Goal: Information Seeking & Learning: Check status

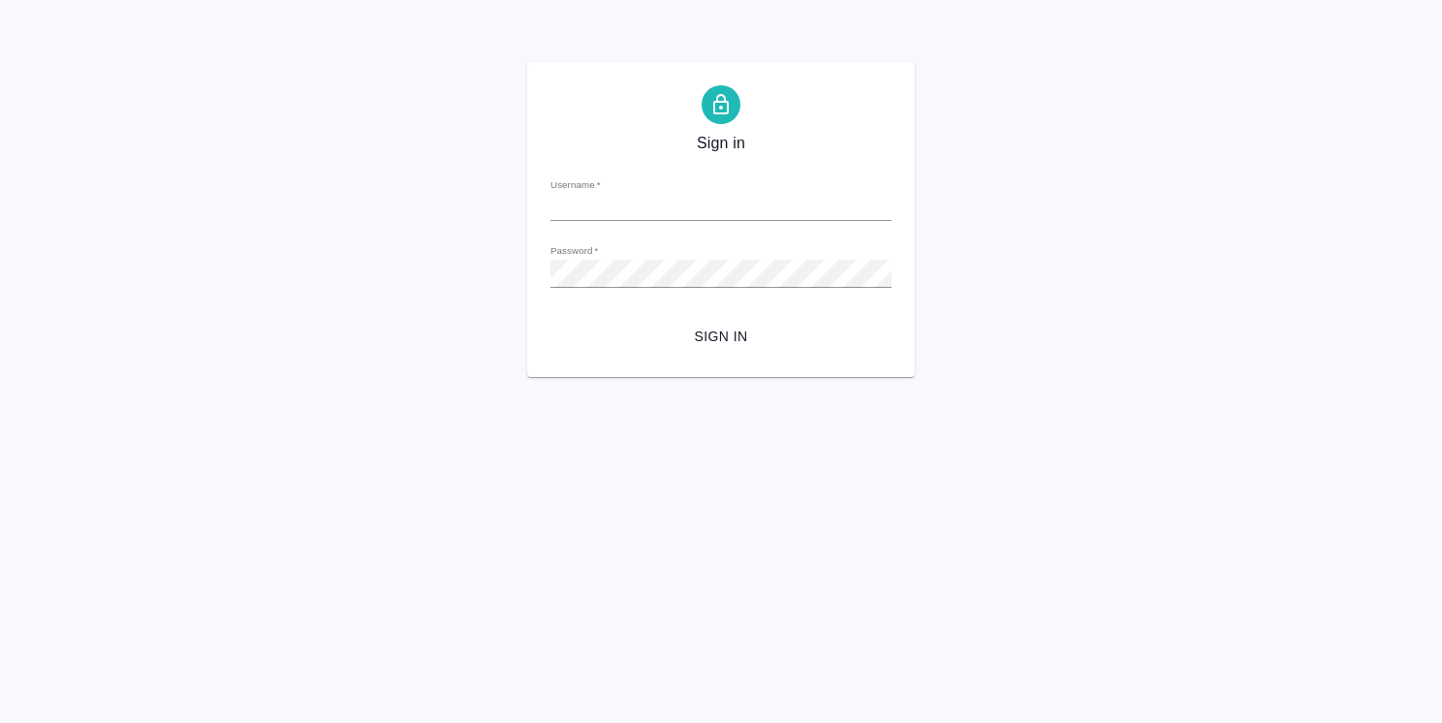
type input "o.usmanova@awatera.com"
click at [730, 338] on span "Sign in" at bounding box center [721, 337] width 310 height 24
type input "o.usmanova@awatera.com"
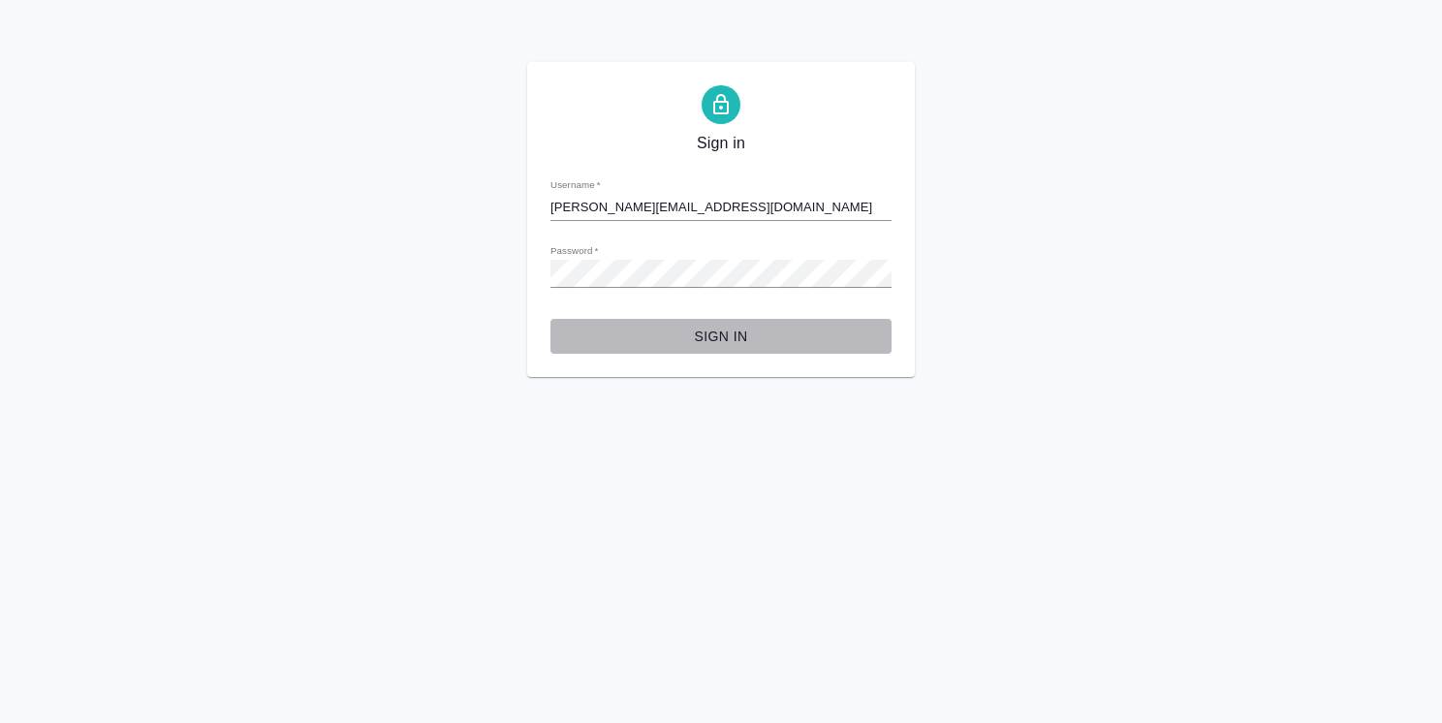
click at [721, 328] on span "Sign in" at bounding box center [721, 337] width 310 height 24
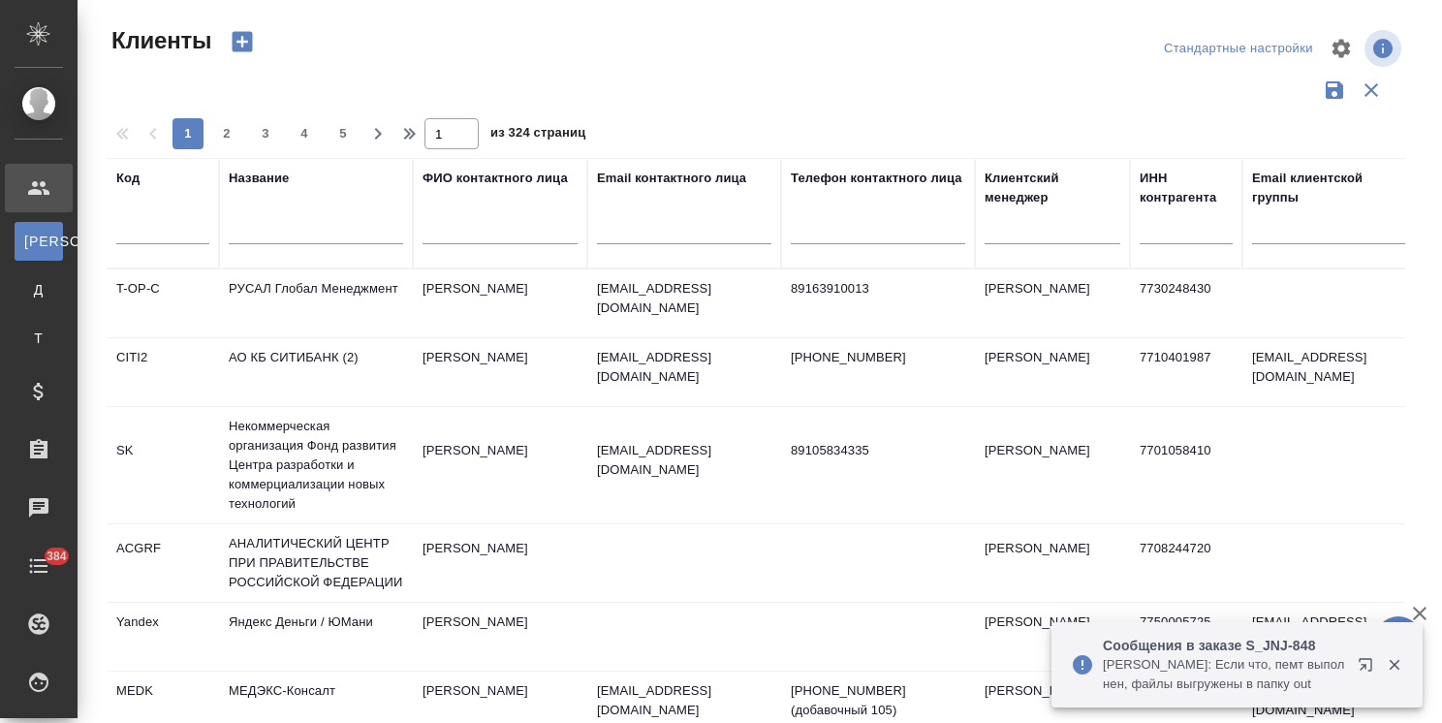
select select "RU"
click at [998, 234] on div at bounding box center [1053, 225] width 136 height 28
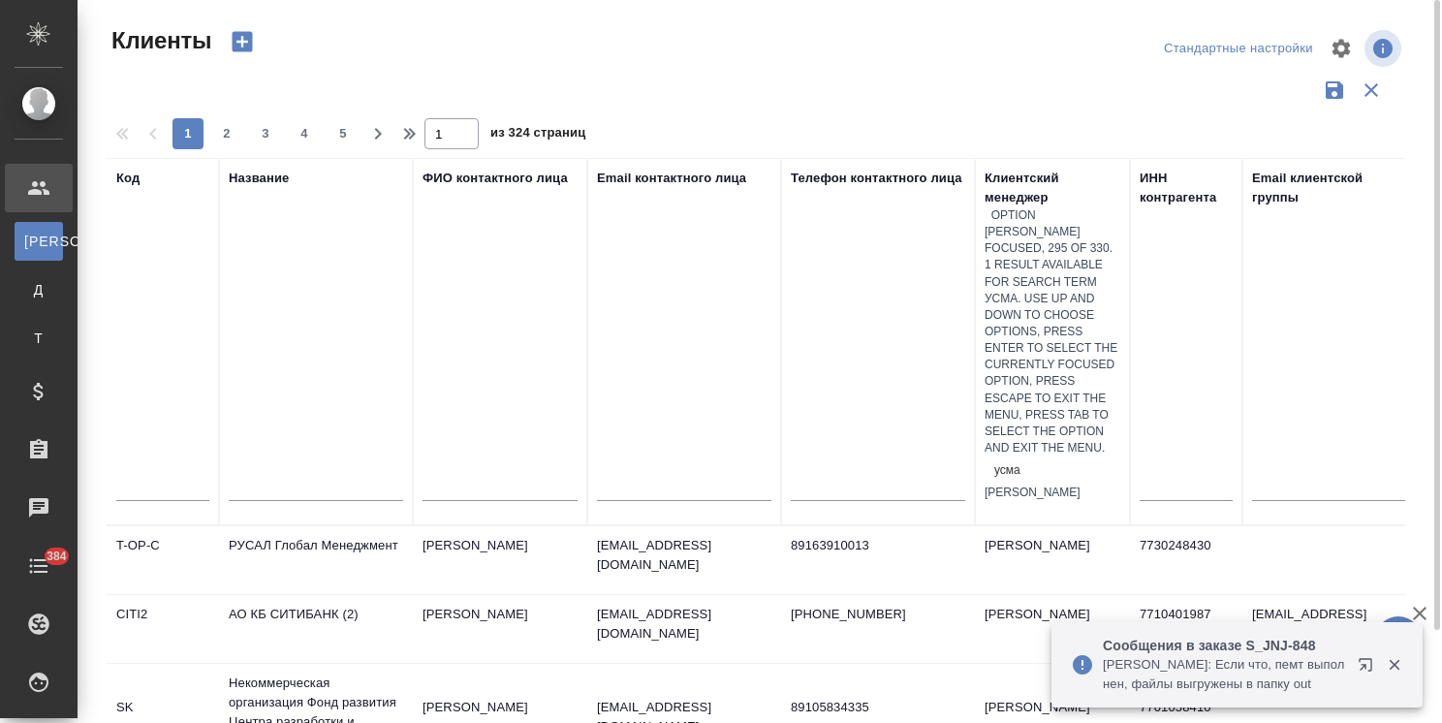
type input "усма"
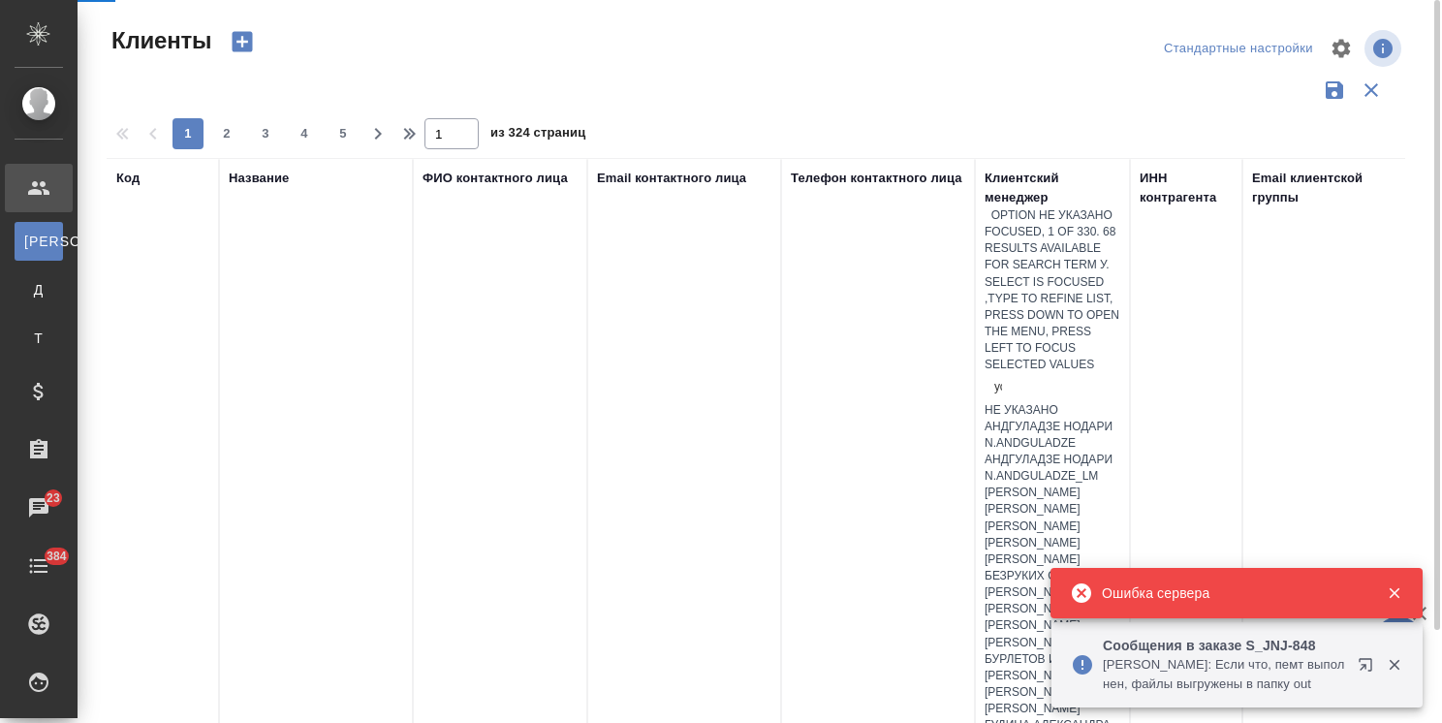
type input "усм"
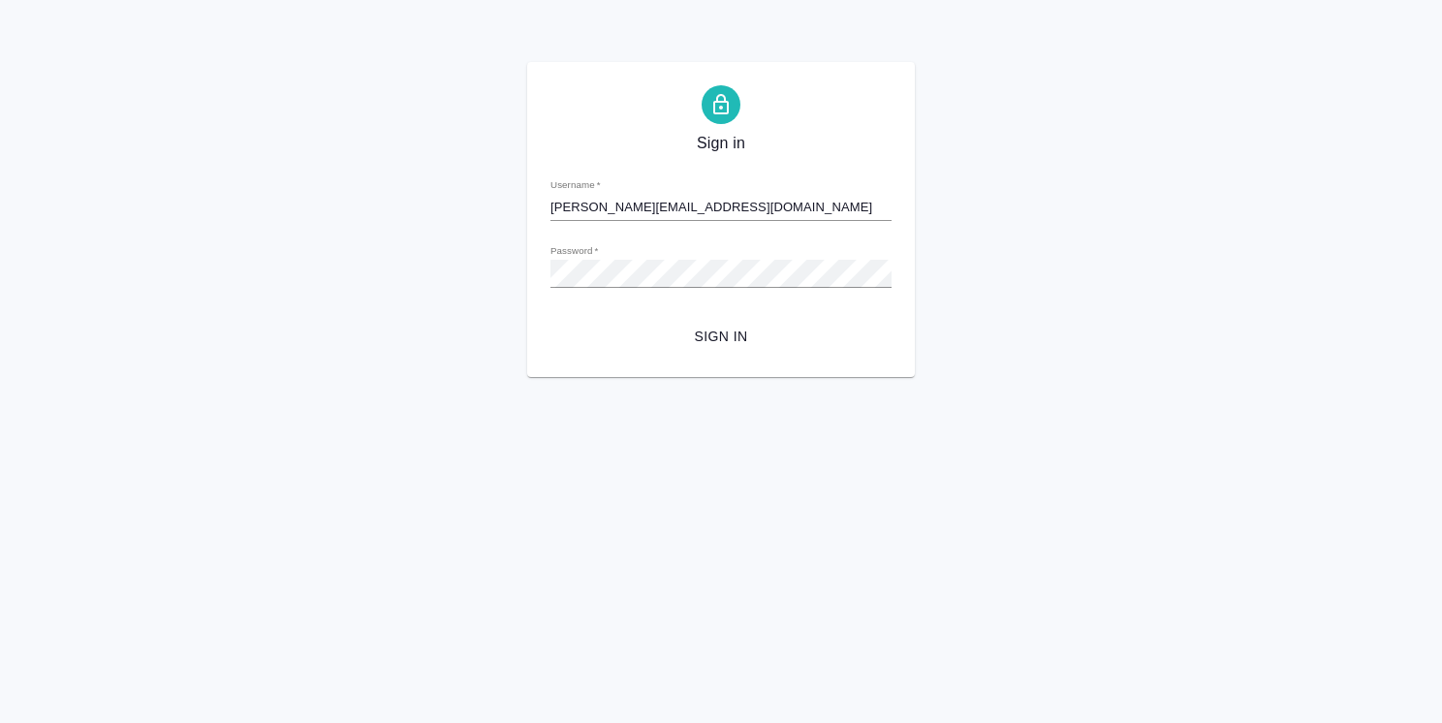
click at [740, 342] on span "Sign in" at bounding box center [721, 337] width 310 height 24
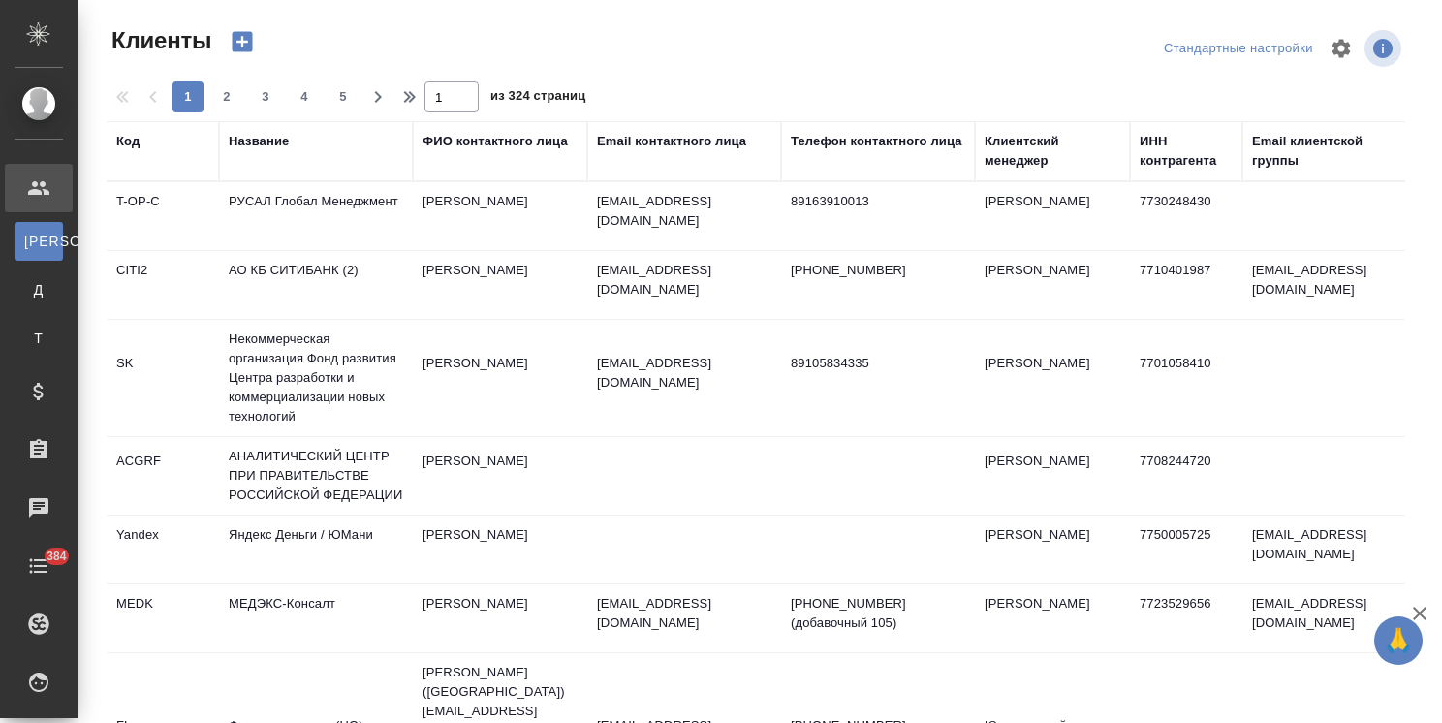
select select "RU"
click at [1019, 167] on div "Клиентский менеджер" at bounding box center [1053, 151] width 136 height 39
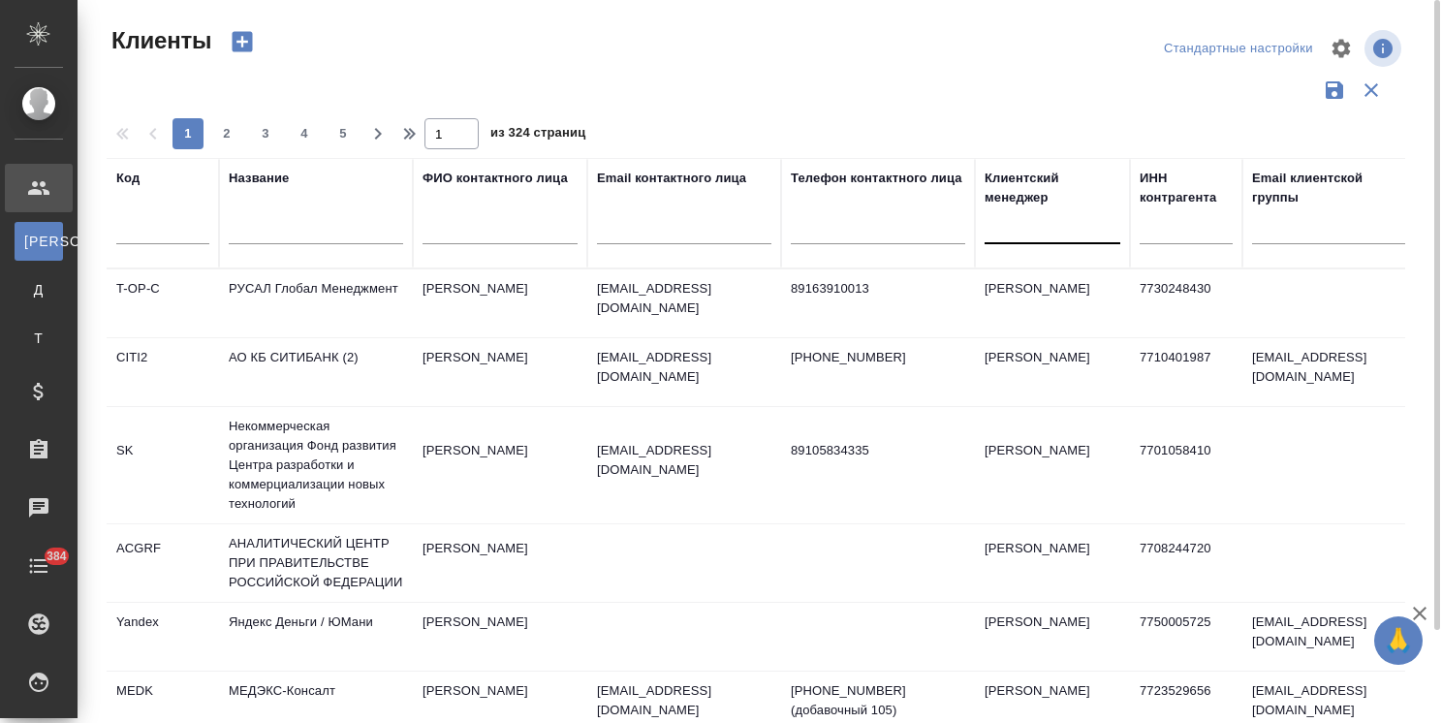
click at [1007, 241] on div at bounding box center [1053, 225] width 136 height 37
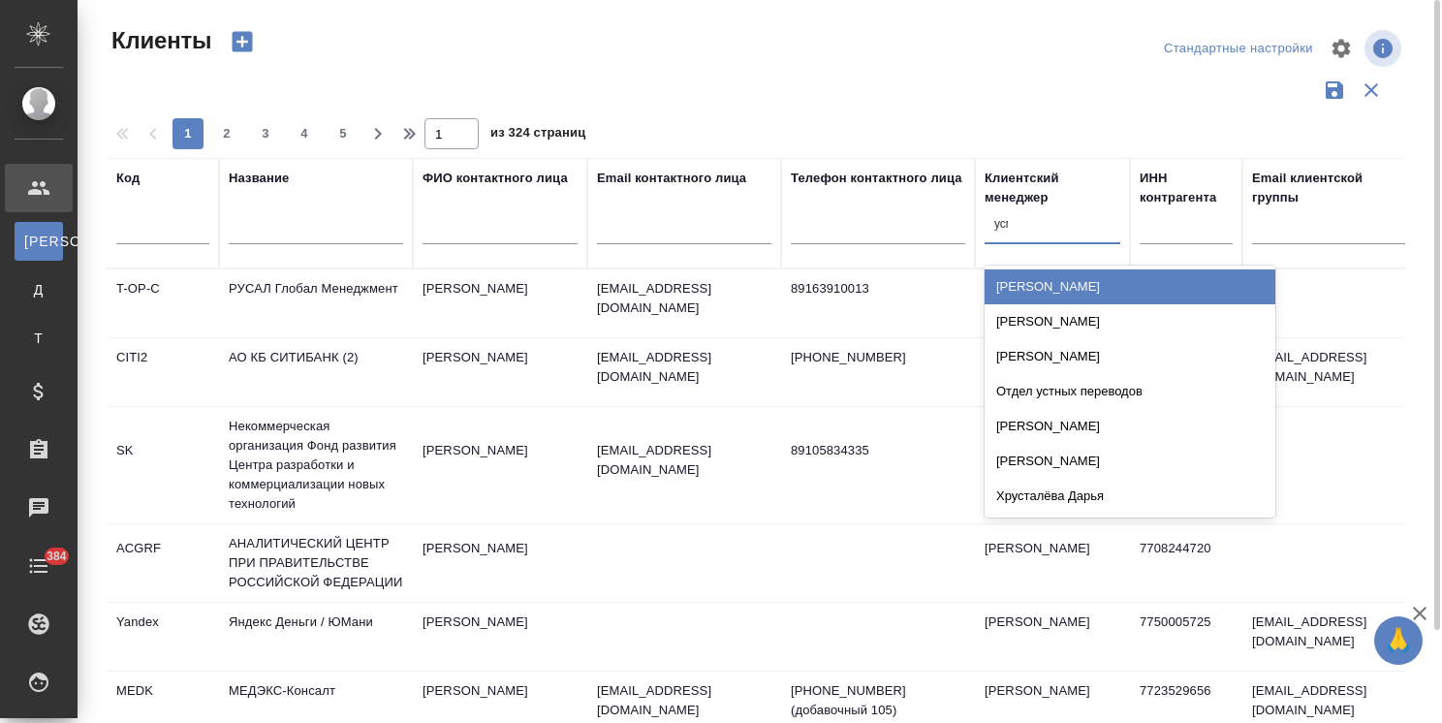
type input "усма"
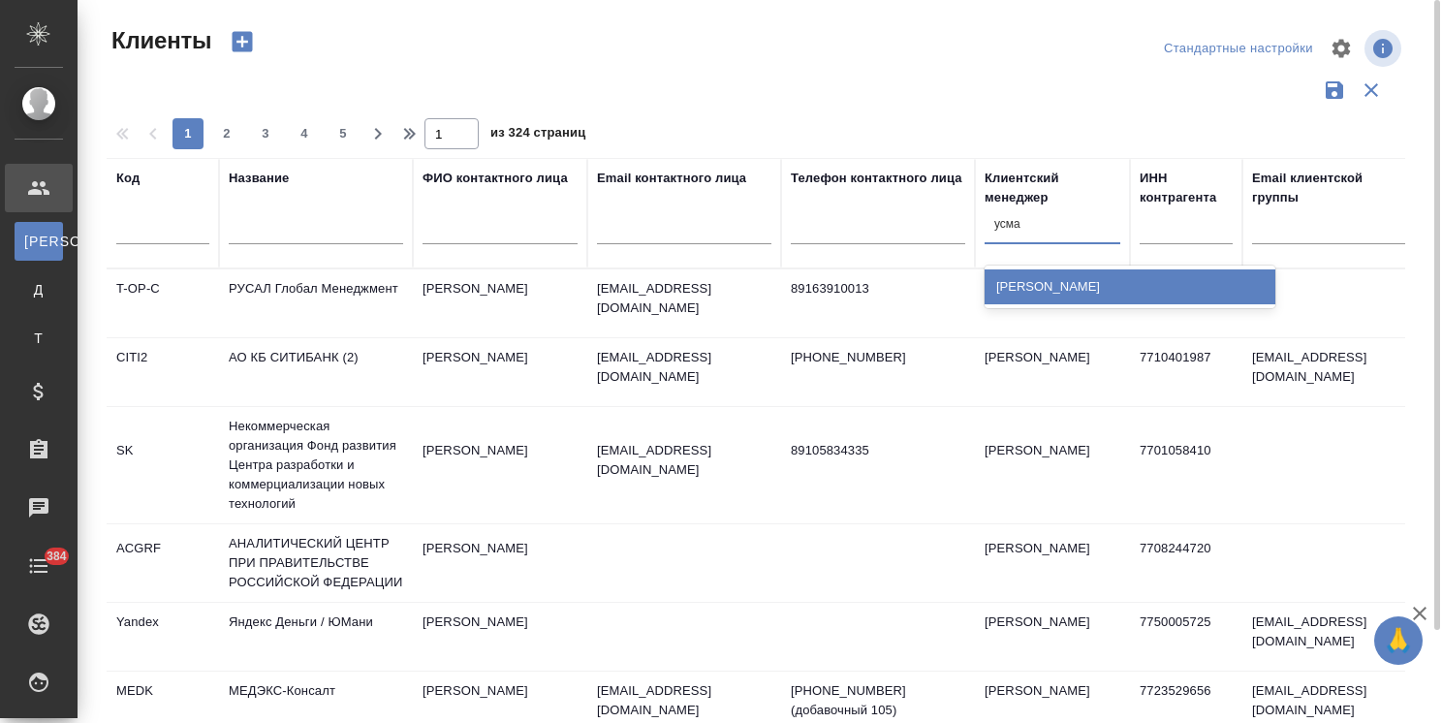
click at [1027, 289] on div "[PERSON_NAME]" at bounding box center [1130, 286] width 291 height 35
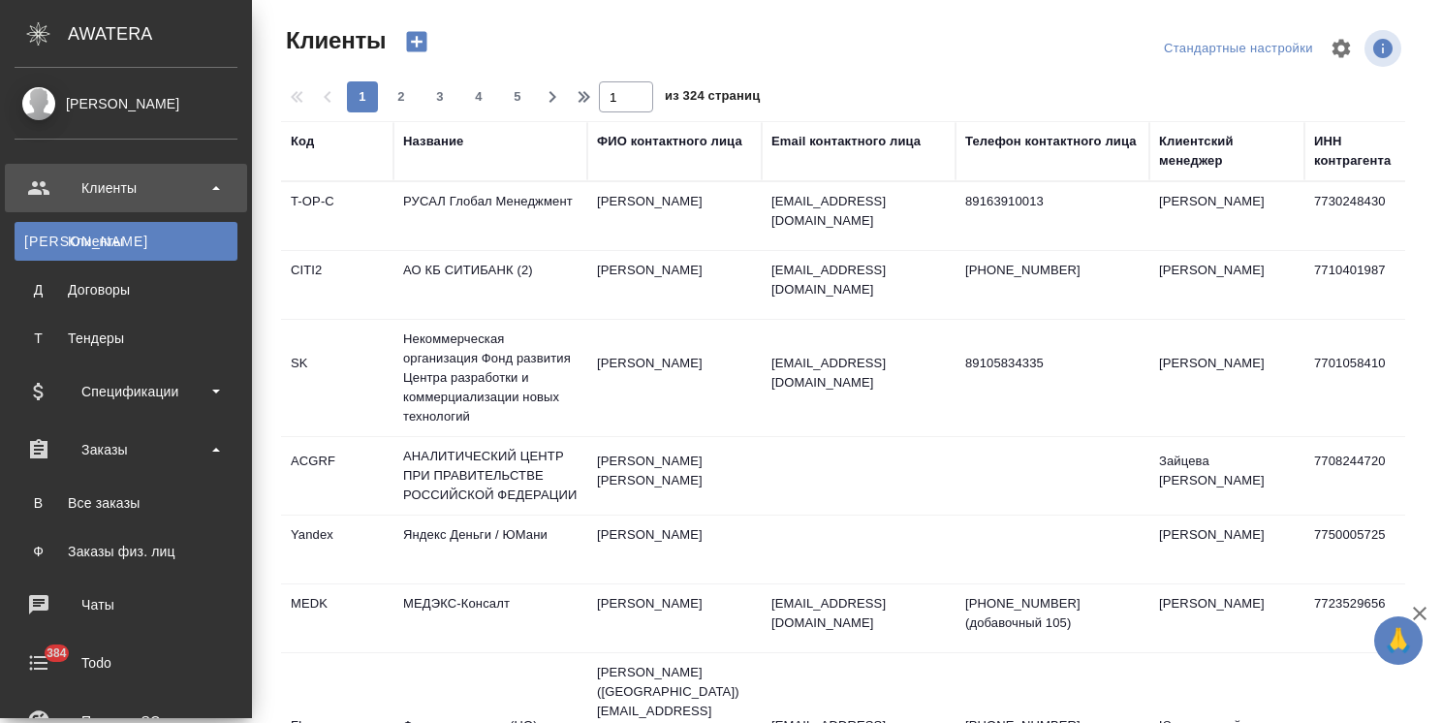
select select "RU"
click at [144, 507] on div "Все заказы" at bounding box center [125, 502] width 203 height 19
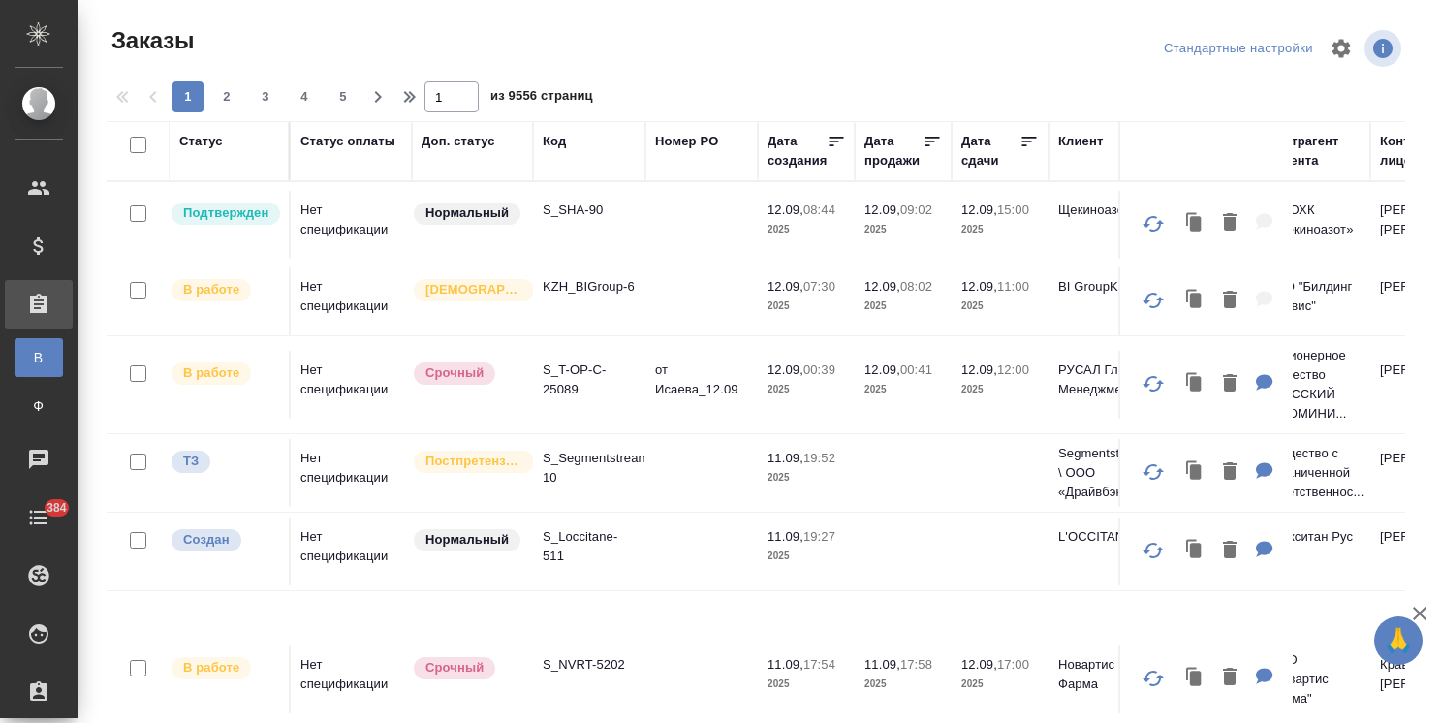
drag, startPoint x: 1414, startPoint y: 611, endPoint x: 1423, endPoint y: 610, distance: 9.7
click at [1414, 611] on icon "button" at bounding box center [1419, 613] width 23 height 23
click at [1423, 610] on div "Заказы Стандартные настройки 1 2 3 4 5 1 из 9556 страниц Статус Статус оплаты Д…" at bounding box center [763, 414] width 1335 height 829
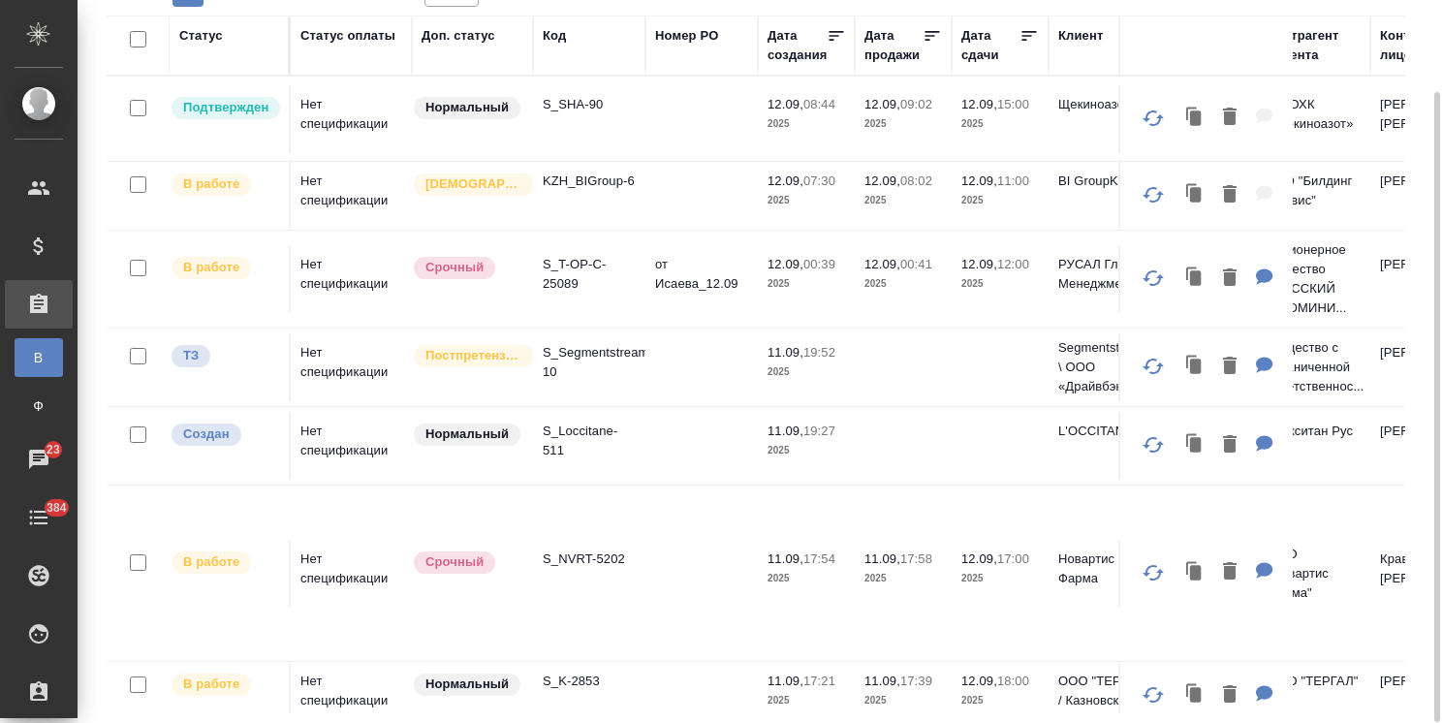
scroll to position [0, 1109]
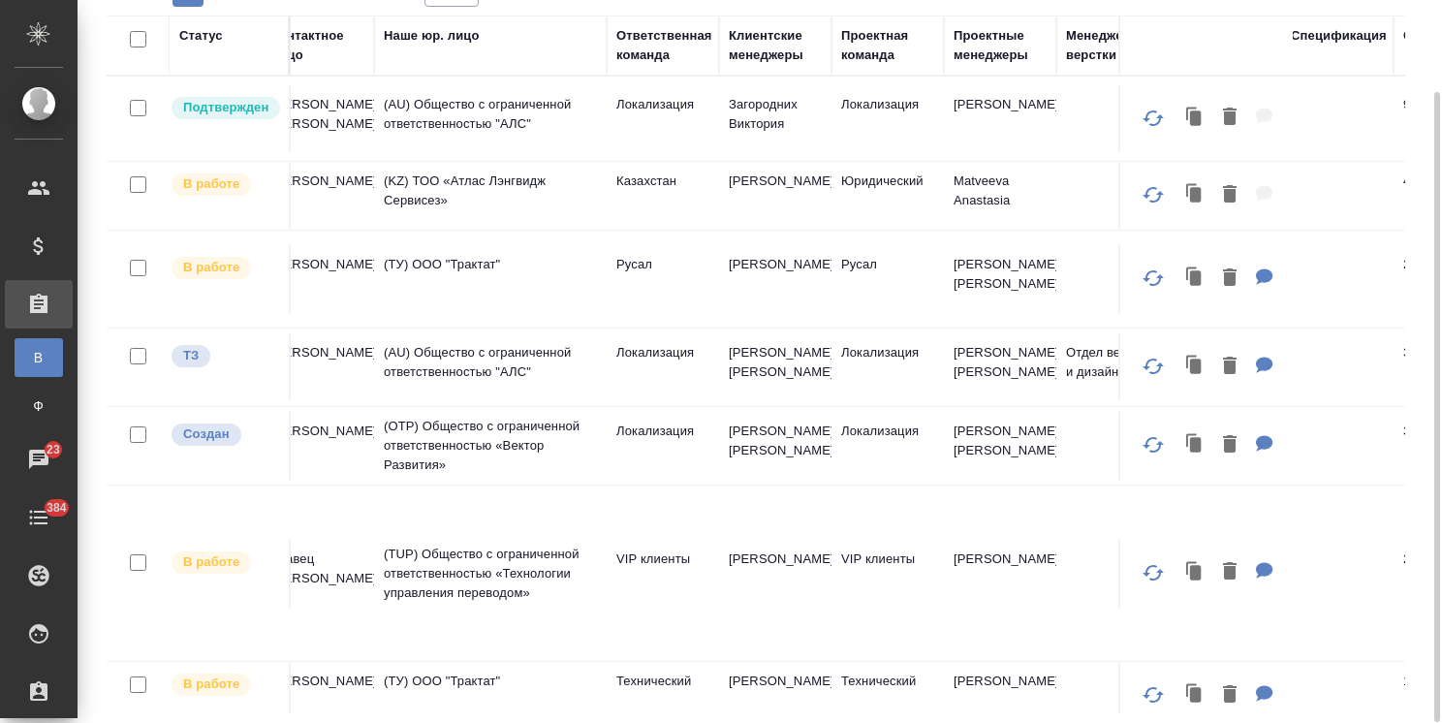
click at [773, 53] on div "Клиентские менеджеры" at bounding box center [775, 45] width 93 height 39
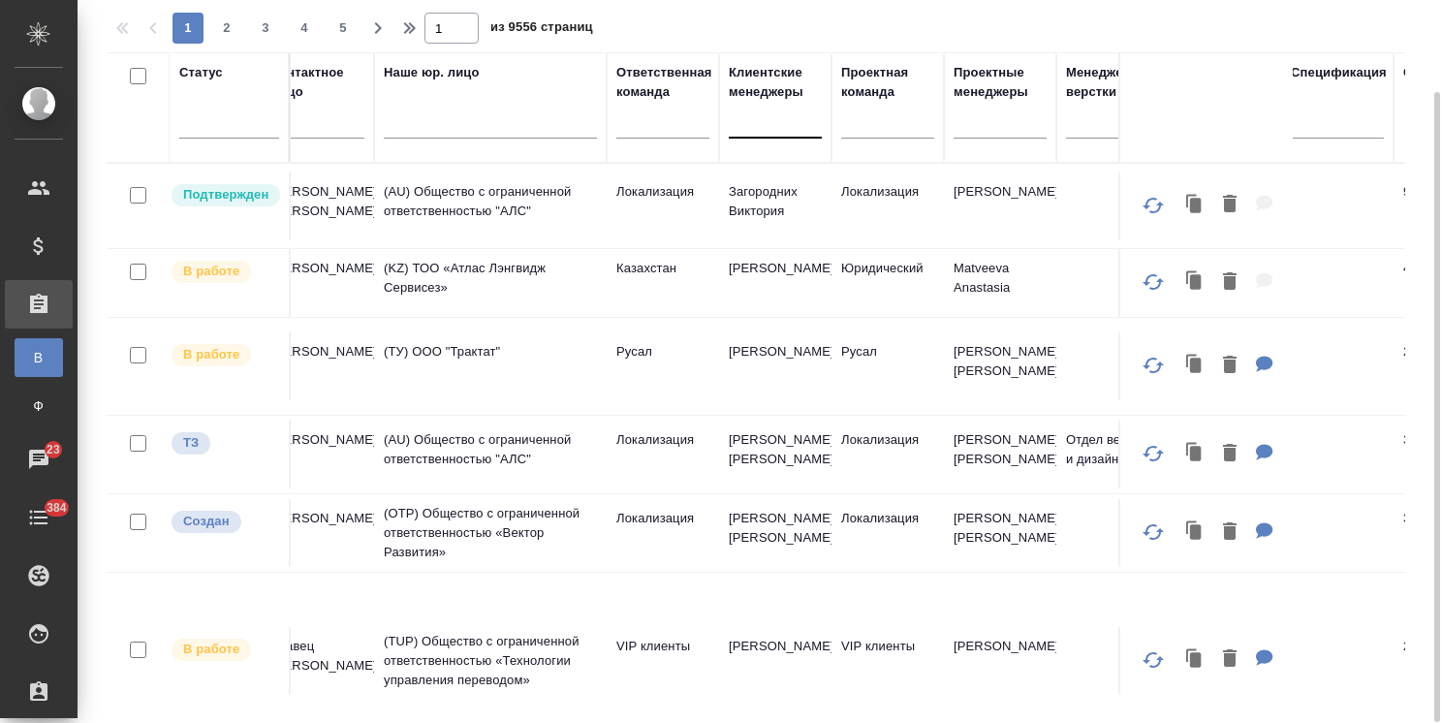
click at [752, 109] on div at bounding box center [775, 119] width 93 height 28
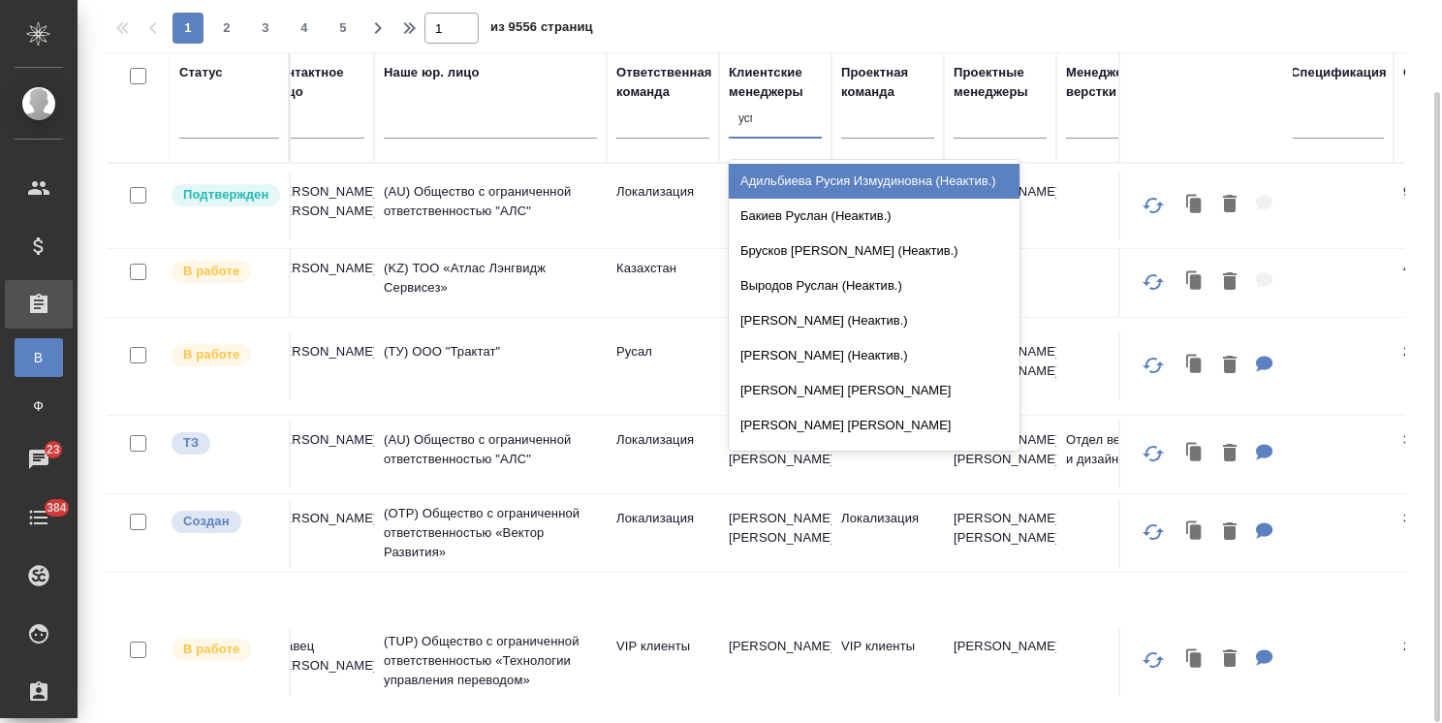
type input "усма"
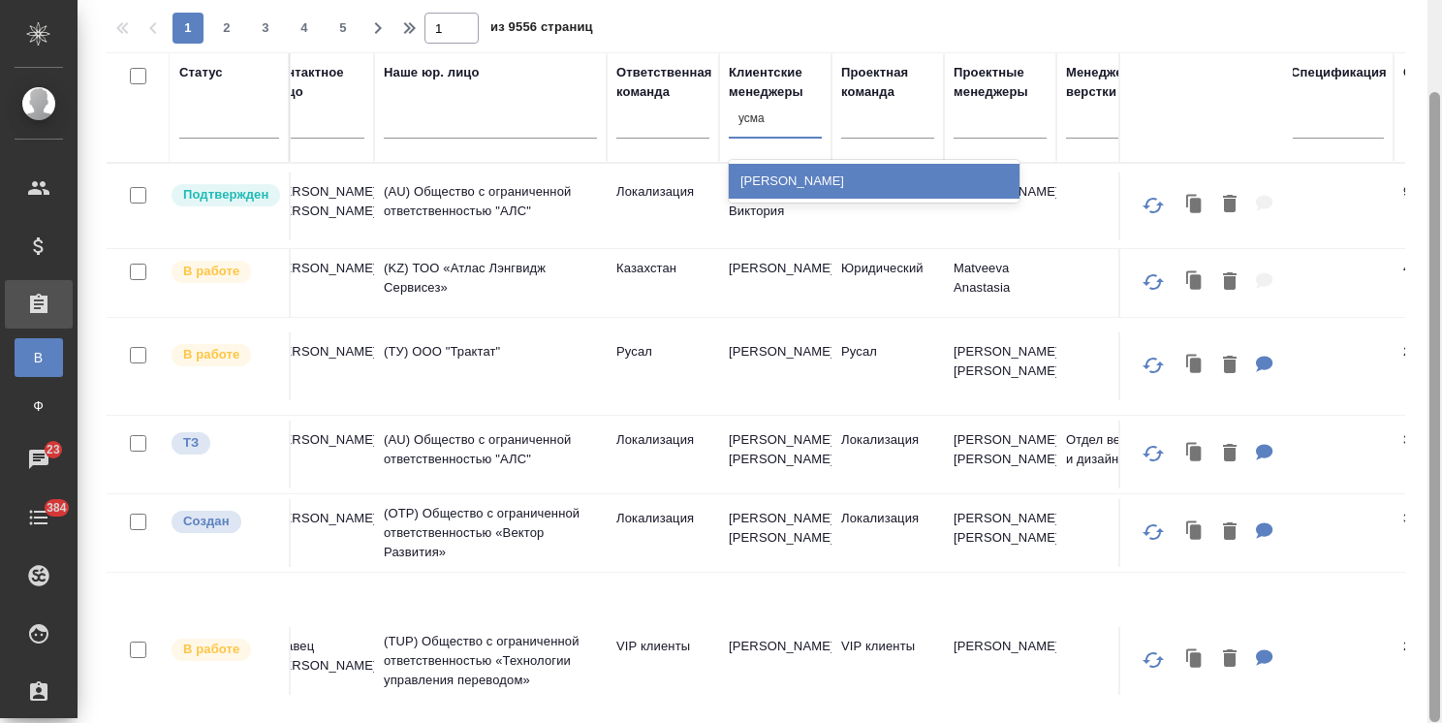
drag, startPoint x: 787, startPoint y: 180, endPoint x: 1430, endPoint y: 681, distance: 815.4
click at [787, 180] on div "[PERSON_NAME] [PERSON_NAME]" at bounding box center [874, 181] width 291 height 35
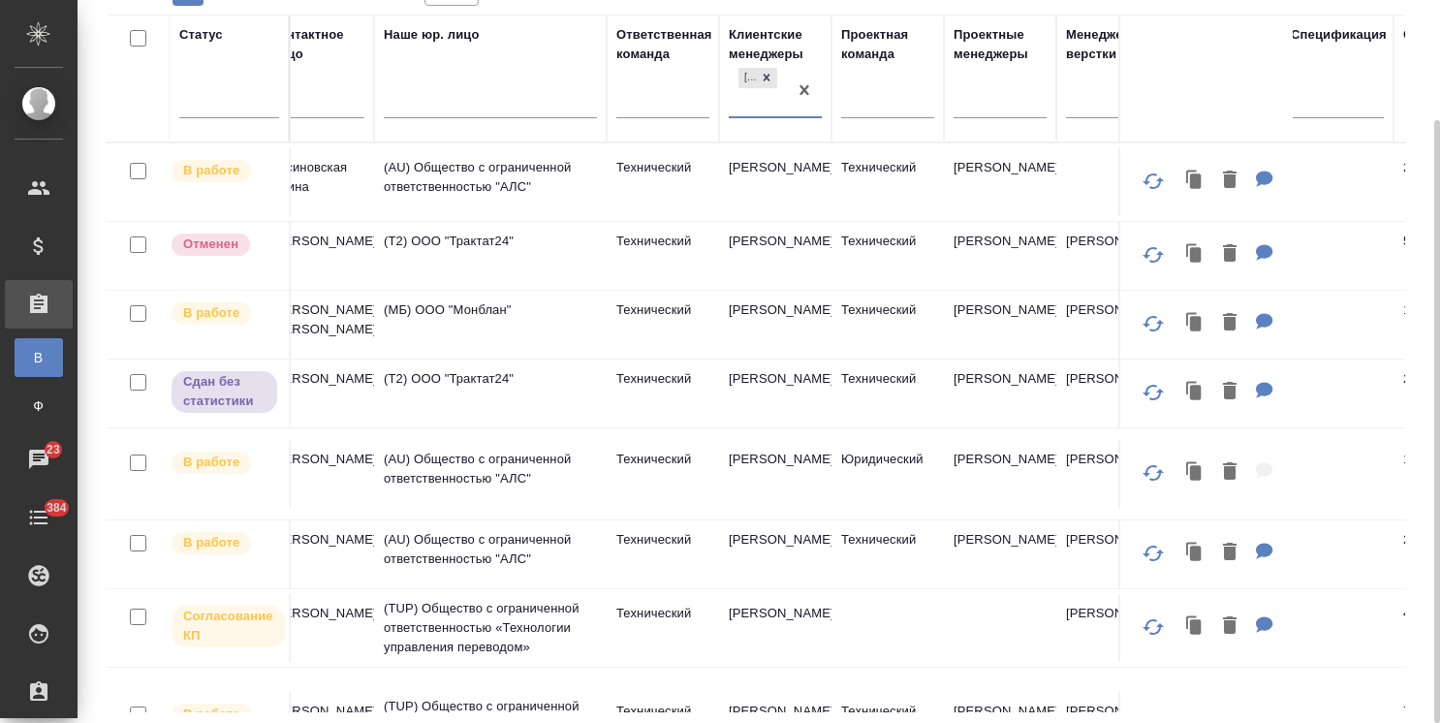
scroll to position [0, 0]
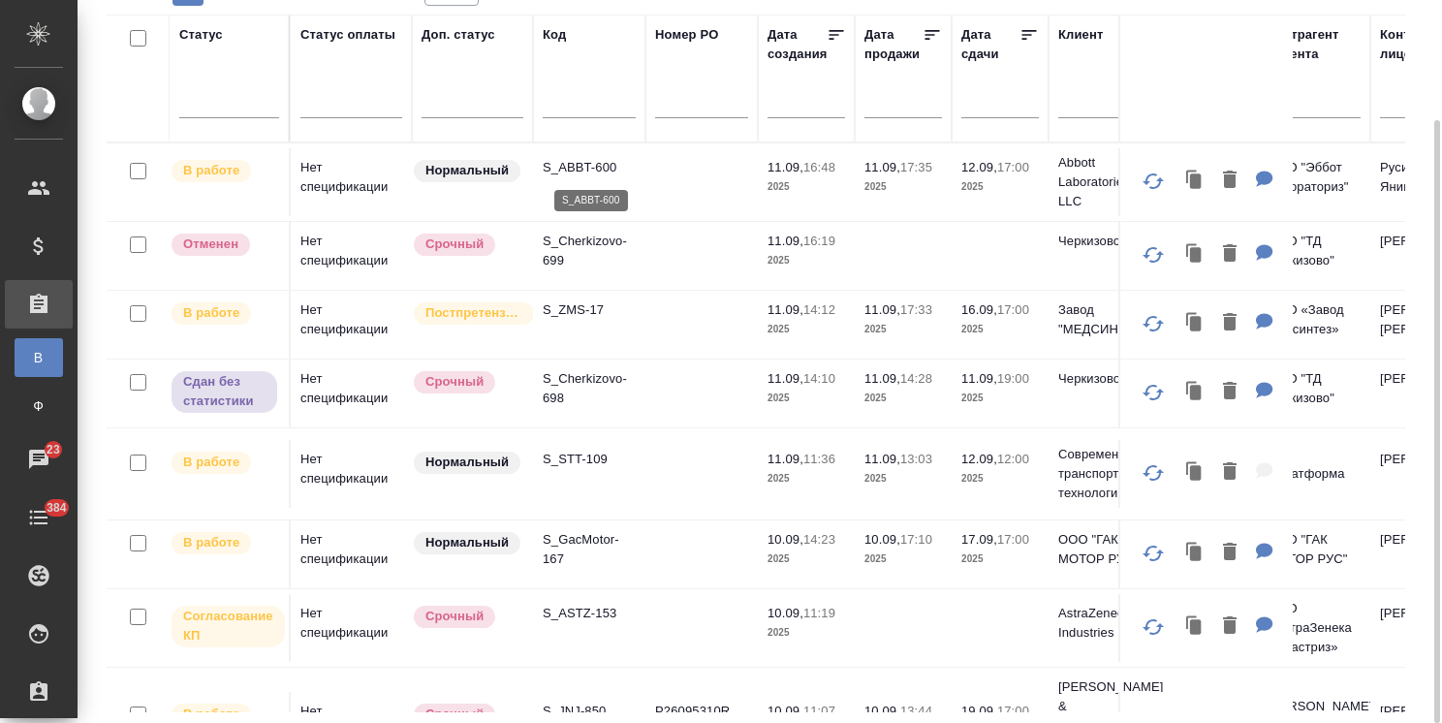
click at [578, 158] on p "S_ABBT-600" at bounding box center [589, 167] width 93 height 19
click at [985, 116] on div at bounding box center [1000, 106] width 78 height 48
click at [992, 110] on input "text" at bounding box center [1006, 100] width 66 height 27
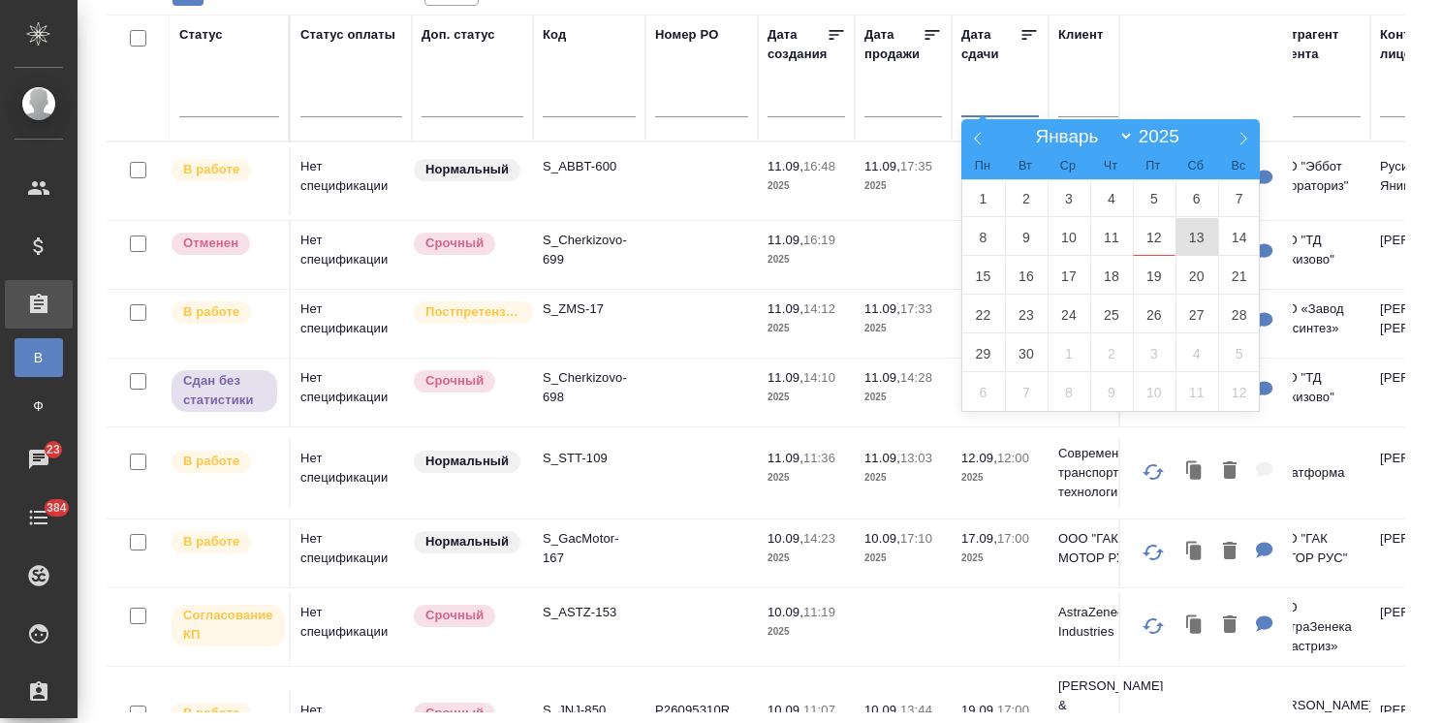
type div "2025-09-13T21:00:00.000Z"
click at [1018, 272] on span "16" at bounding box center [1026, 276] width 43 height 38
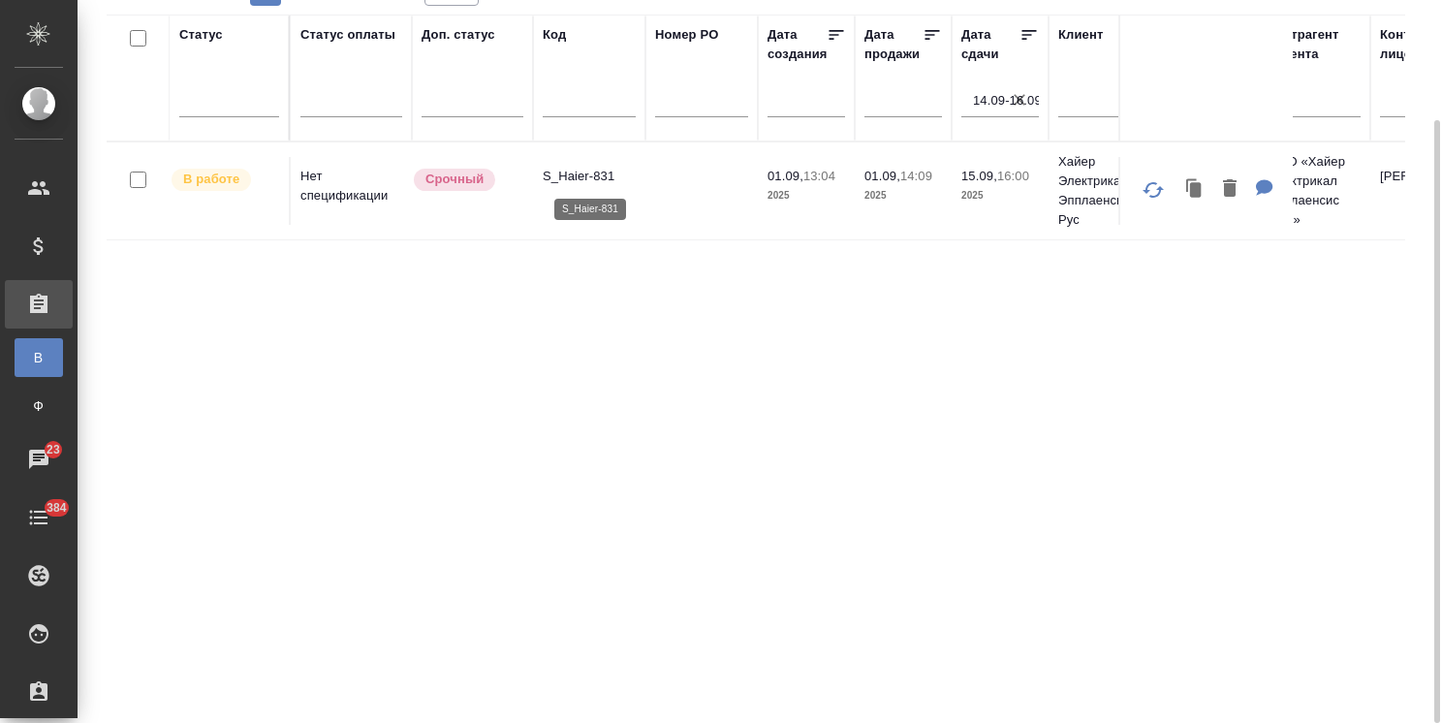
click at [585, 174] on p "S_Haier-831" at bounding box center [589, 176] width 93 height 19
click at [1023, 104] on icon "button" at bounding box center [1020, 100] width 12 height 12
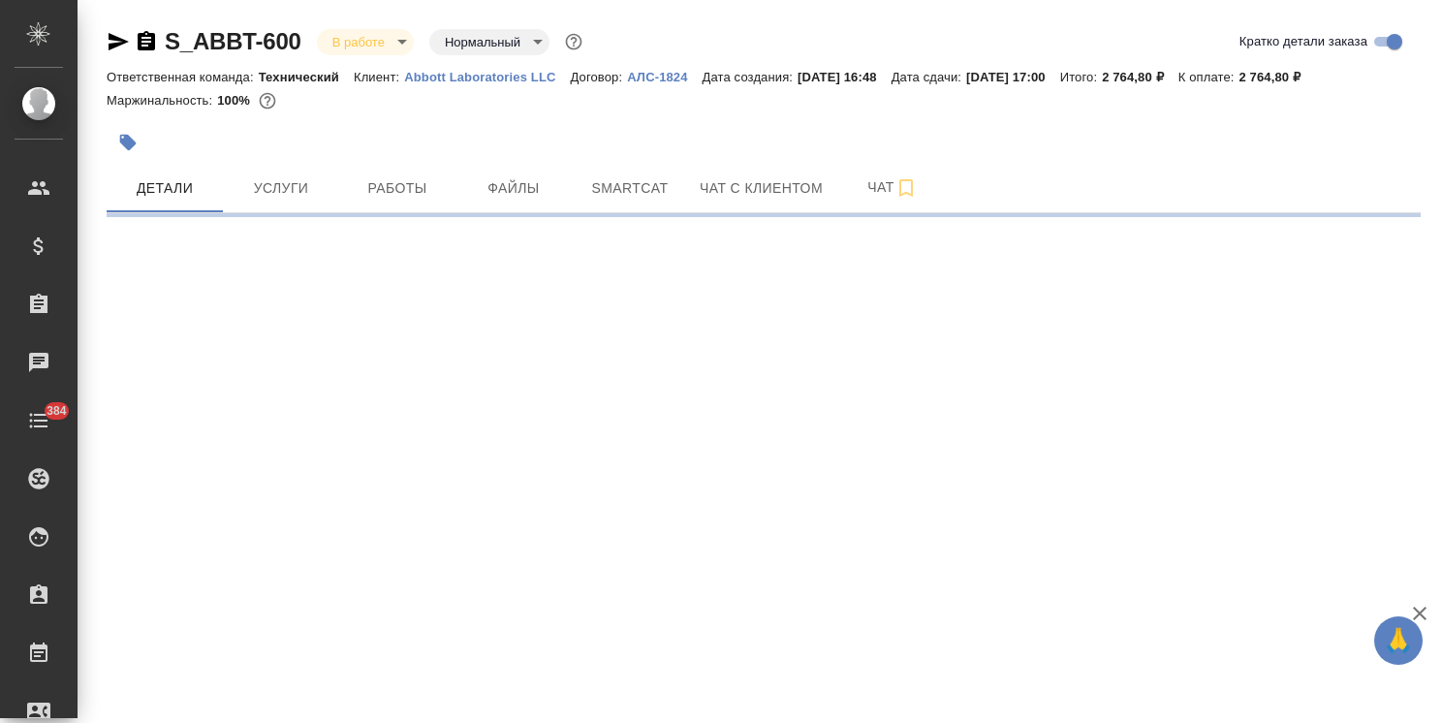
select select "RU"
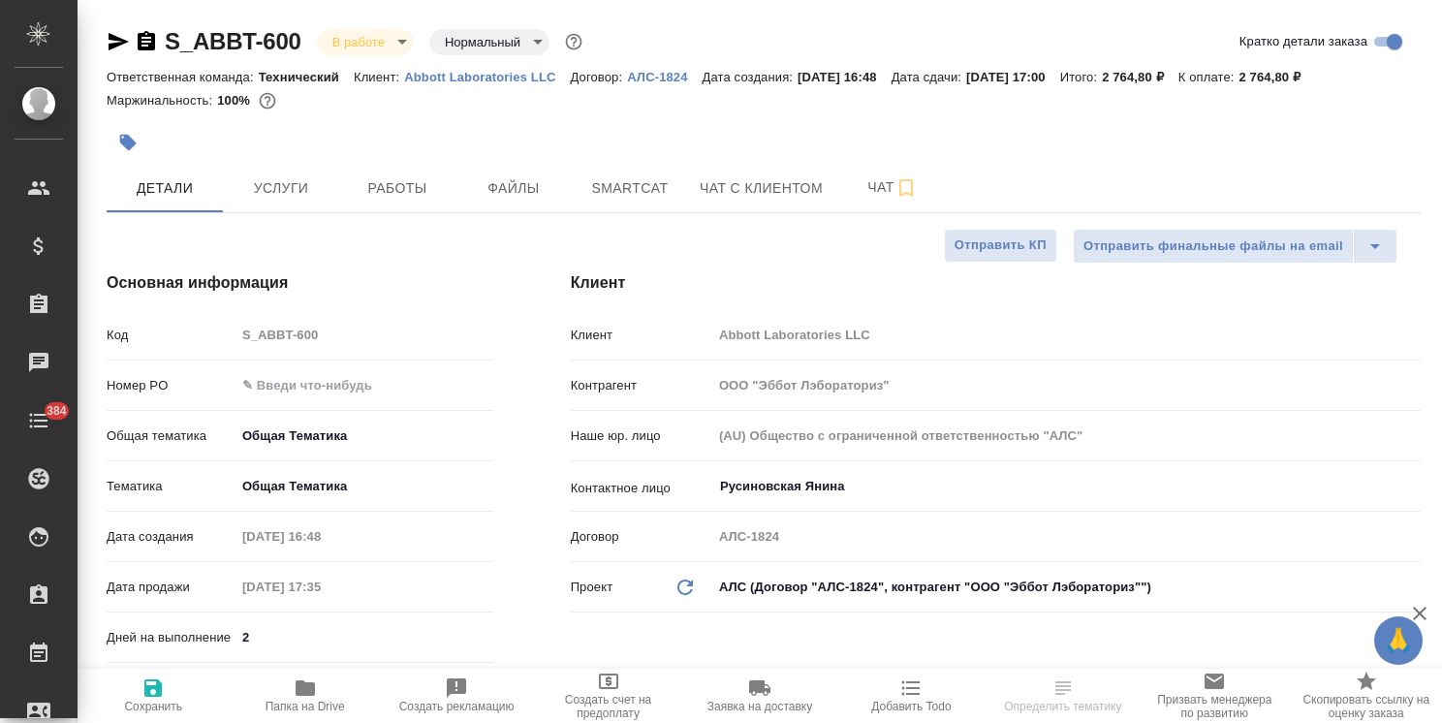
type textarea "x"
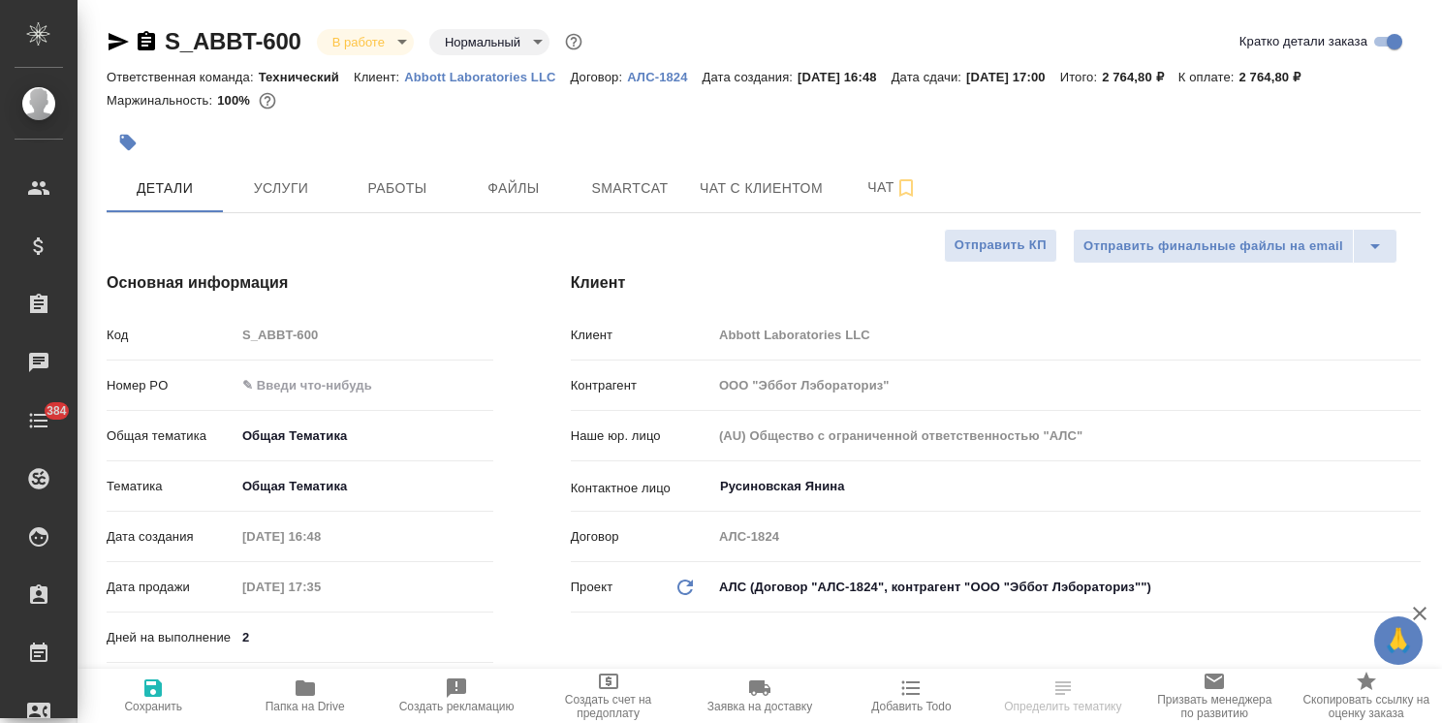
type textarea "x"
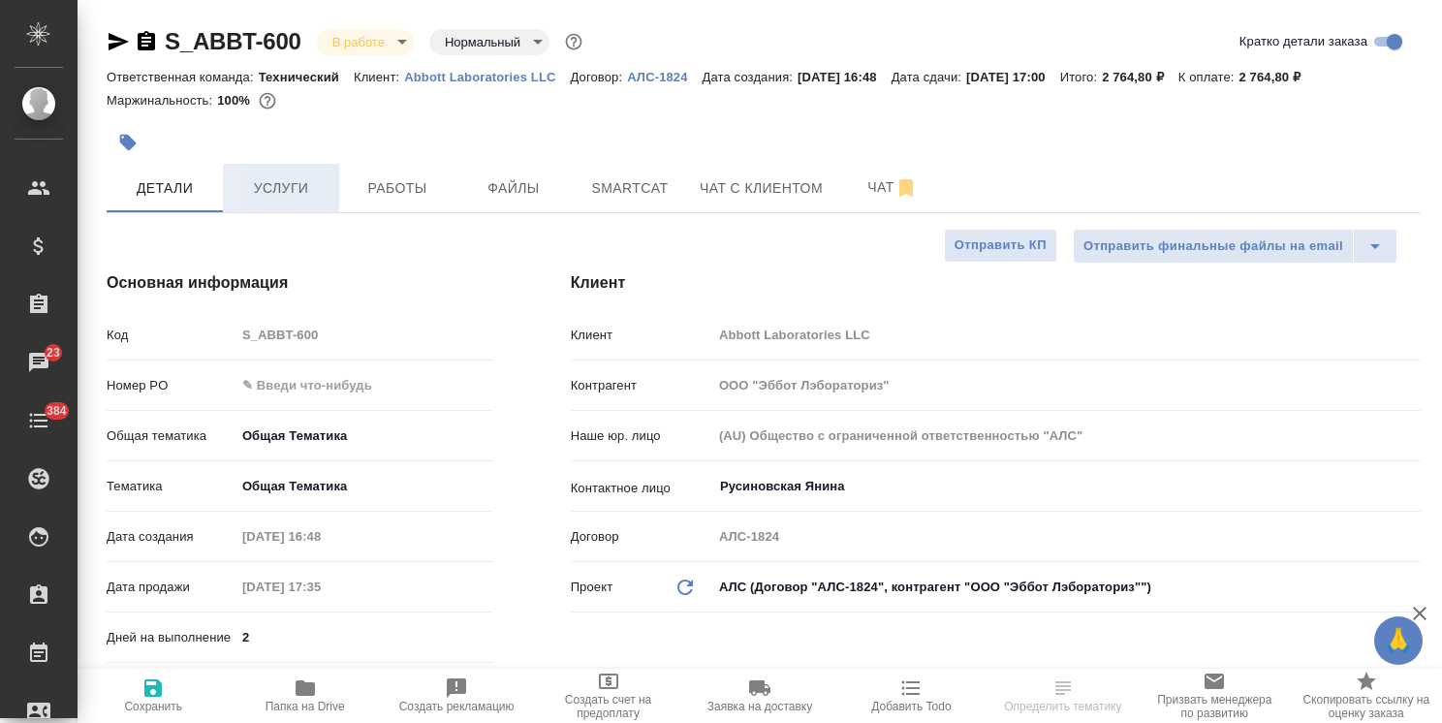
click at [291, 209] on button "Услуги" at bounding box center [281, 188] width 116 height 48
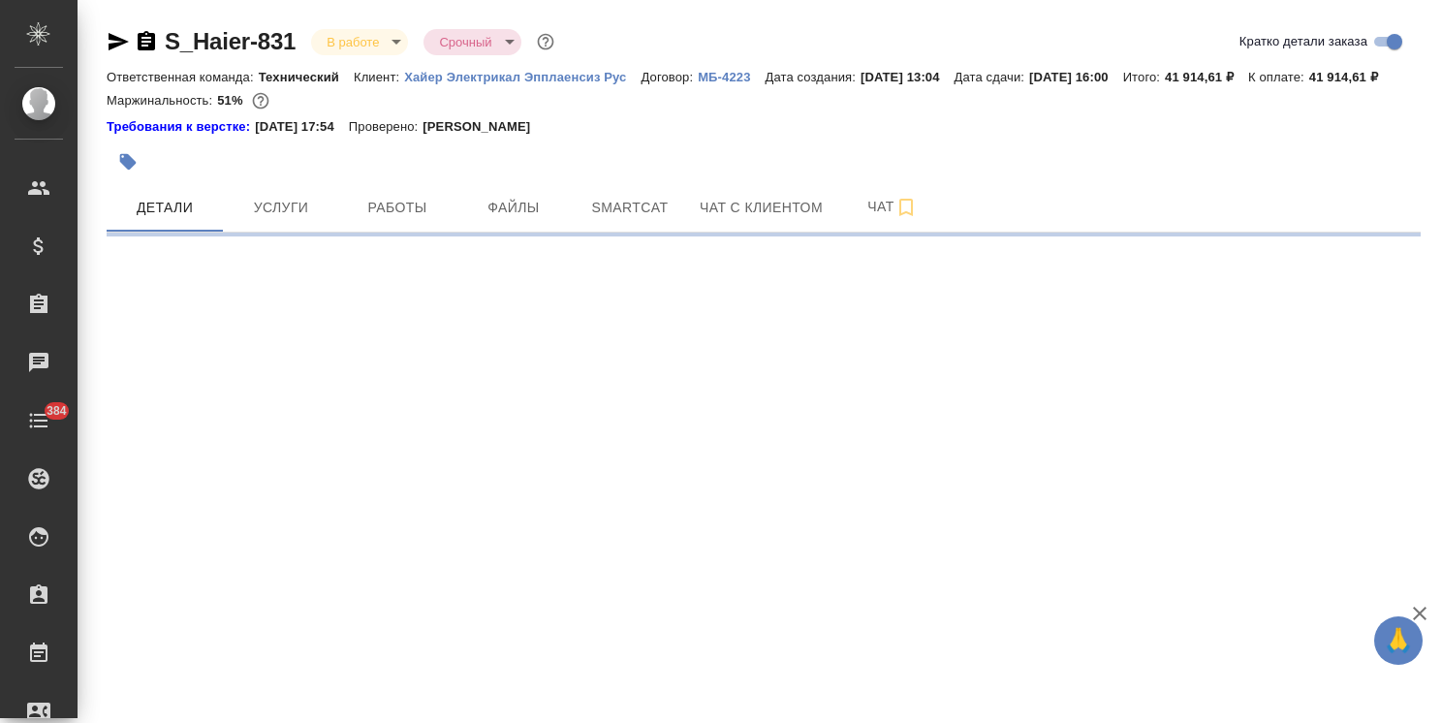
select select "RU"
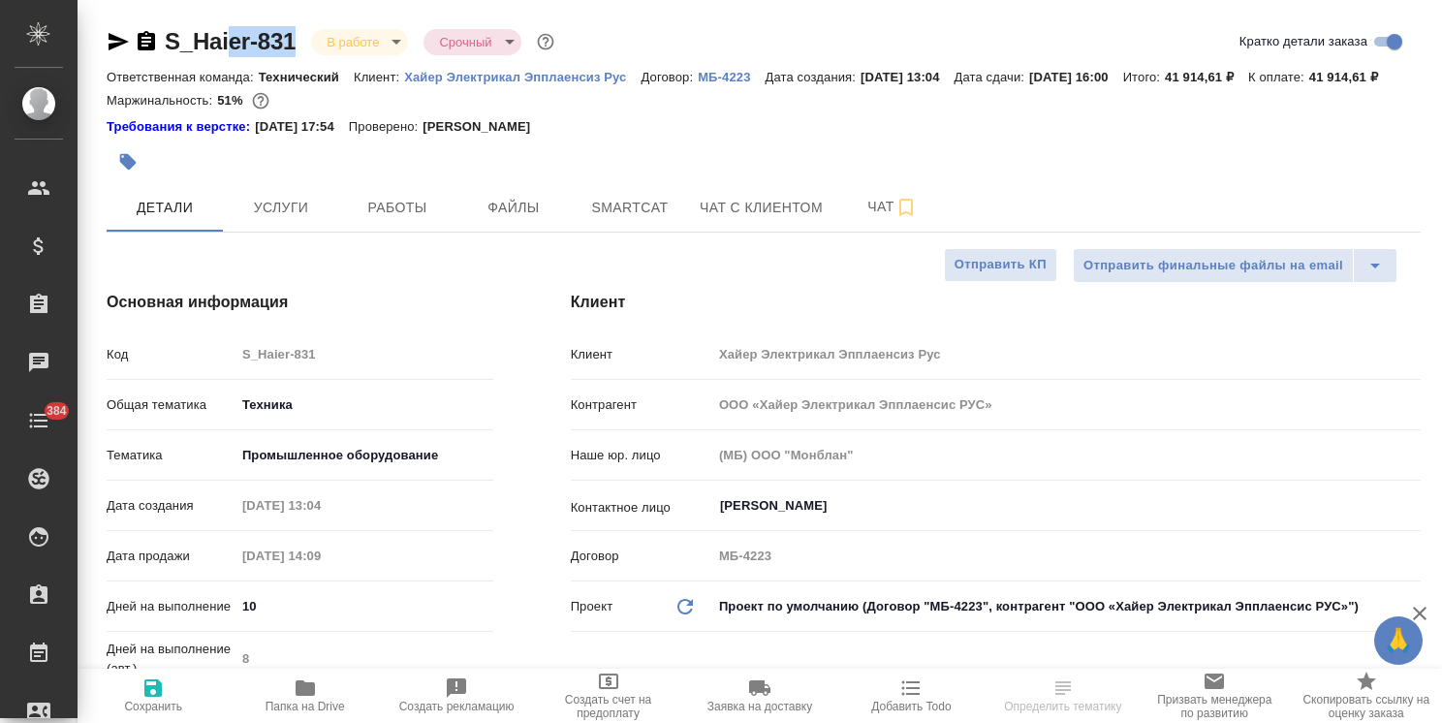
type textarea "x"
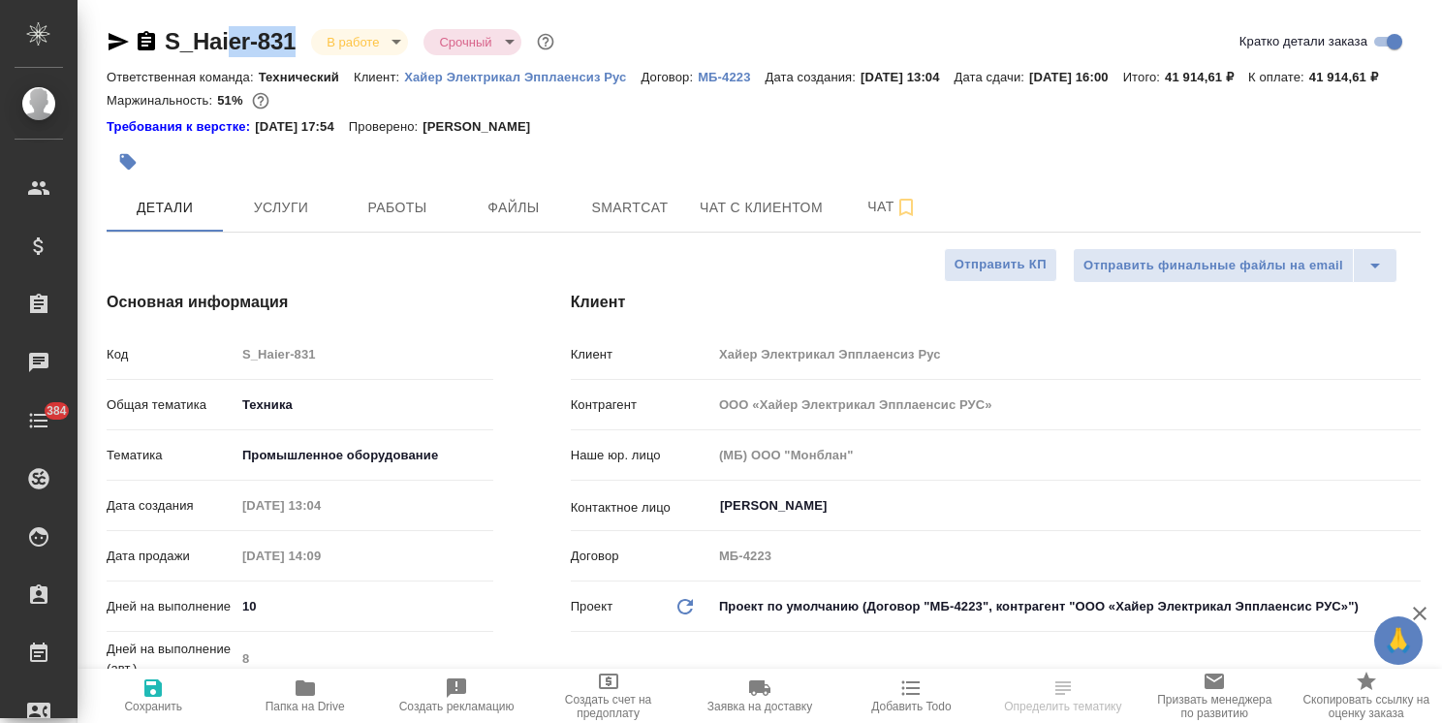
type textarea "x"
drag, startPoint x: 292, startPoint y: 19, endPoint x: 142, endPoint y: 27, distance: 149.4
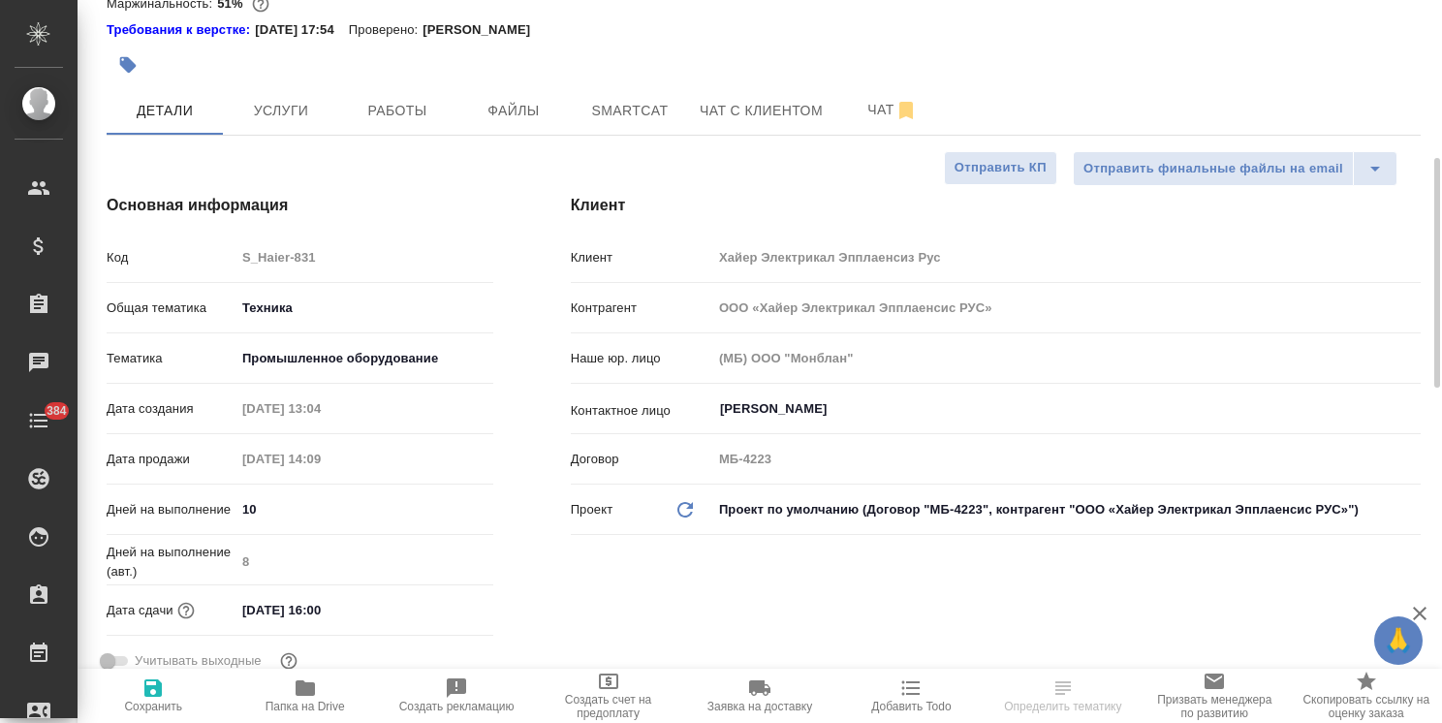
scroll to position [194, 0]
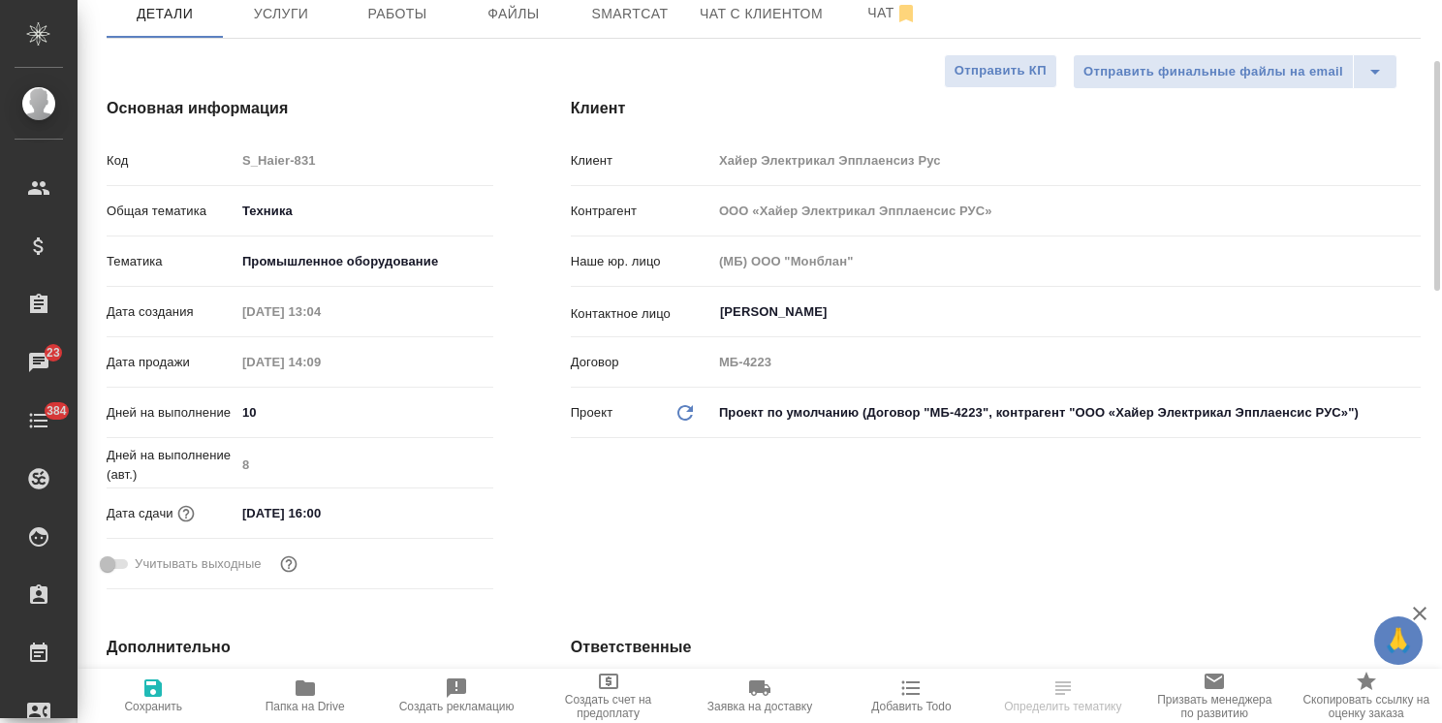
type textarea "x"
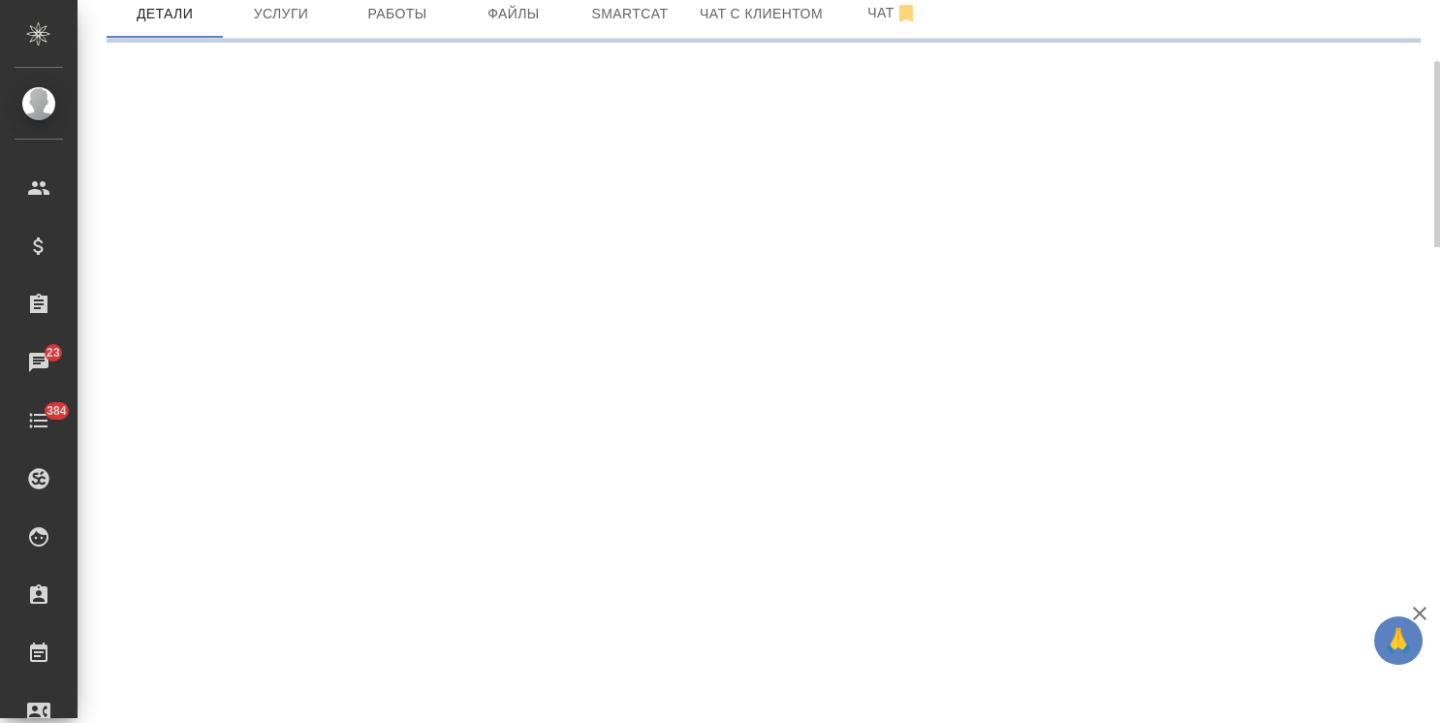
select select "RU"
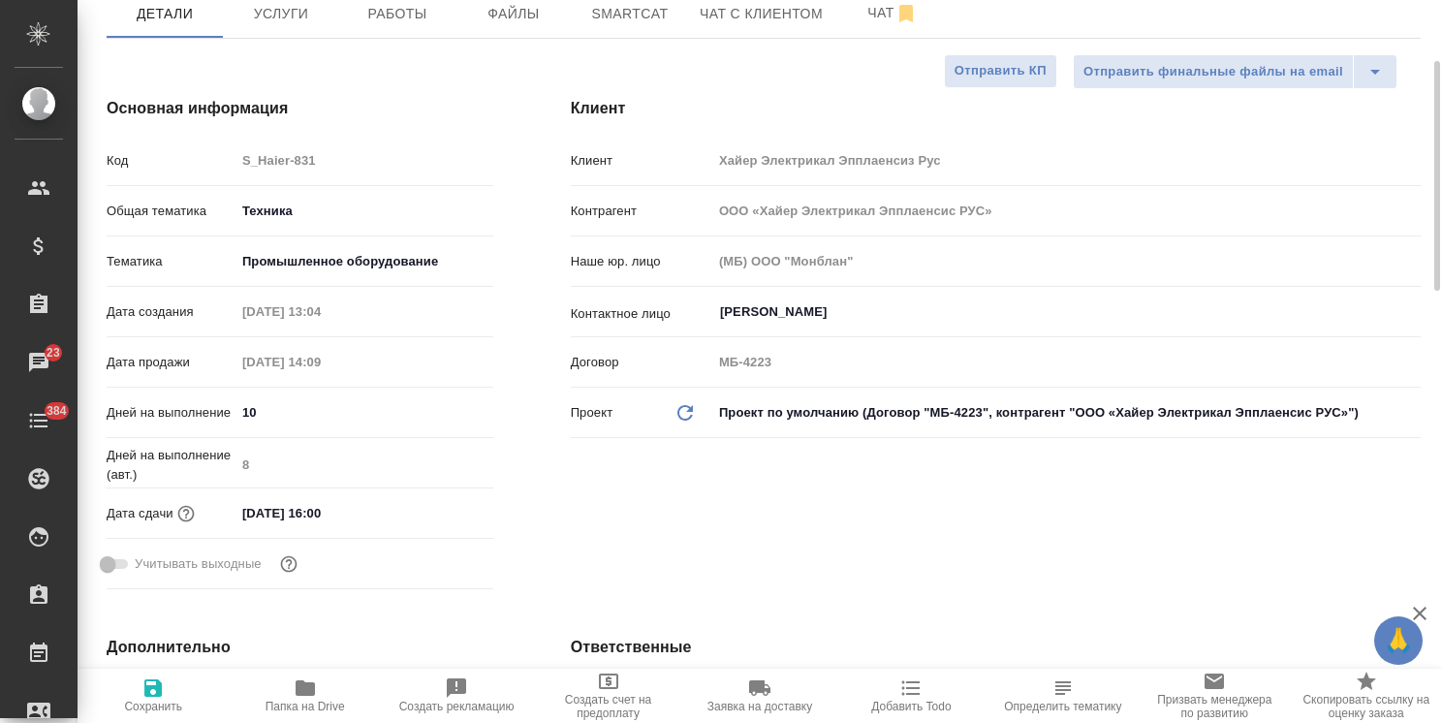
type textarea "x"
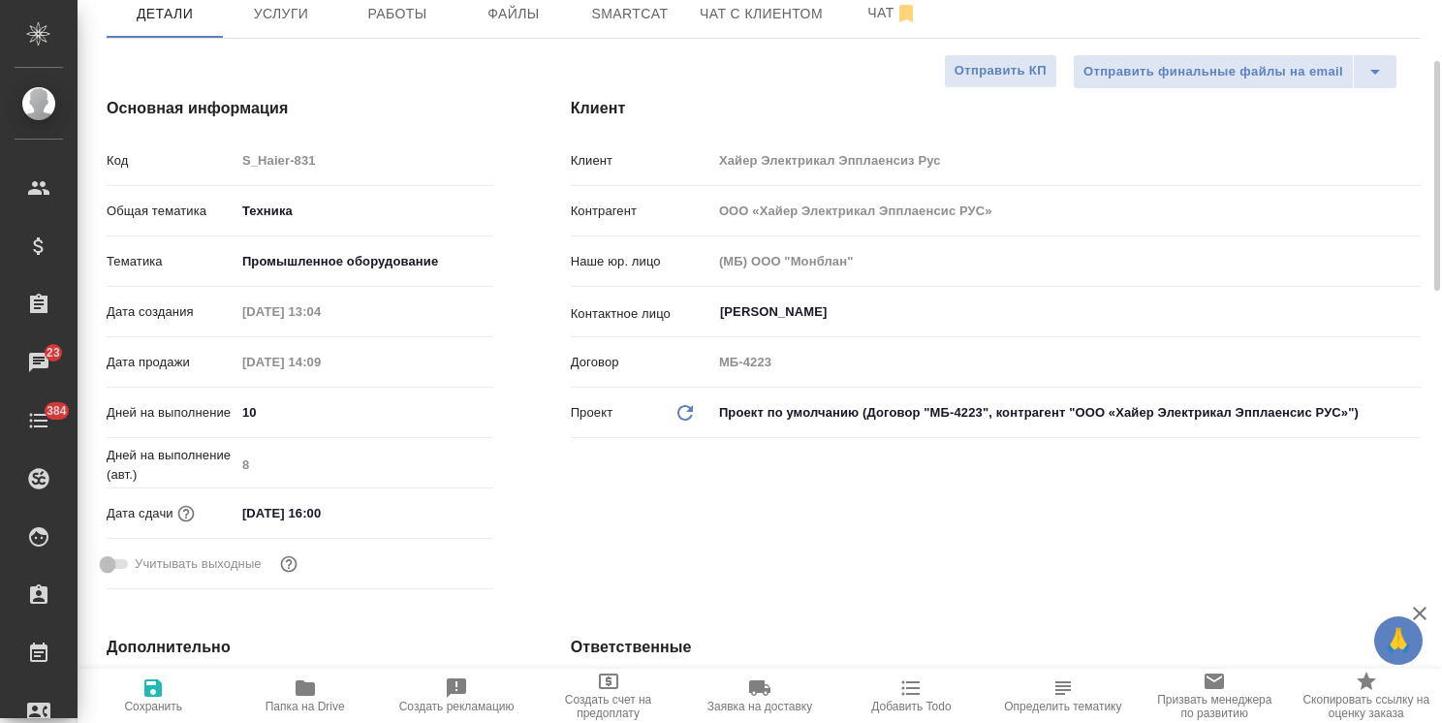
type textarea "x"
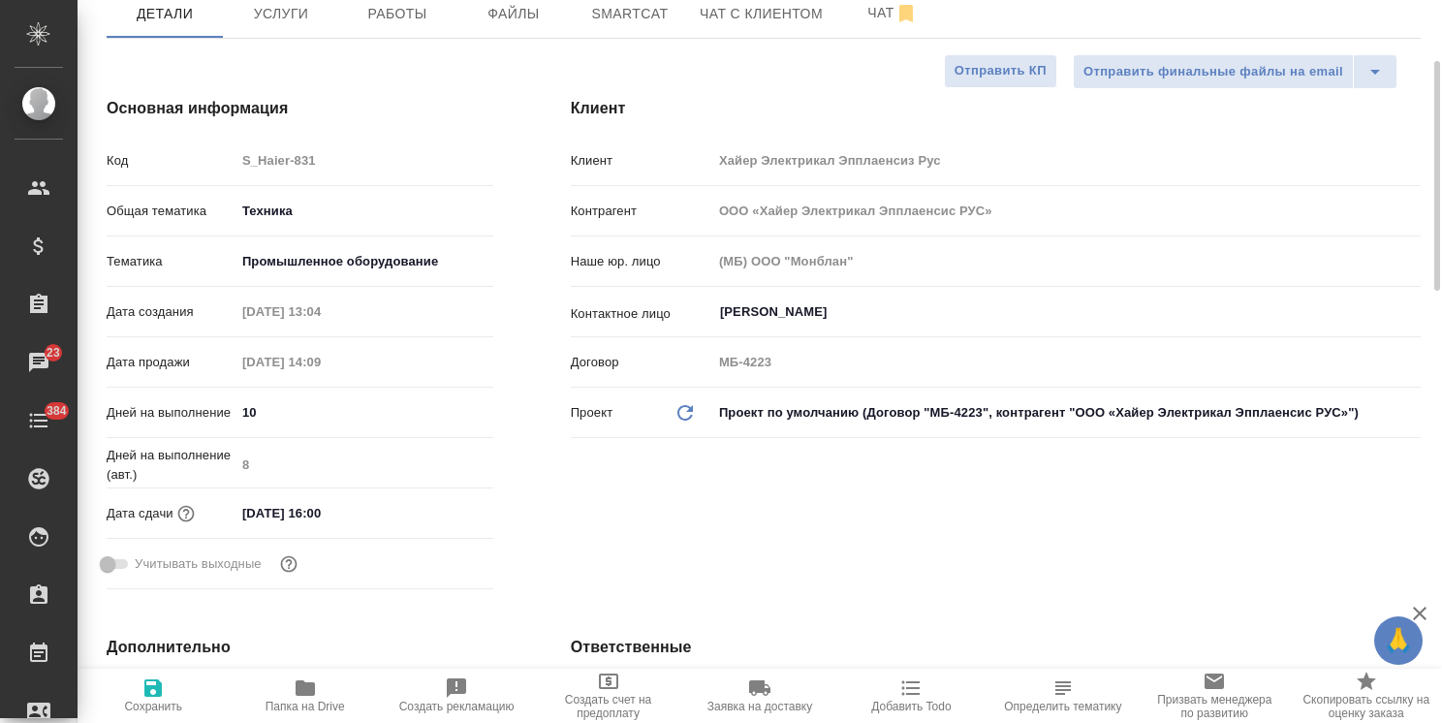
type textarea "x"
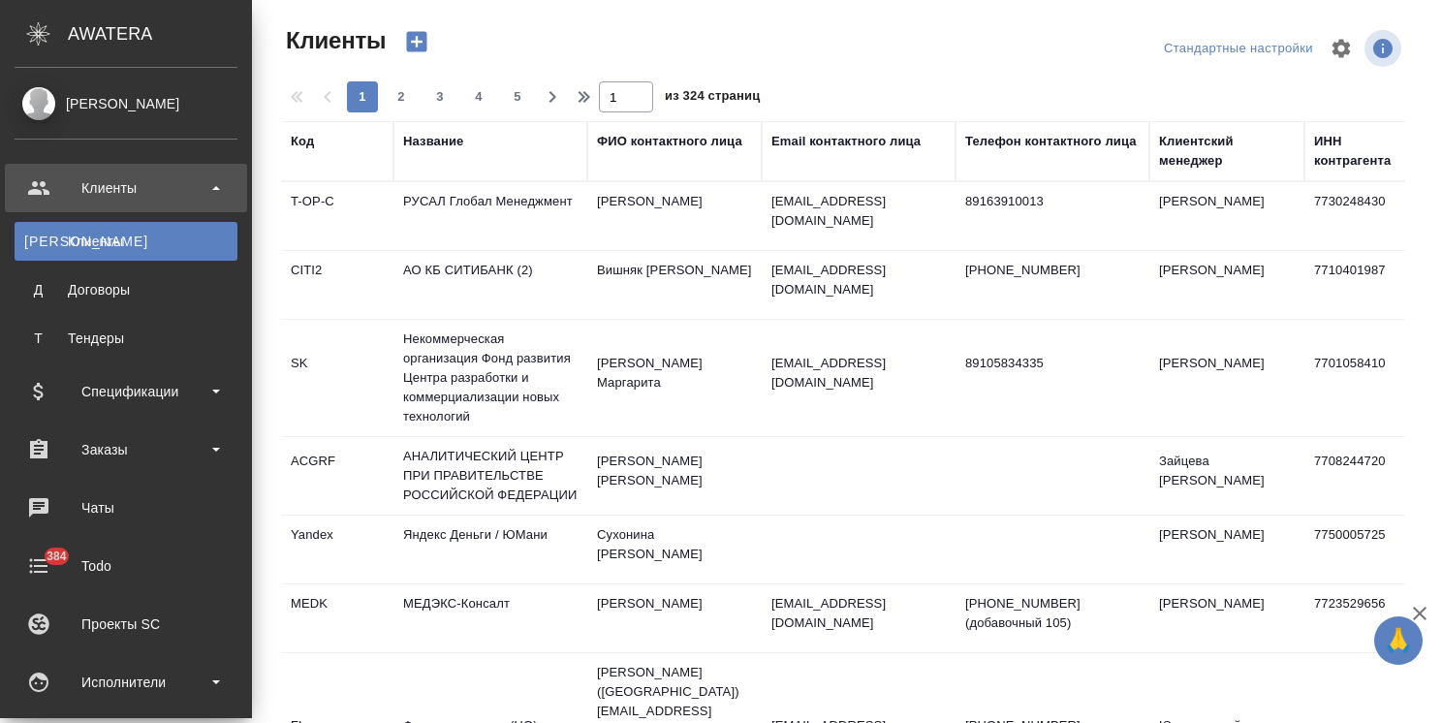
select select "RU"
drag, startPoint x: 0, startPoint y: 0, endPoint x: 159, endPoint y: 392, distance: 423.4
click at [160, 391] on div "Спецификации" at bounding box center [126, 391] width 223 height 29
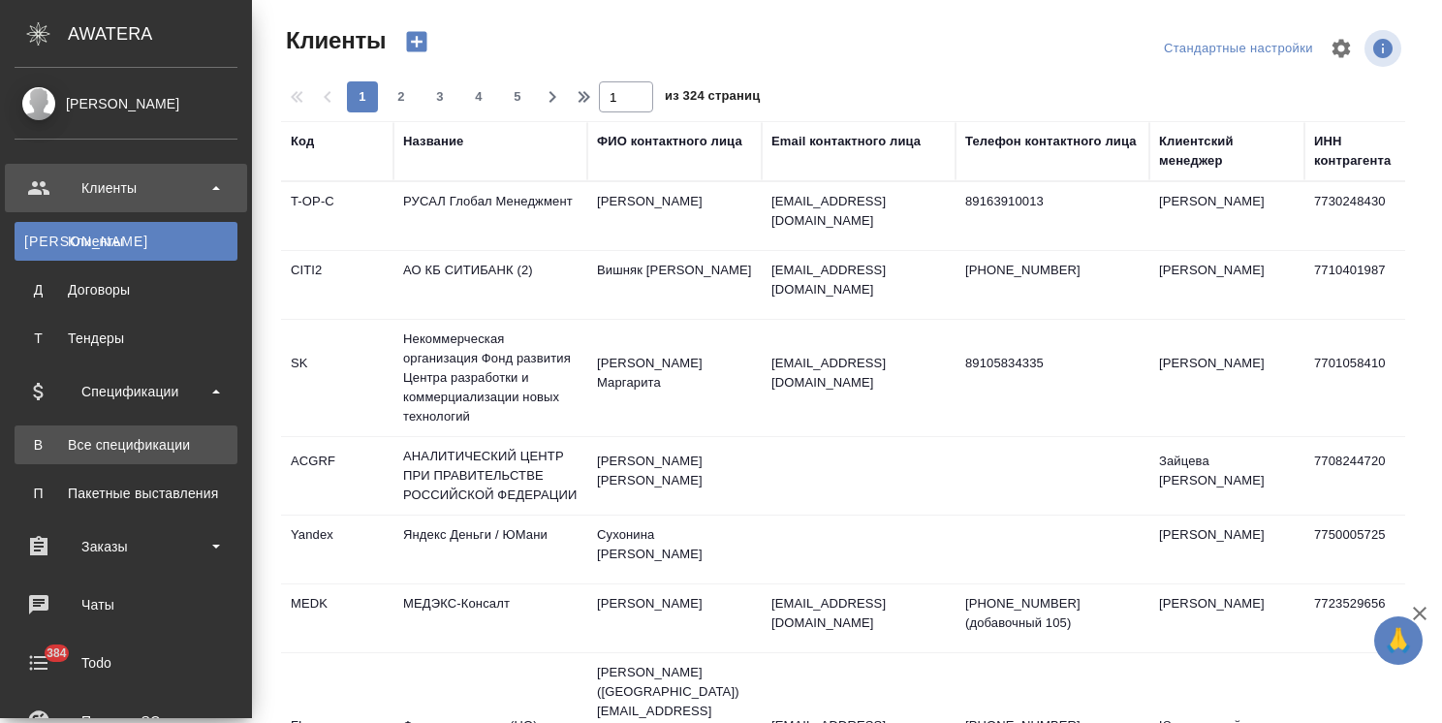
click at [160, 438] on div "Все спецификации" at bounding box center [125, 444] width 203 height 19
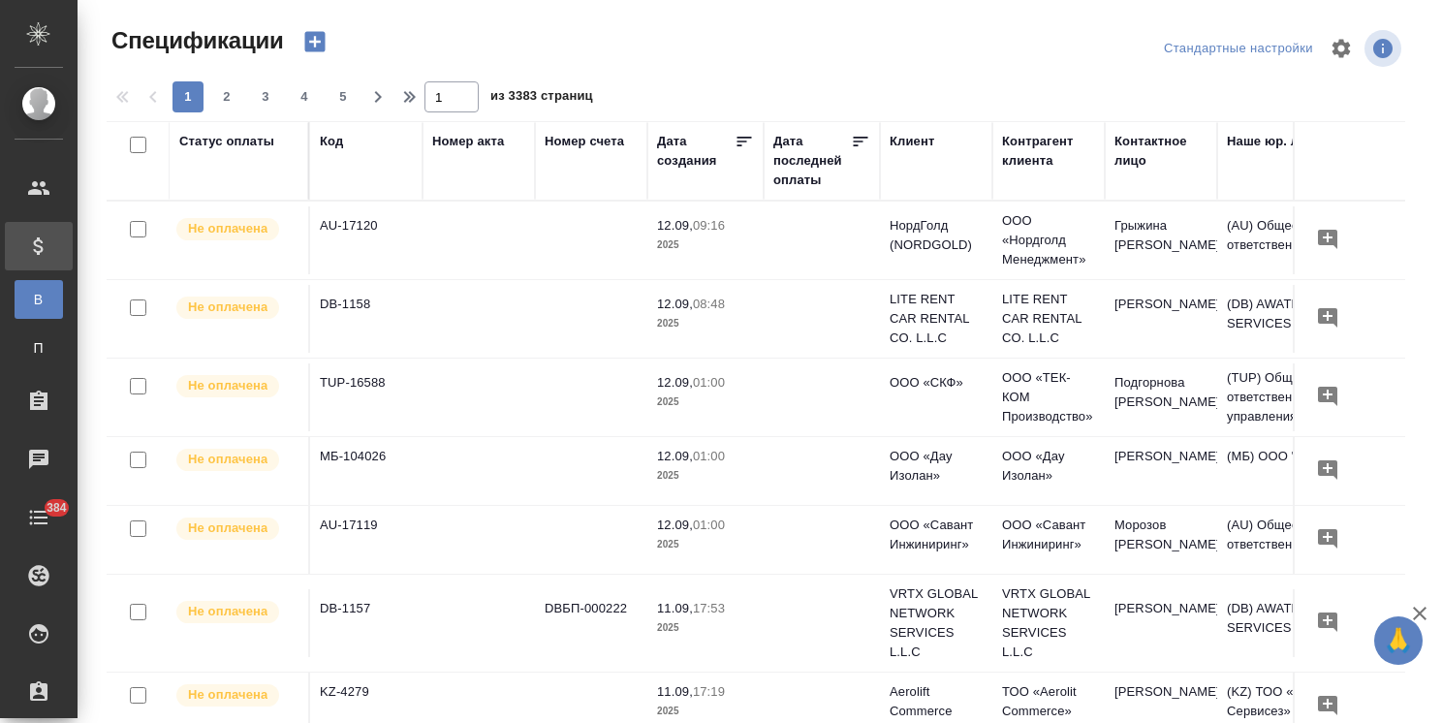
click at [1427, 616] on icon "button" at bounding box center [1419, 613] width 23 height 23
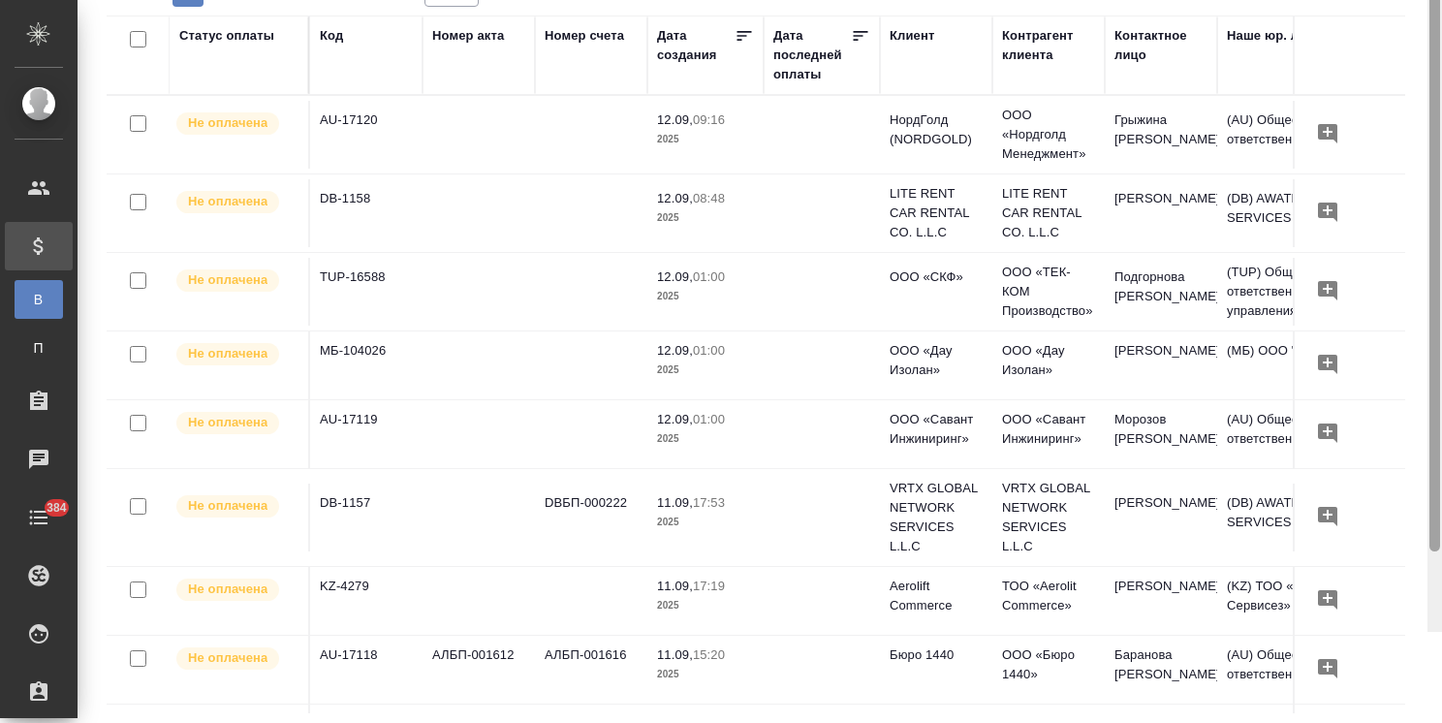
drag, startPoint x: 1431, startPoint y: 599, endPoint x: 1396, endPoint y: 696, distance: 103.0
click at [1427, 632] on div at bounding box center [1434, 270] width 15 height 723
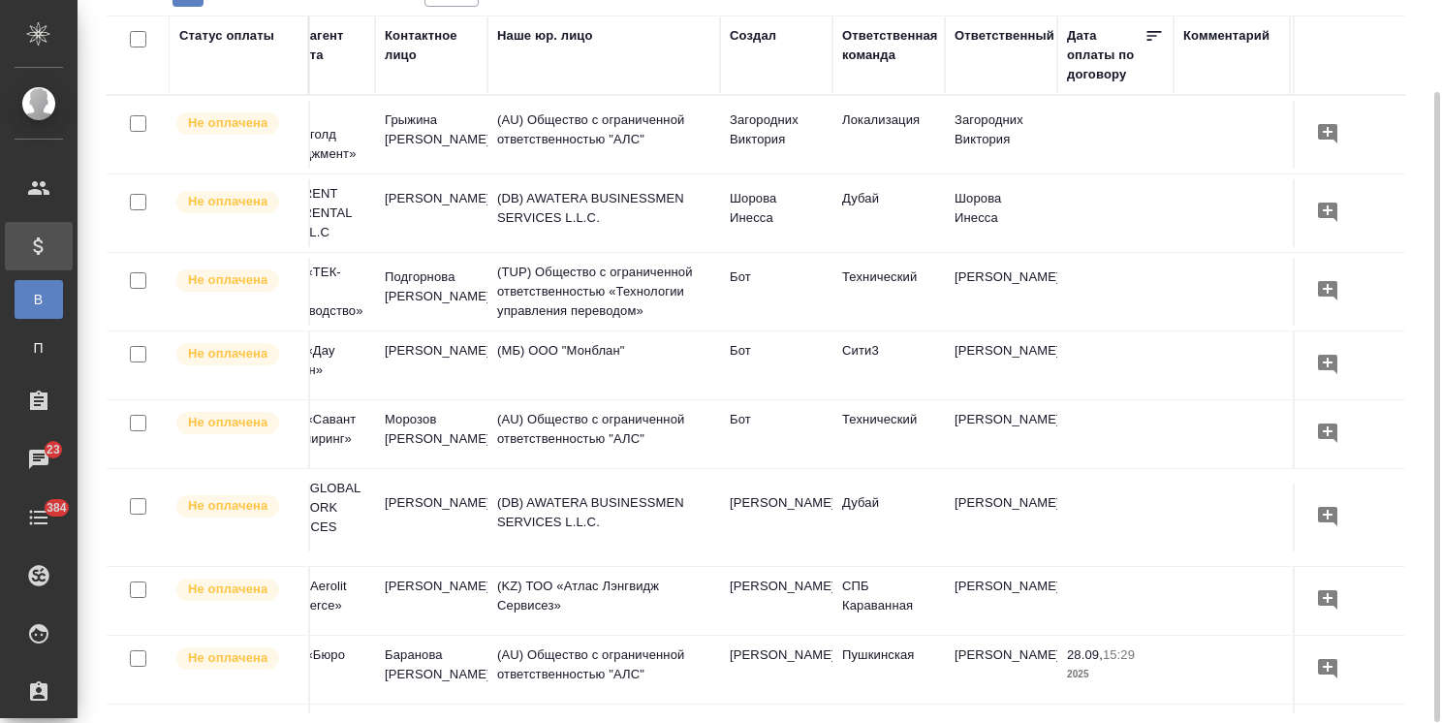
scroll to position [0, 735]
click at [982, 36] on div "Ответственный" at bounding box center [1000, 35] width 100 height 19
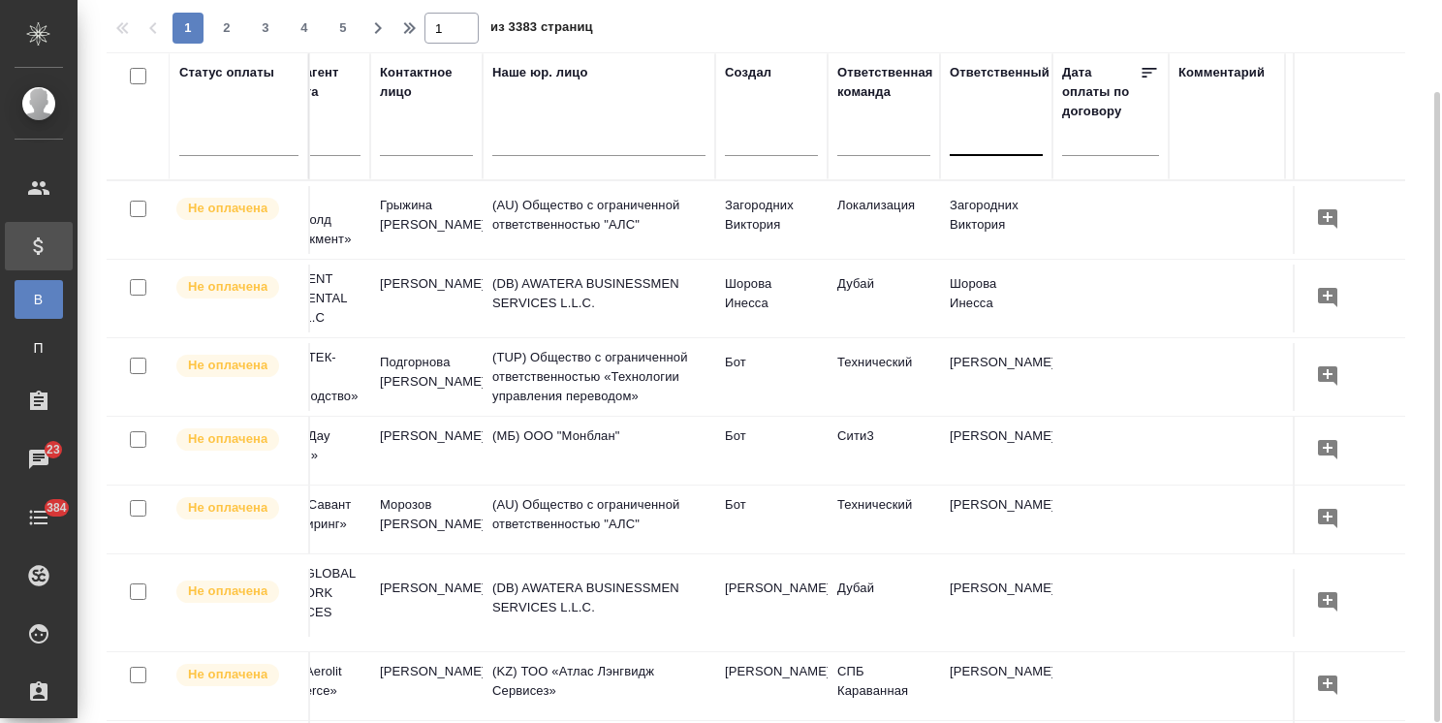
click at [983, 127] on div at bounding box center [996, 136] width 93 height 28
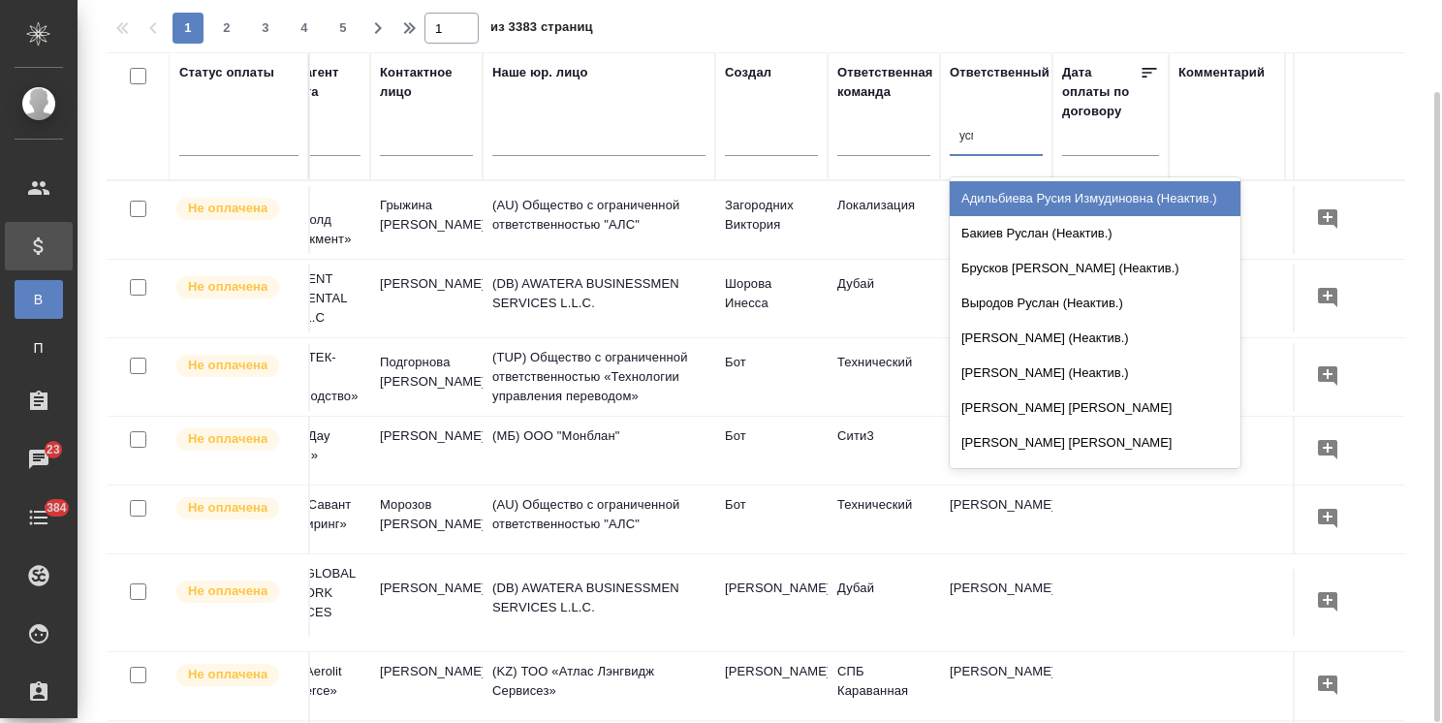
type input "усма"
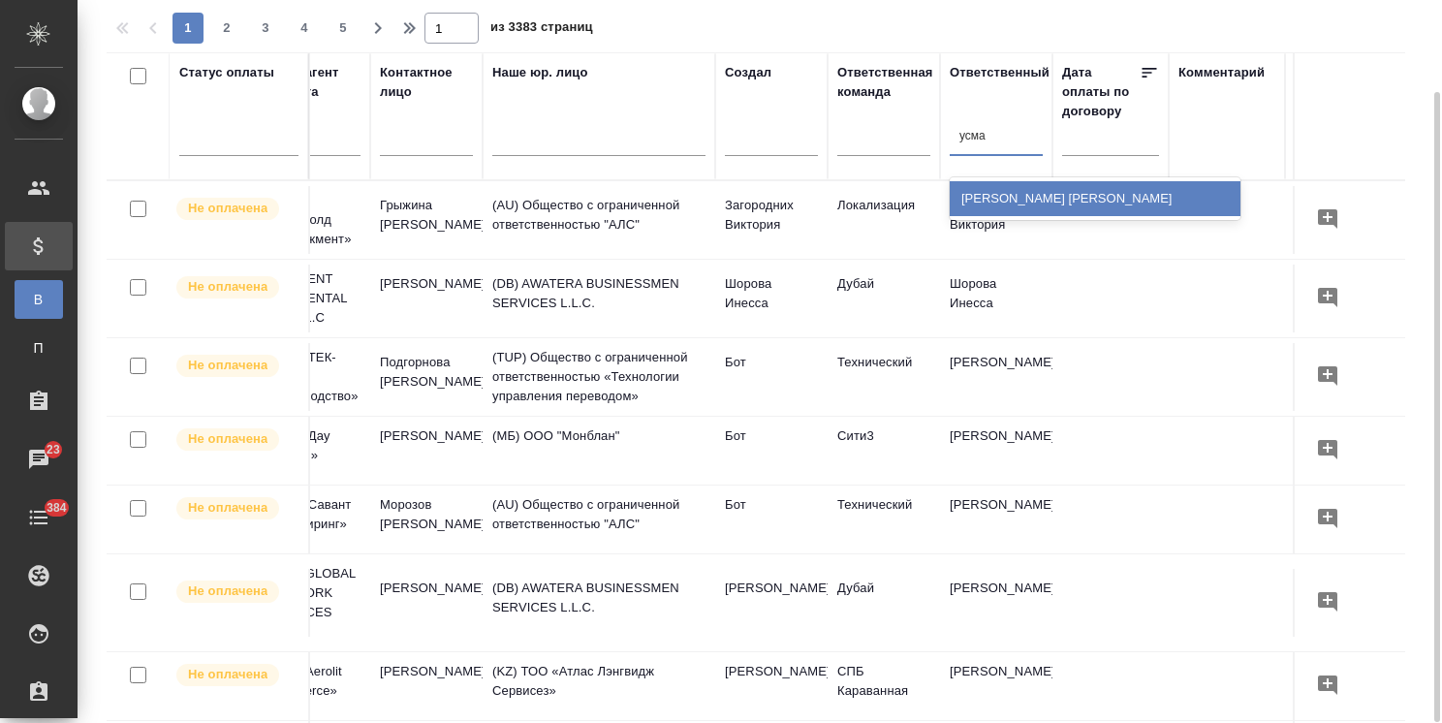
click at [960, 182] on div "[PERSON_NAME]" at bounding box center [1095, 198] width 291 height 35
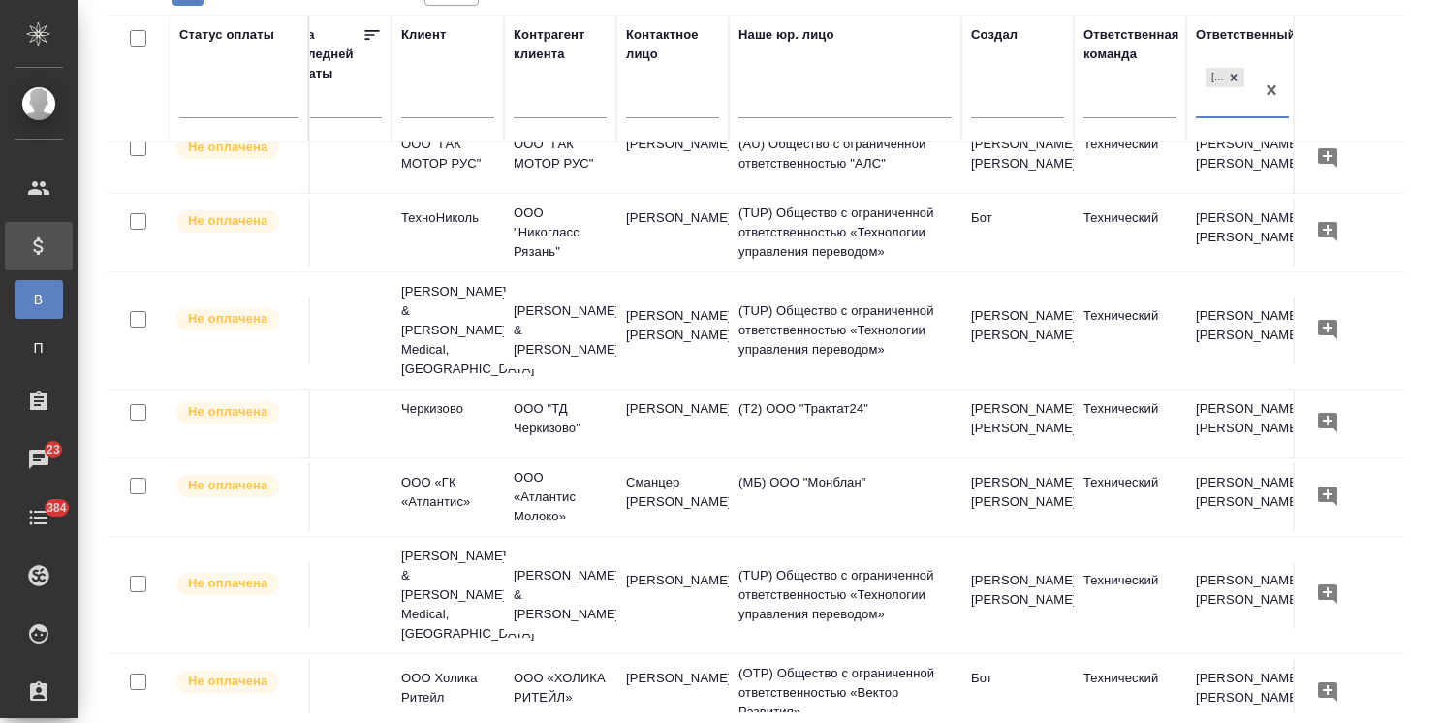
scroll to position [97, 0]
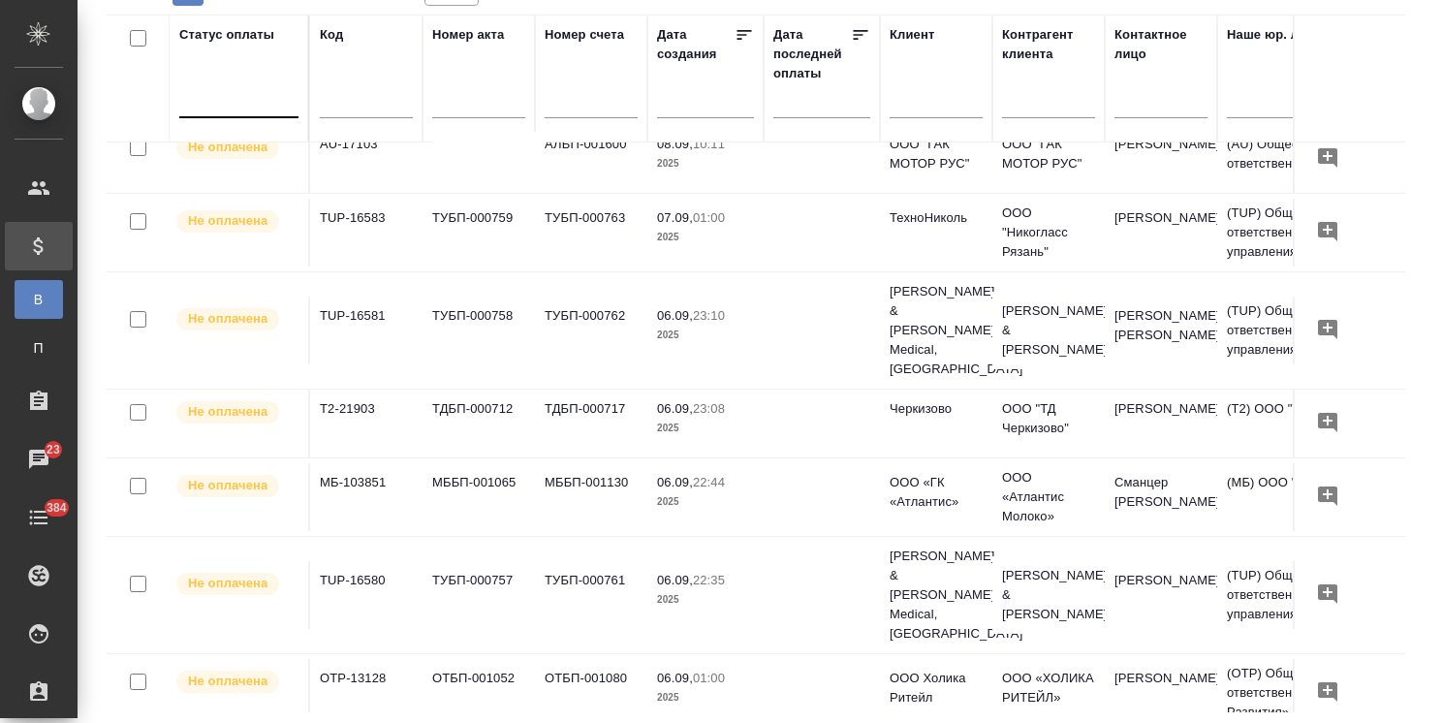
click at [242, 113] on div at bounding box center [238, 99] width 119 height 37
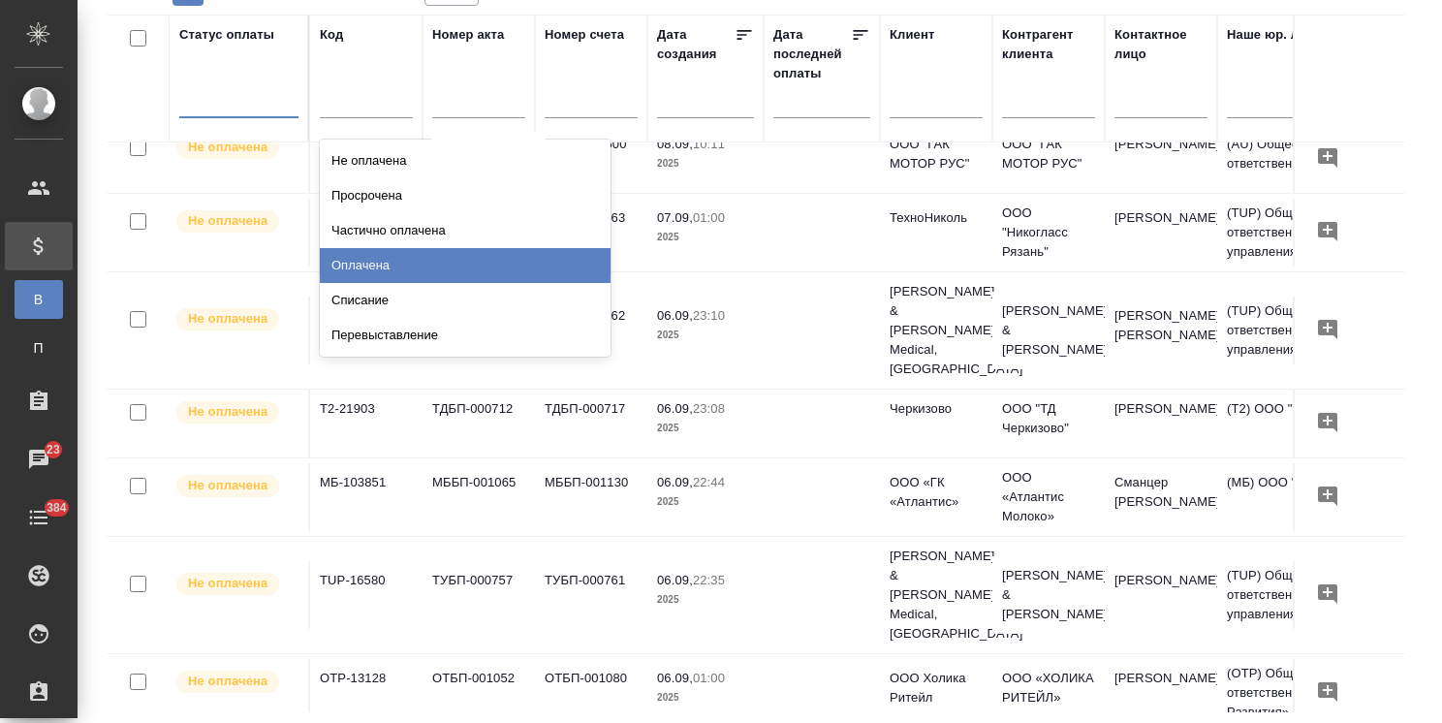
click at [391, 269] on div "Оплачена" at bounding box center [465, 265] width 291 height 35
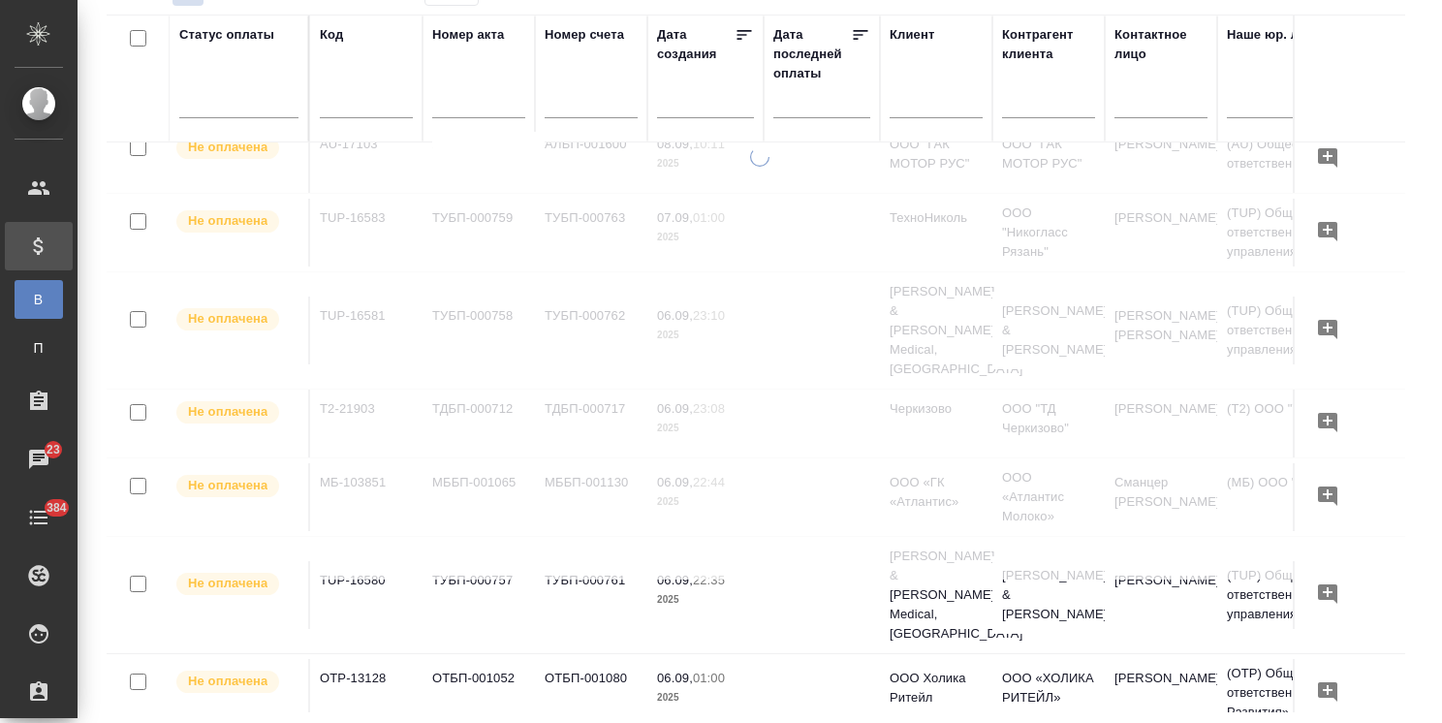
click at [260, 97] on div at bounding box center [238, 98] width 119 height 28
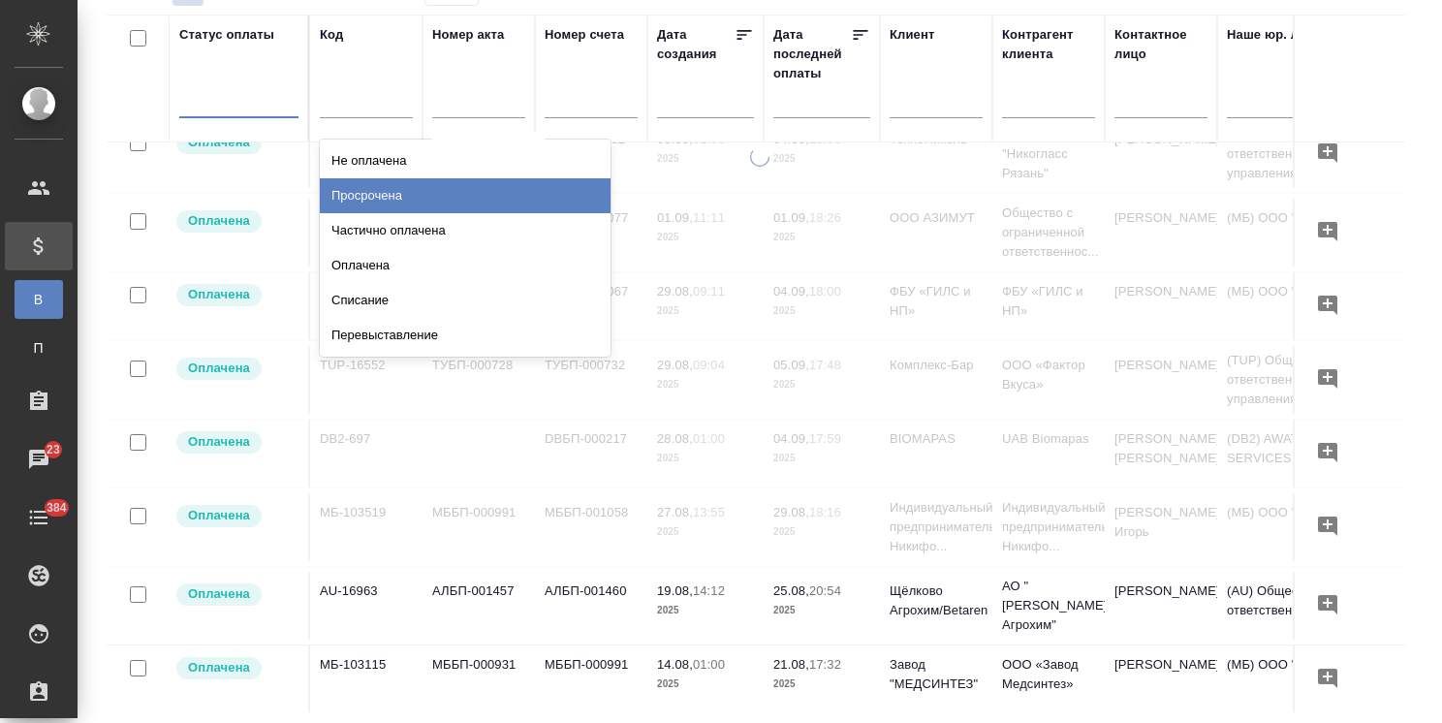
click at [395, 203] on div "Просрочена" at bounding box center [465, 195] width 291 height 35
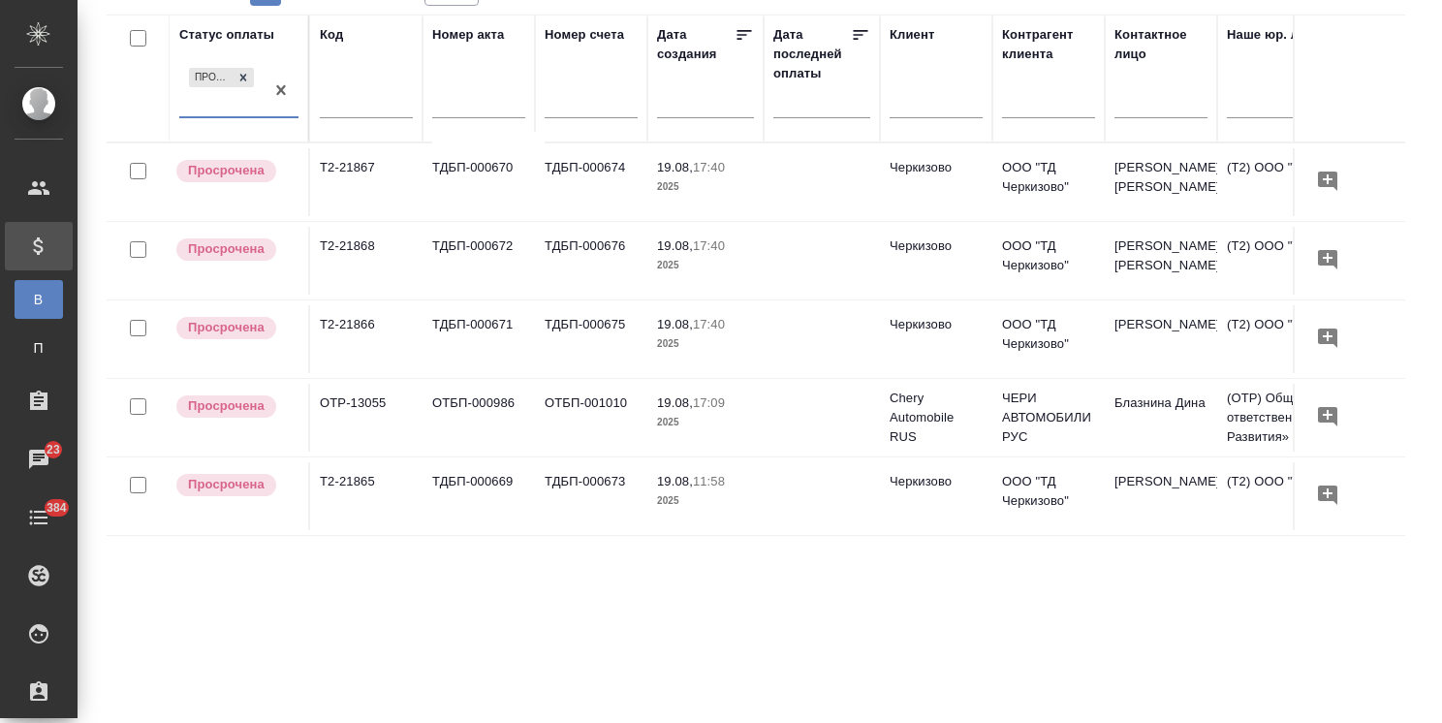
scroll to position [0, 0]
click at [569, 172] on td "ТДБП-000674" at bounding box center [591, 182] width 112 height 68
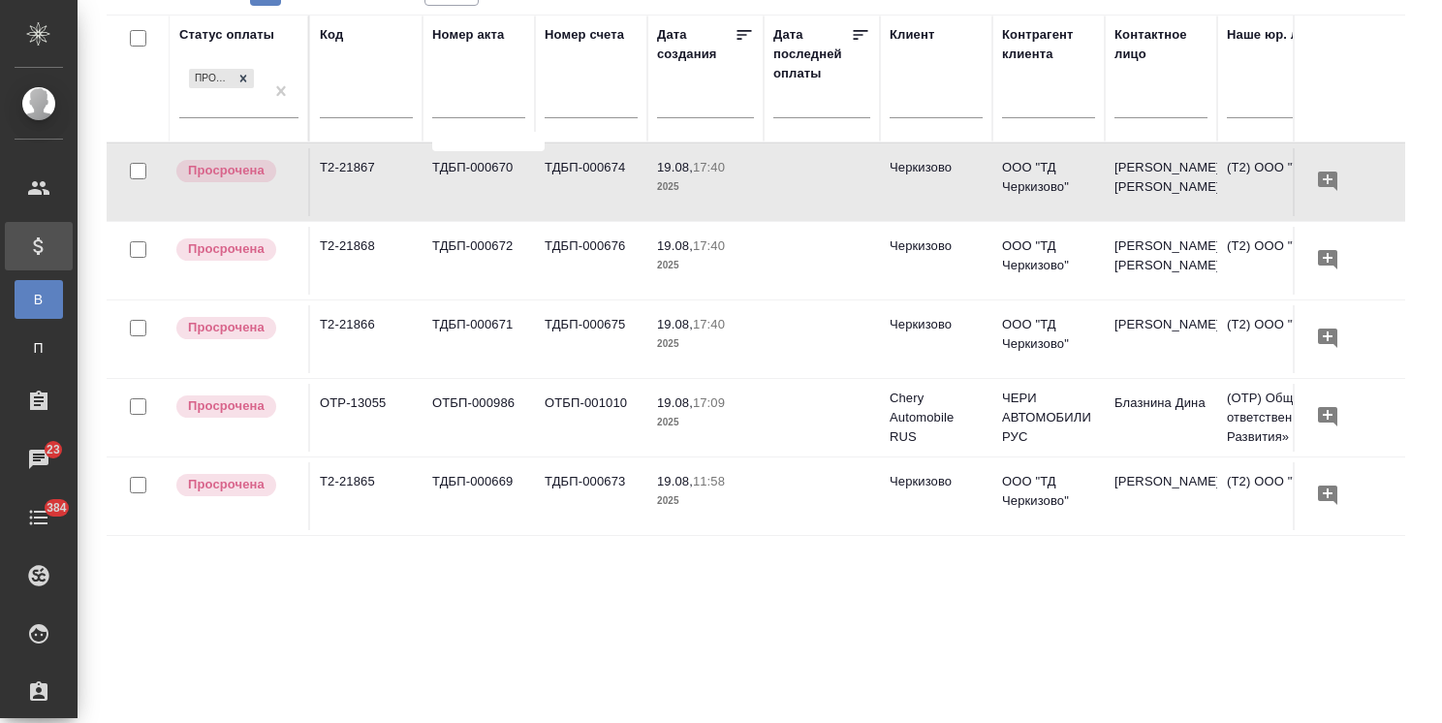
click at [698, 252] on span "19.08, 17:40" at bounding box center [705, 245] width 97 height 19
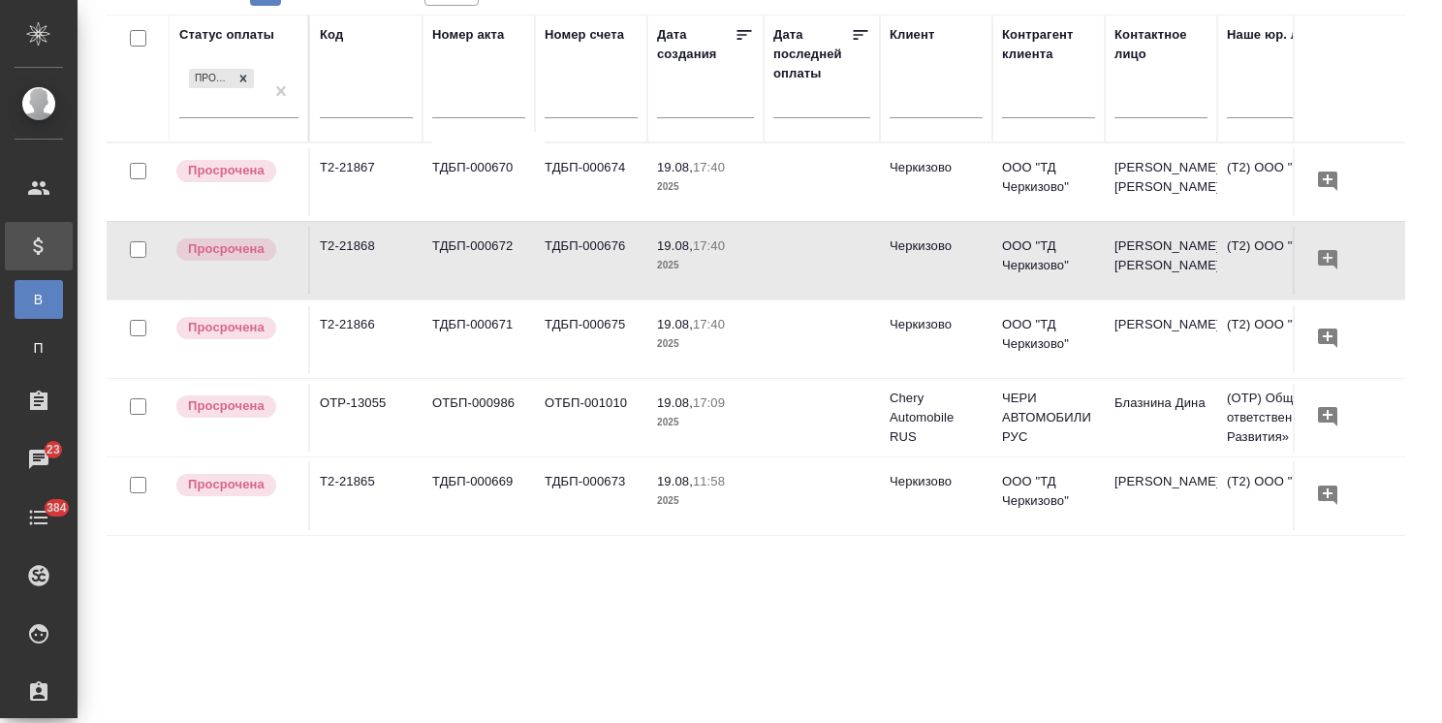
click at [698, 252] on span "19.08, 17:40" at bounding box center [705, 245] width 97 height 19
click at [481, 335] on td "ТДБП-000671" at bounding box center [478, 339] width 112 height 68
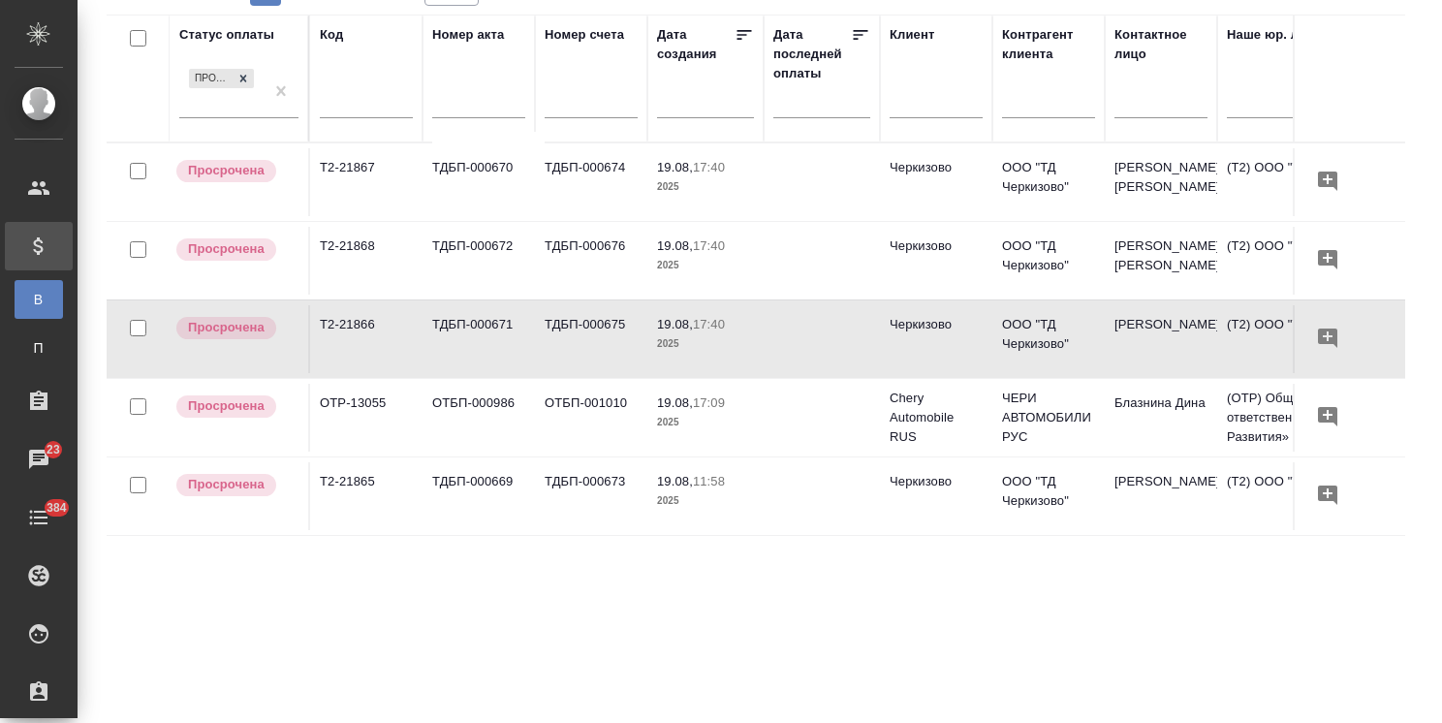
click at [538, 468] on td "ТДБП-000673" at bounding box center [591, 496] width 112 height 68
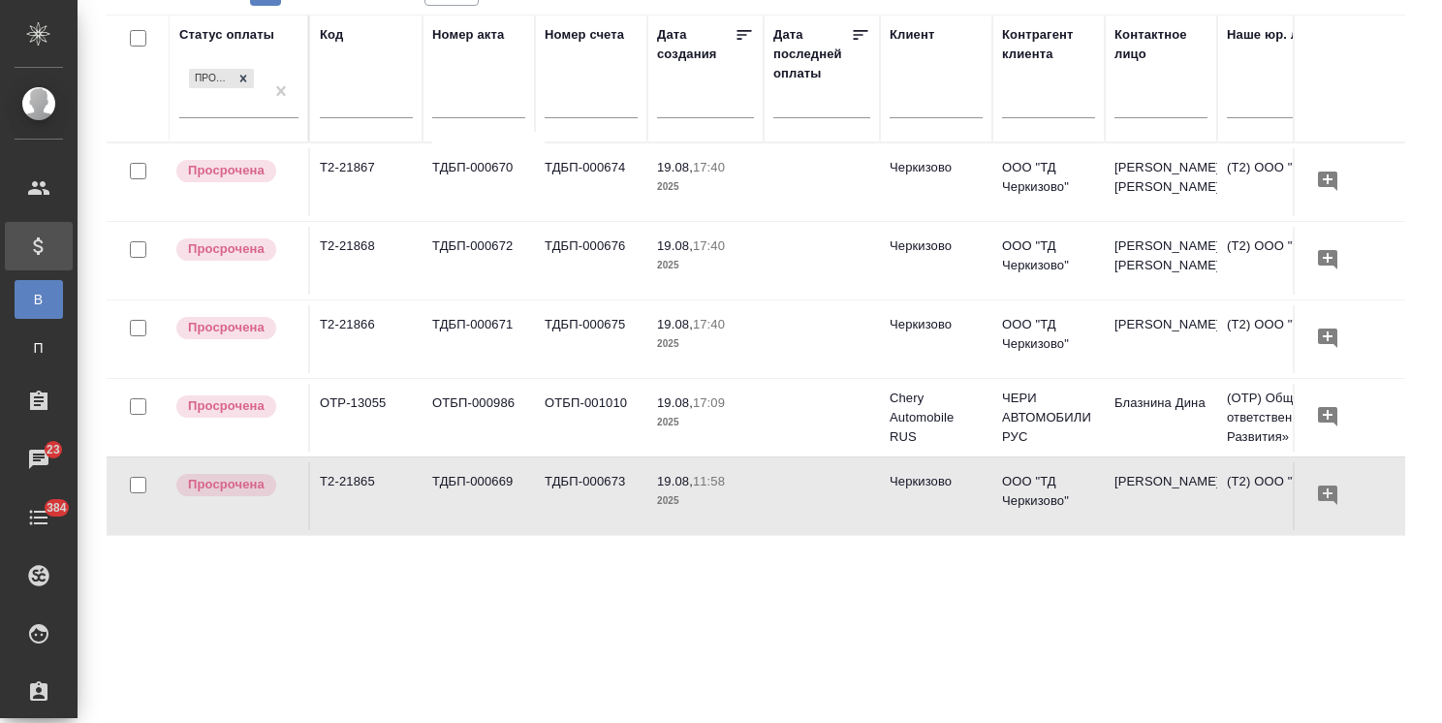
click at [562, 406] on td "ОТБП-001010" at bounding box center [591, 418] width 112 height 68
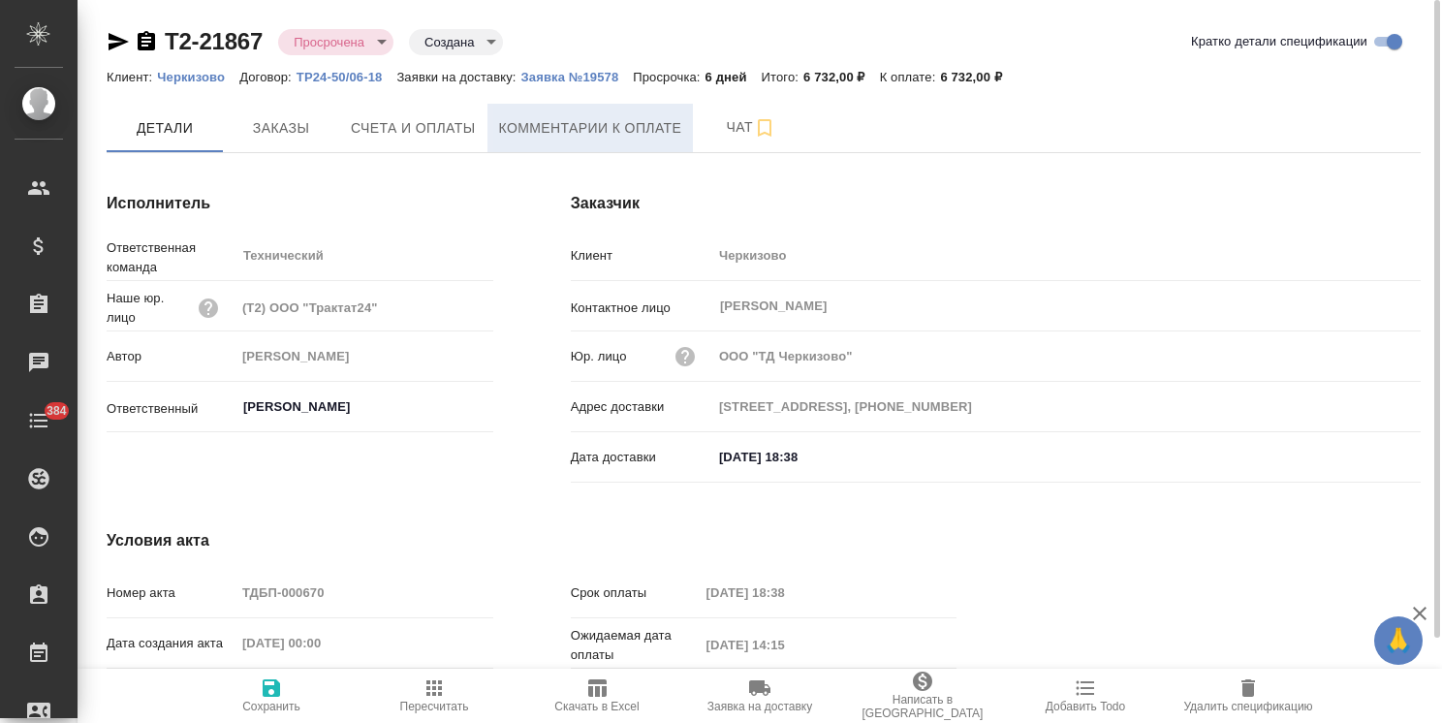
click at [531, 116] on span "Комментарии к оплате" at bounding box center [590, 128] width 183 height 24
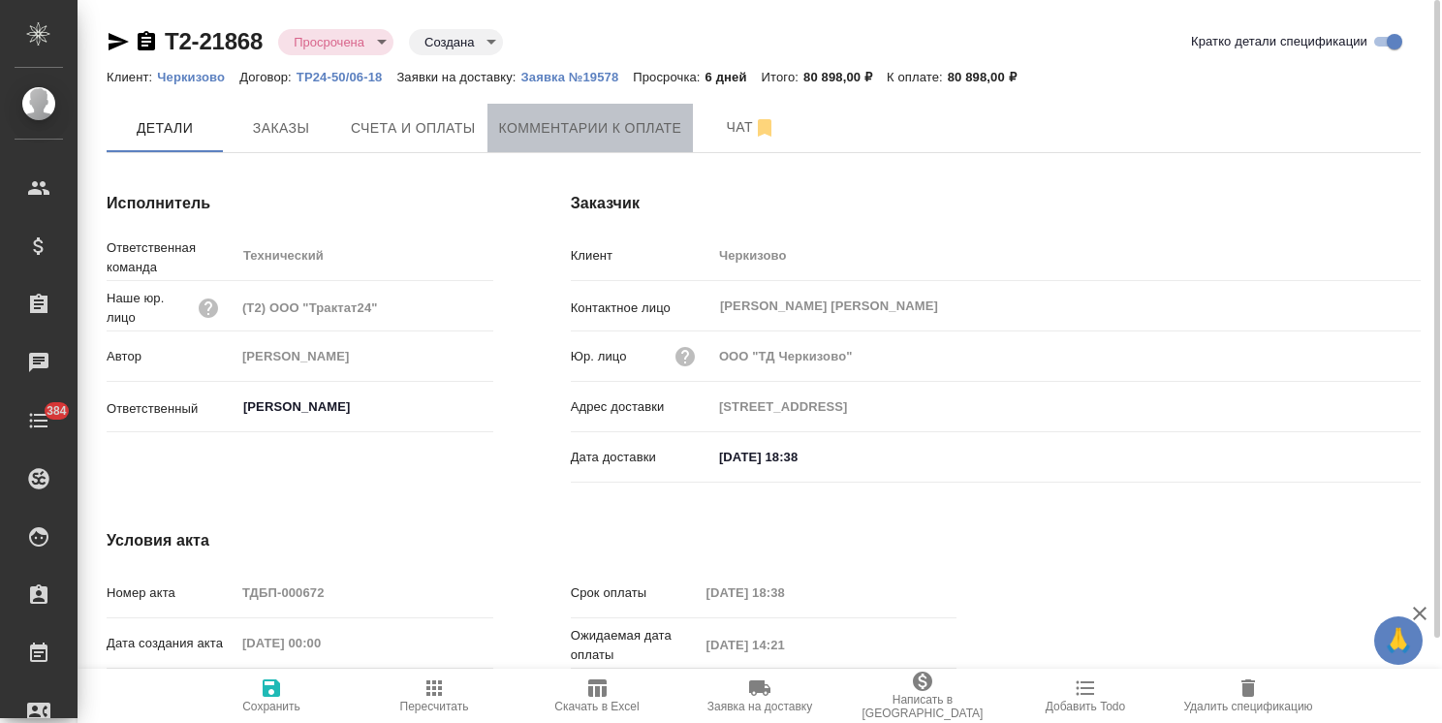
click at [658, 126] on span "Комментарии к оплате" at bounding box center [590, 128] width 183 height 24
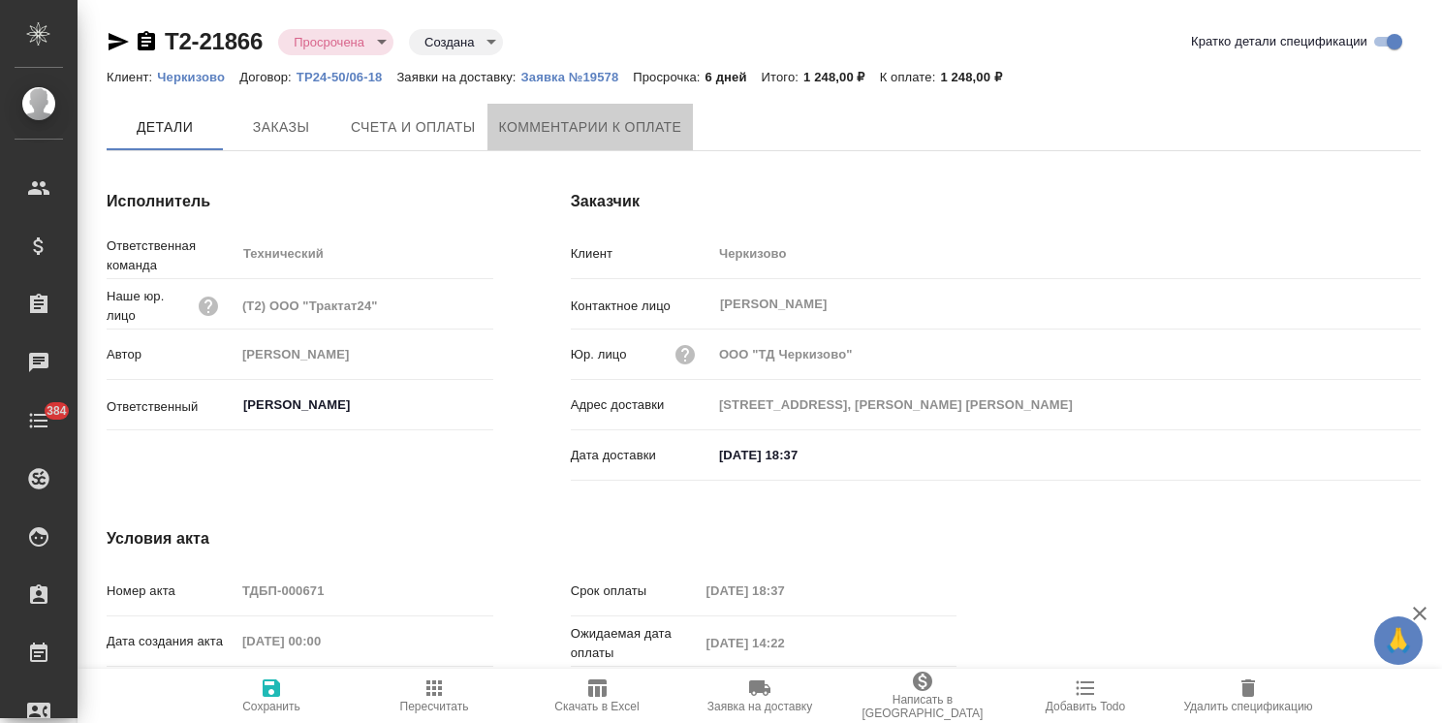
click at [567, 125] on span "Комментарии к оплате" at bounding box center [590, 127] width 183 height 24
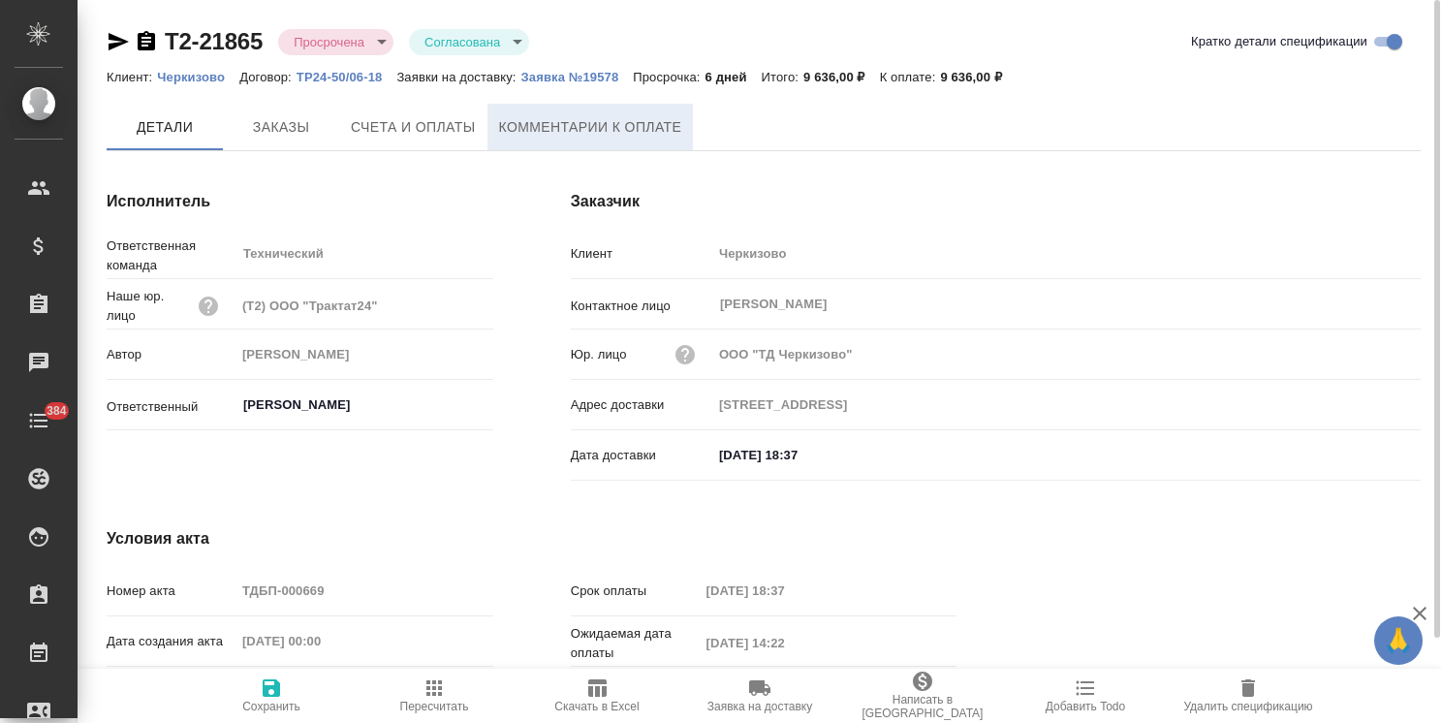
click at [561, 127] on span "Комментарии к оплате" at bounding box center [590, 127] width 183 height 24
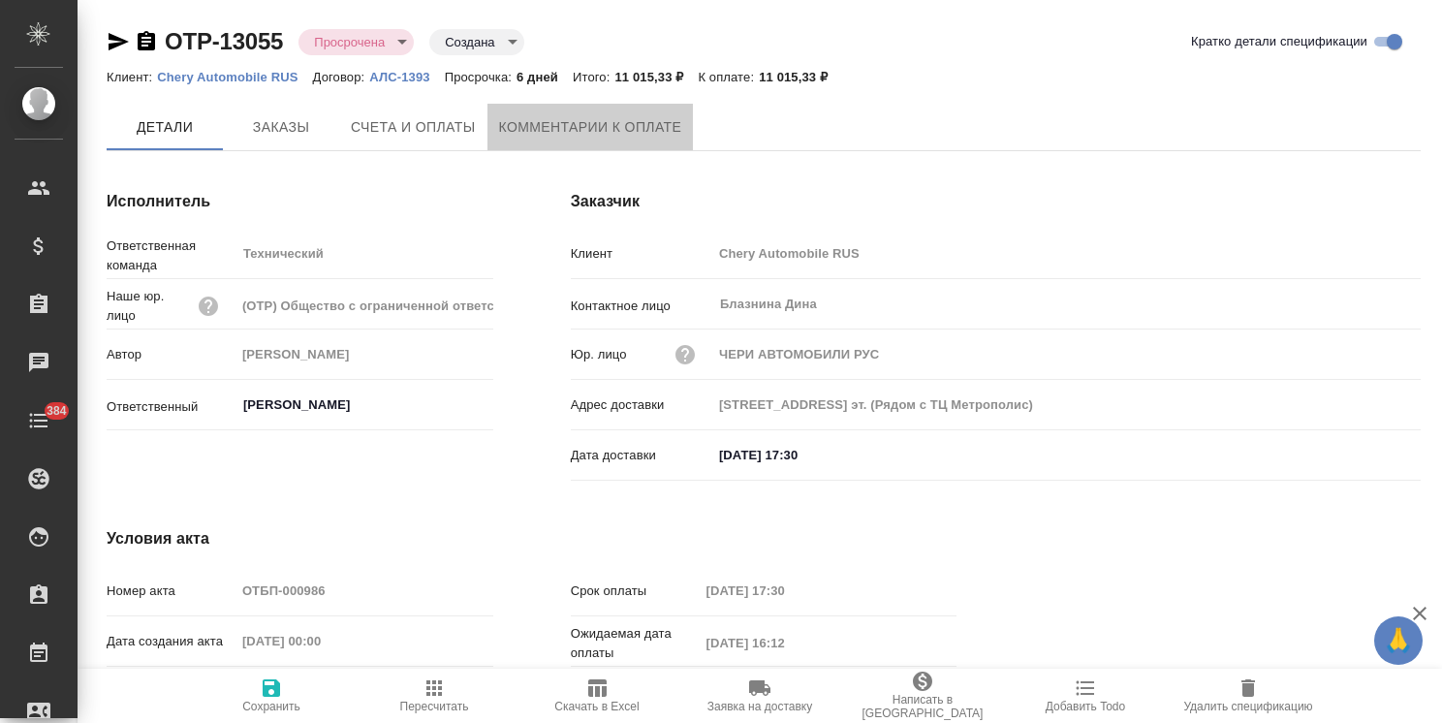
click at [546, 113] on button "Комментарии к оплате" at bounding box center [590, 127] width 206 height 47
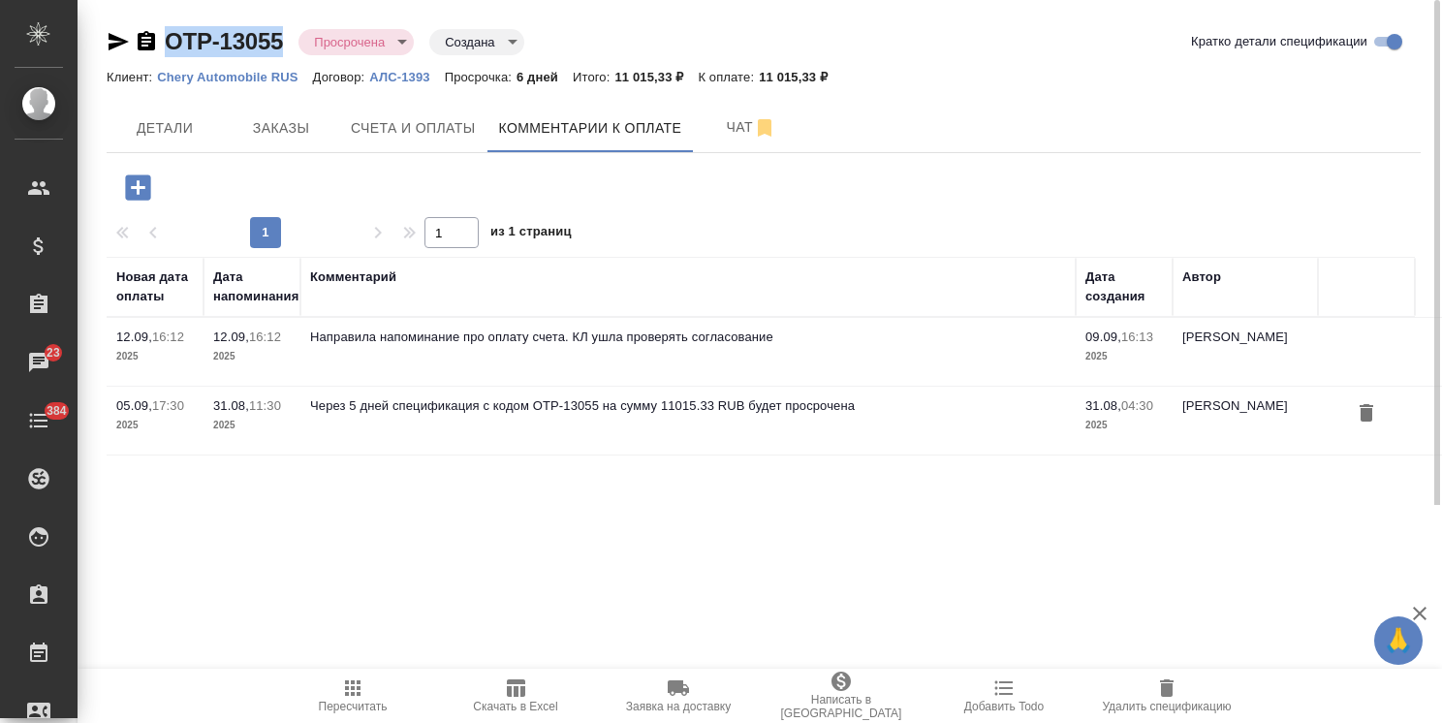
drag, startPoint x: 287, startPoint y: 16, endPoint x: 155, endPoint y: 21, distance: 131.9
click at [157, 25] on div "OTP-13055 Просрочена delayed Создана created Кратко детали спецификации Клиент:…" at bounding box center [763, 252] width 1335 height 505
copy link "OTP-13055"
click at [142, 194] on icon "button" at bounding box center [137, 186] width 25 height 25
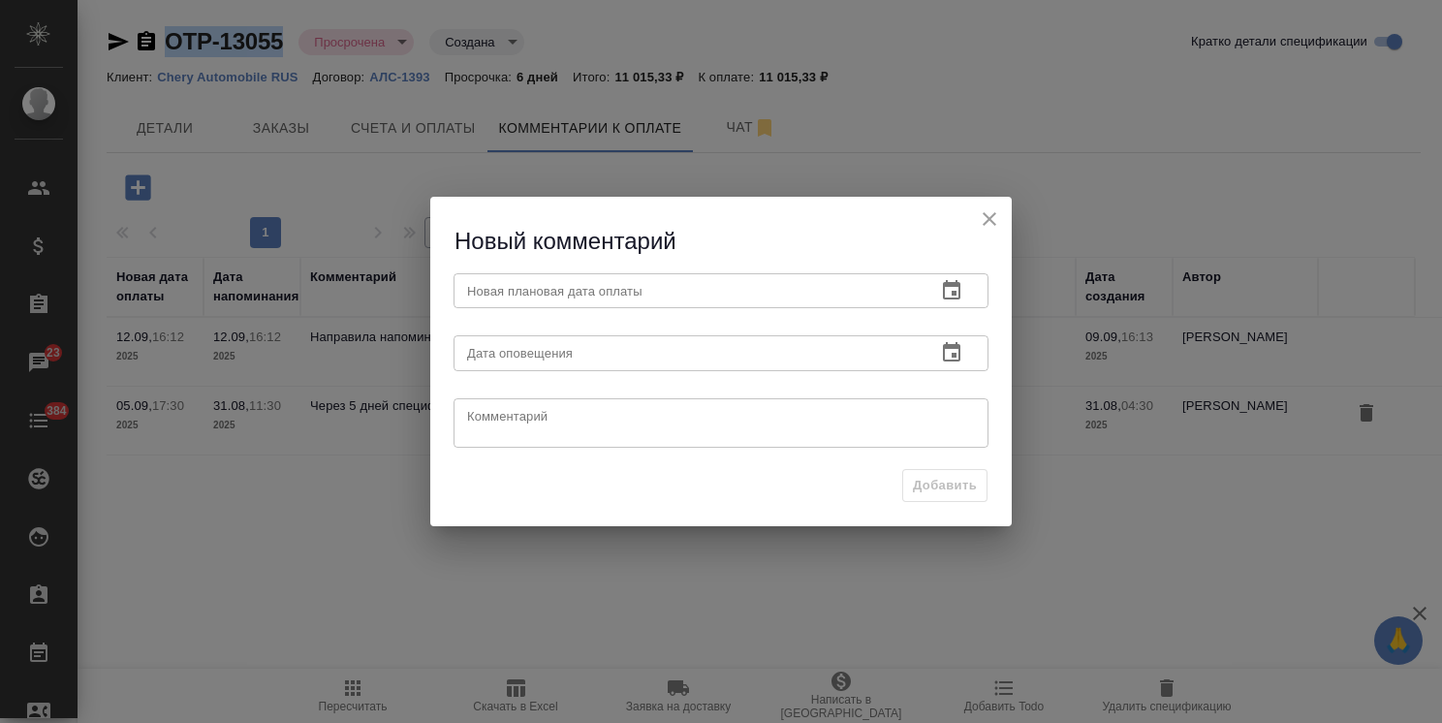
click at [945, 281] on icon "button" at bounding box center [951, 290] width 23 height 23
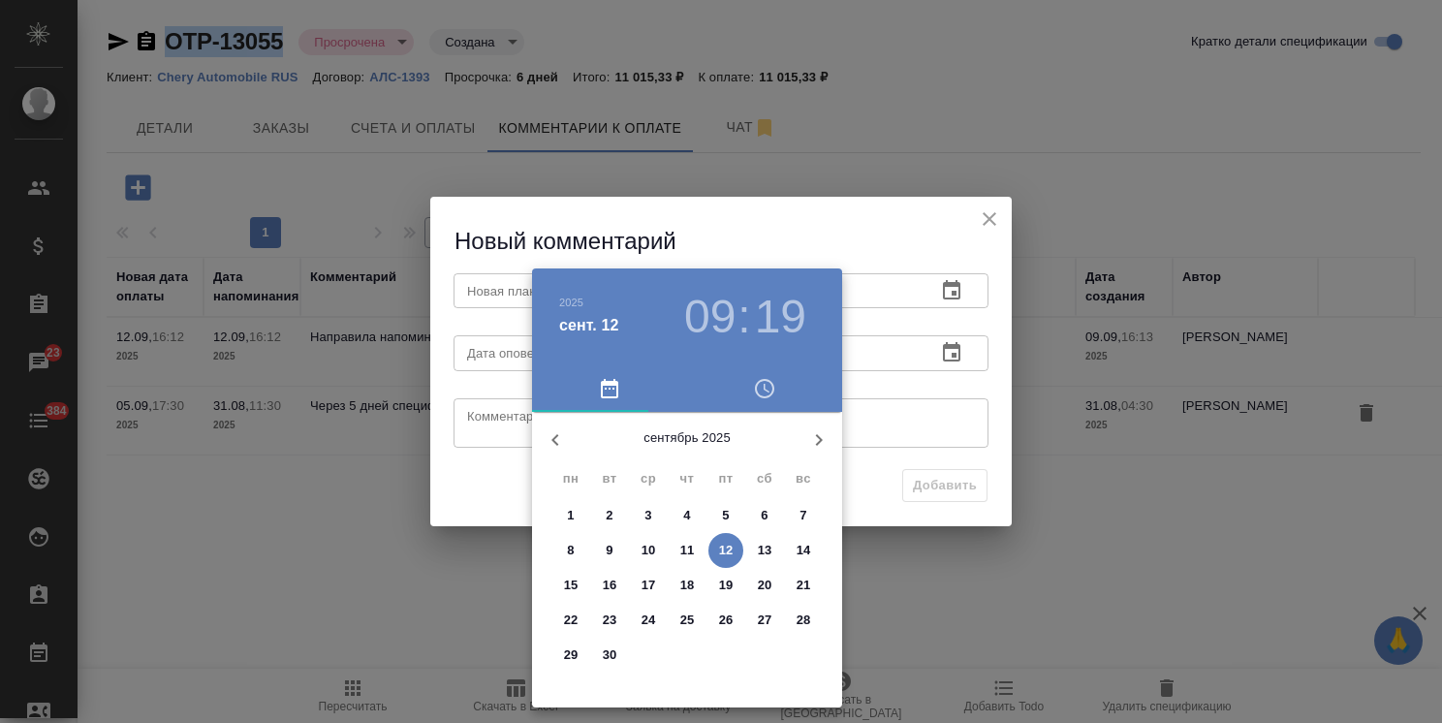
click at [725, 584] on p "19" at bounding box center [726, 585] width 15 height 19
type input "19.09.2025 09:19"
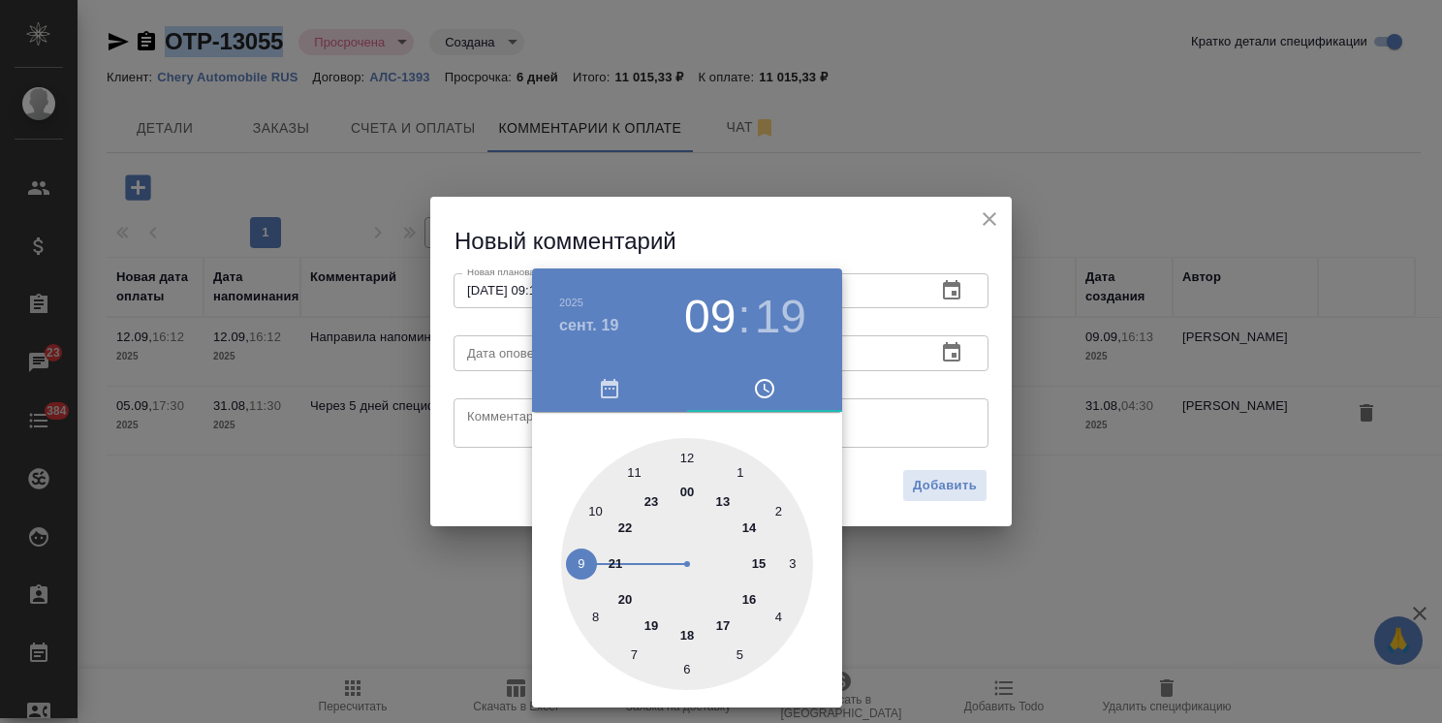
click at [867, 228] on div at bounding box center [721, 361] width 1442 height 723
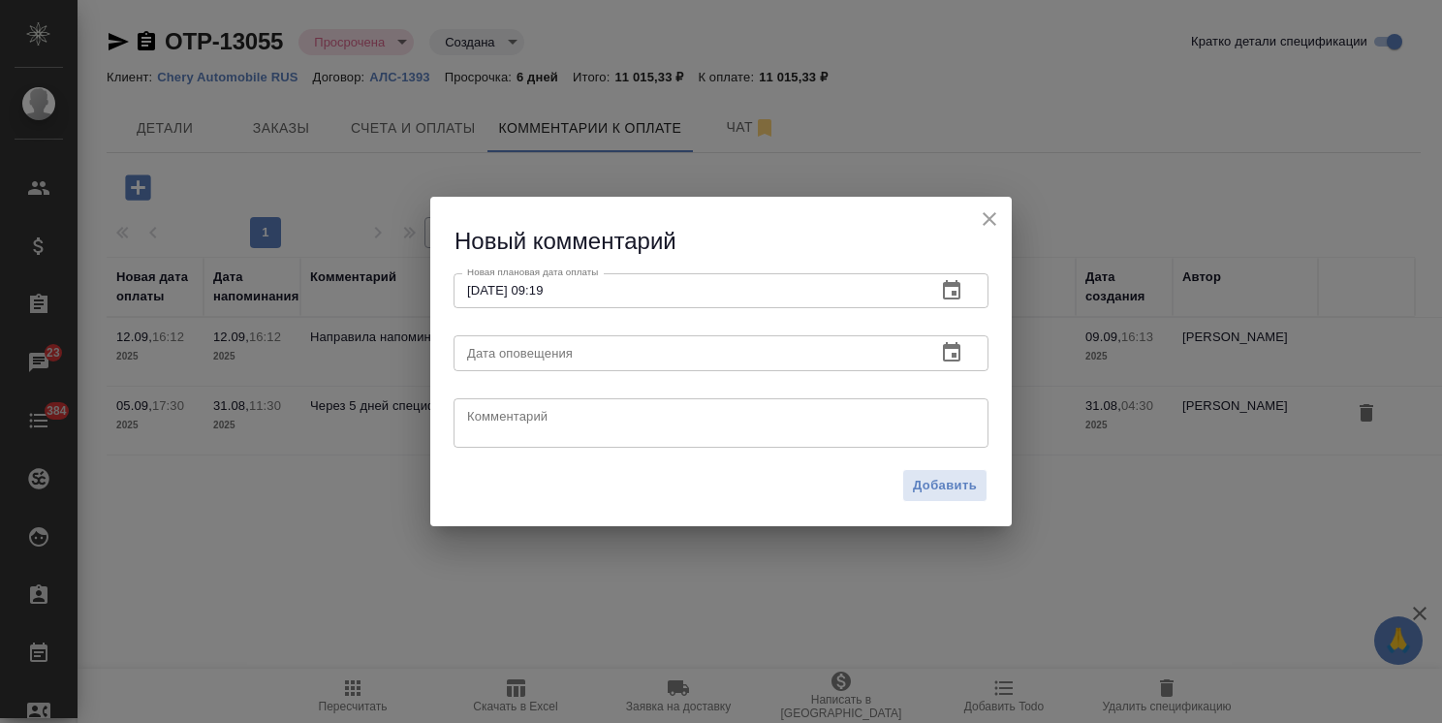
click at [946, 359] on icon "button" at bounding box center [951, 352] width 23 height 23
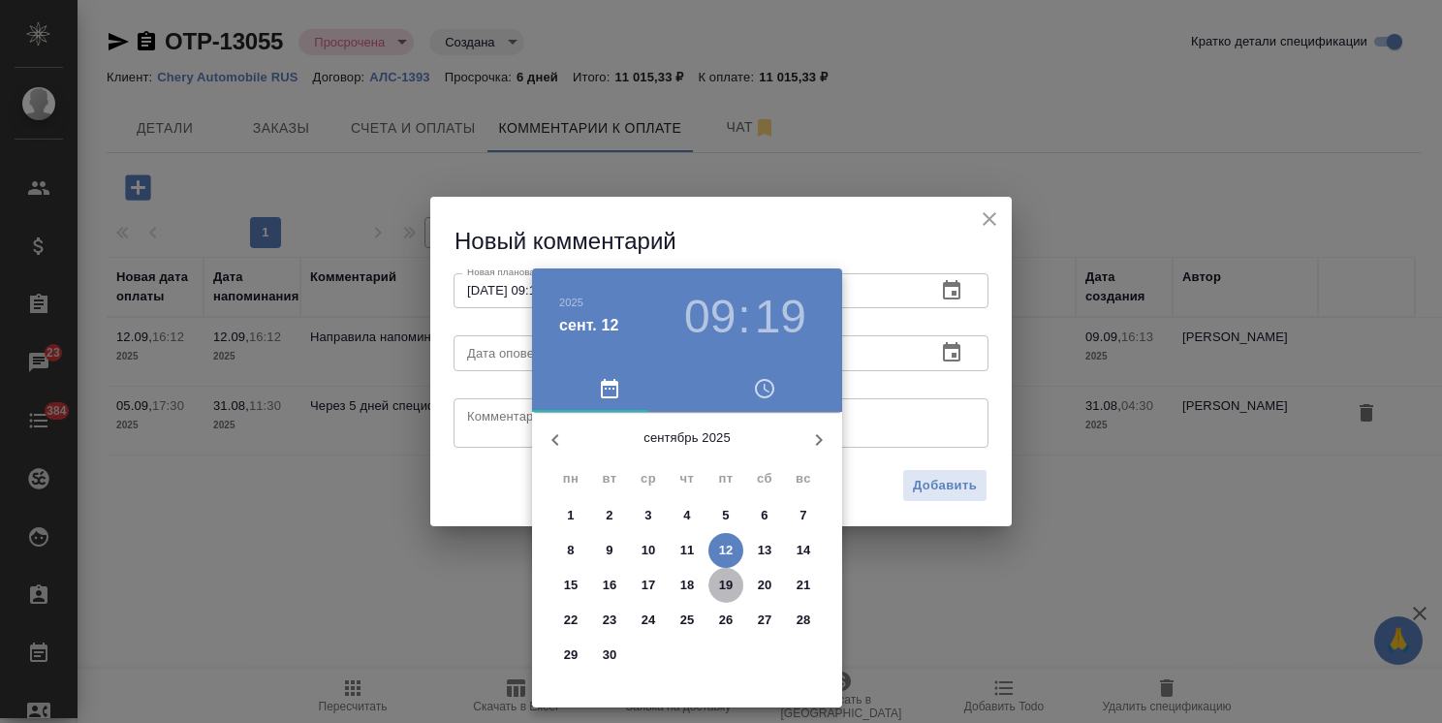
click at [736, 584] on span "19" at bounding box center [725, 585] width 35 height 19
type input "19.09.2025 09:19"
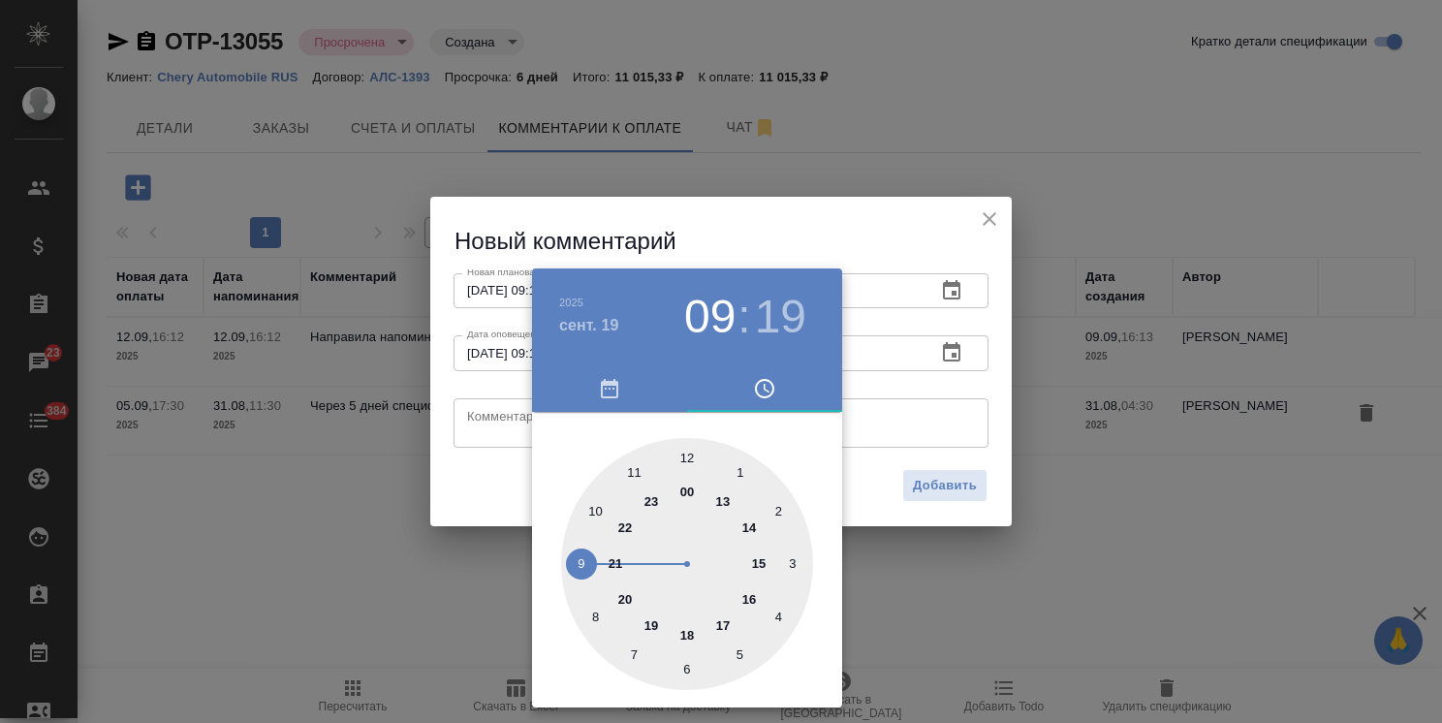
click at [588, 203] on div at bounding box center [721, 361] width 1442 height 723
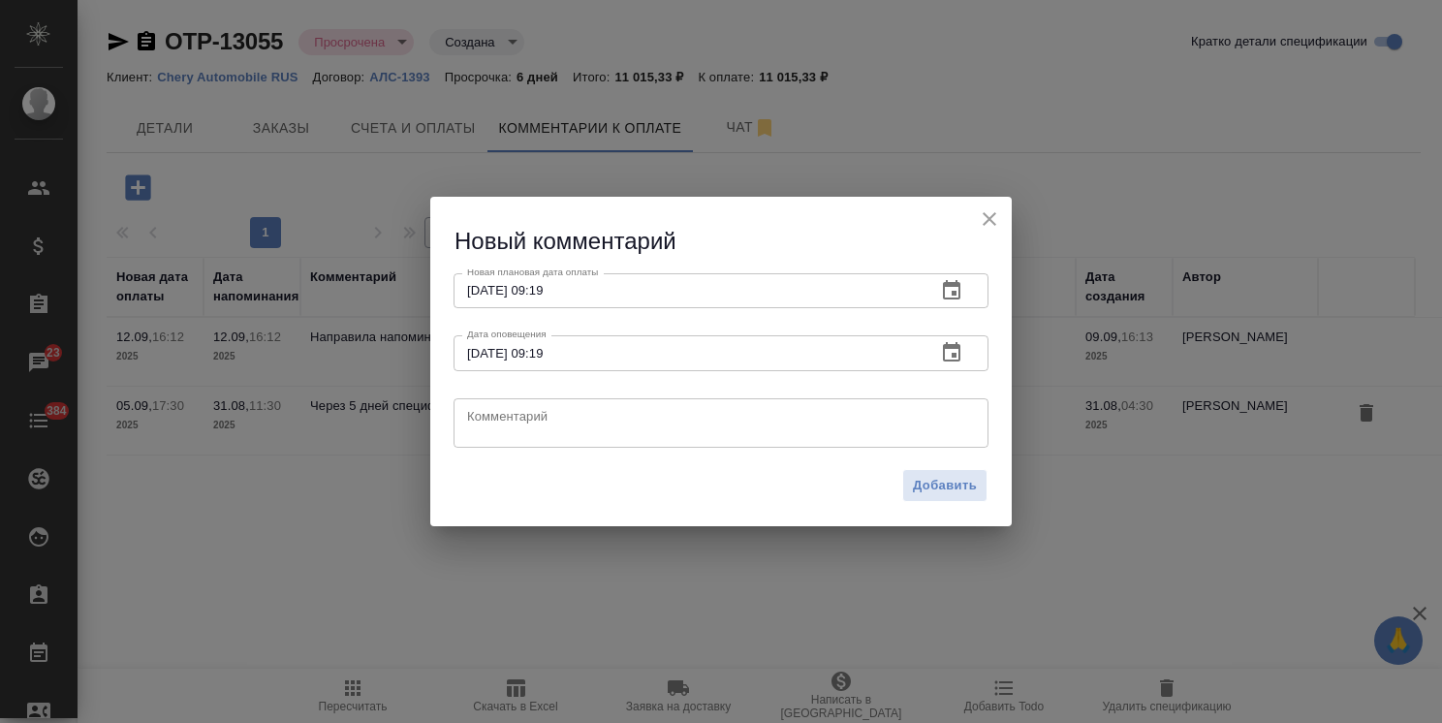
click at [519, 413] on textarea at bounding box center [721, 422] width 508 height 29
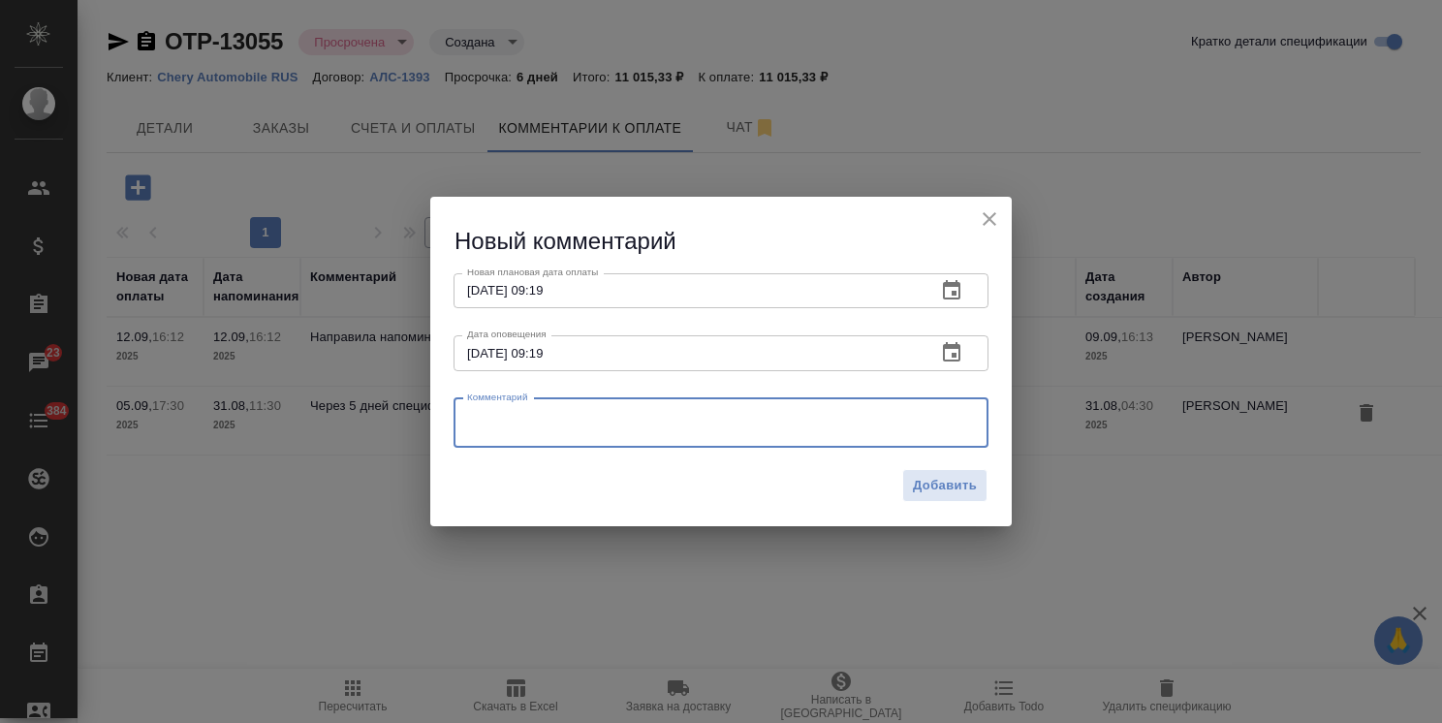
paste textarea "Счета на согласовании, постараемся ускорить процесс"
type textarea "Счета на согласовании, постараемся ускорить процесс"
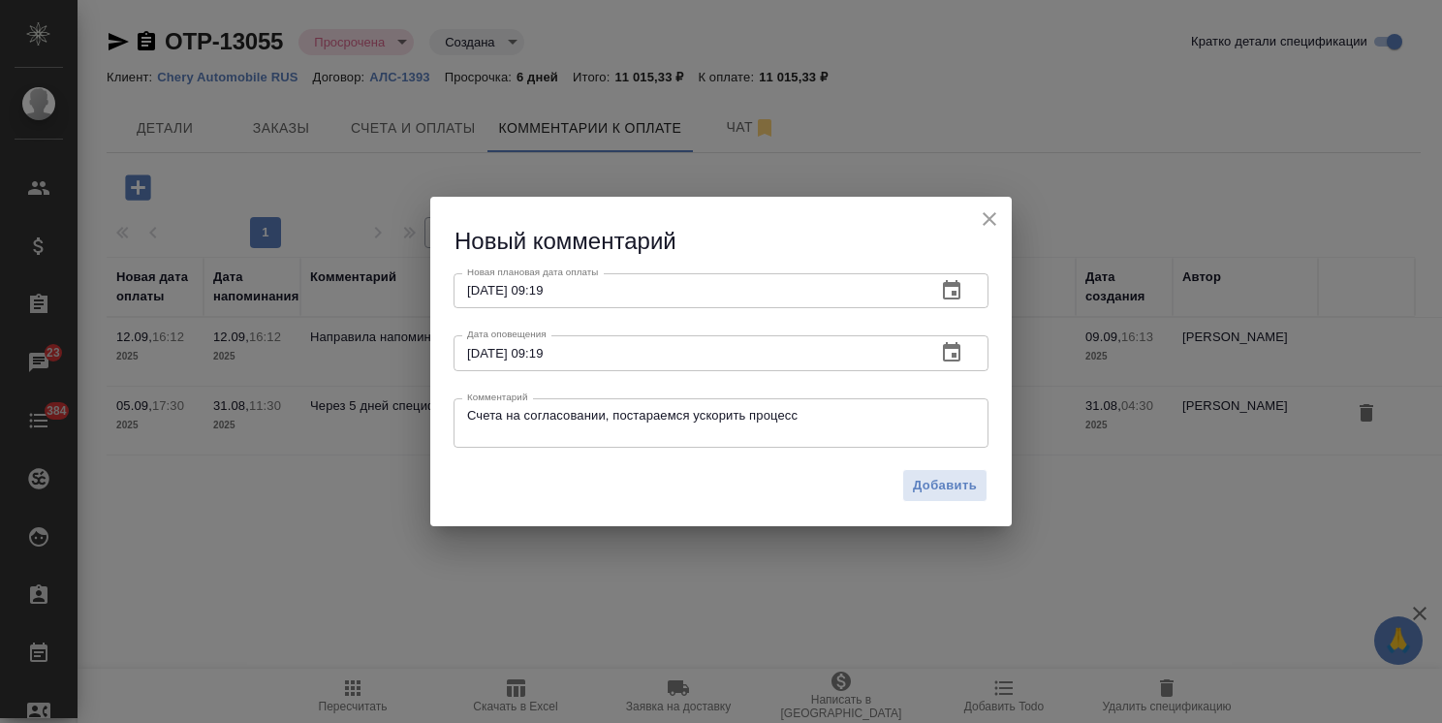
click at [992, 500] on div "Добавить" at bounding box center [720, 493] width 581 height 68
click at [962, 492] on span "Добавить" at bounding box center [945, 486] width 64 height 22
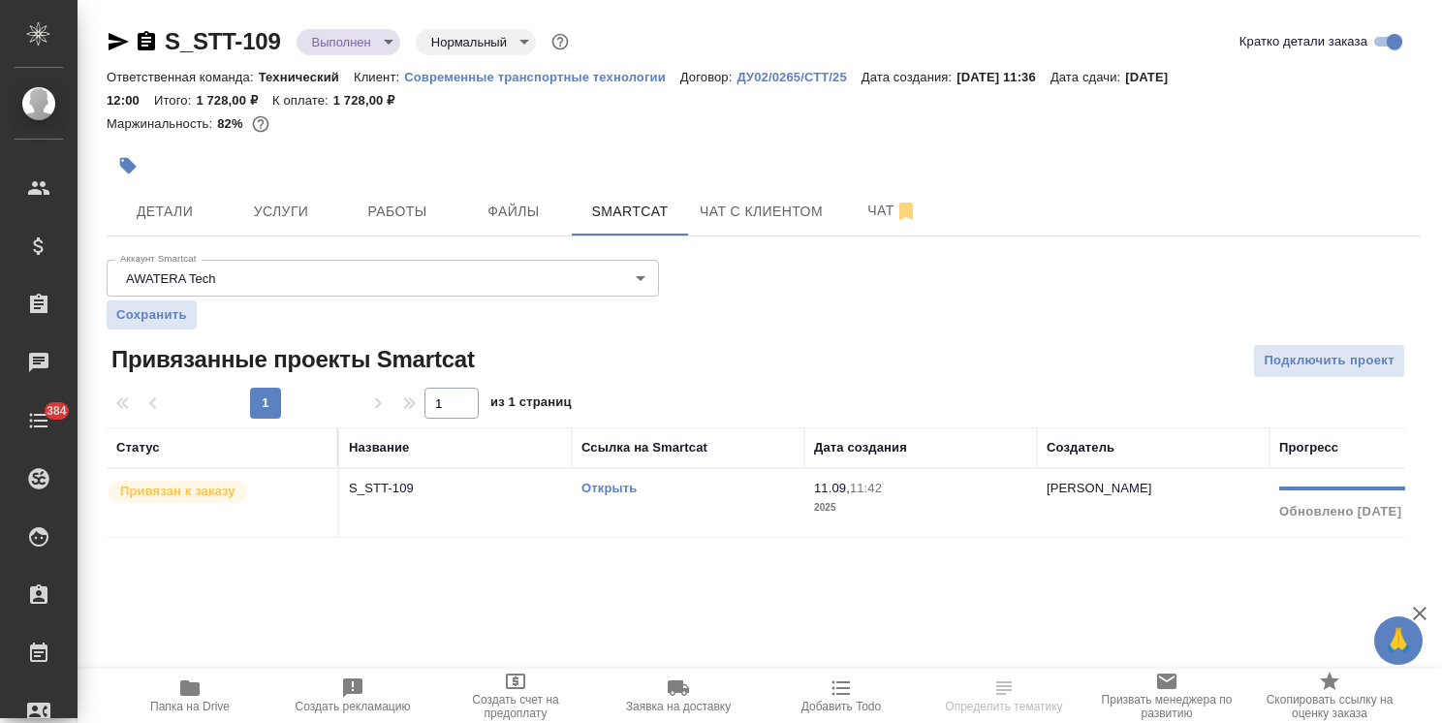
click at [329, 32] on body "🙏 .cls-1 fill:#fff; AWATERA [PERSON_NAME] Спецификации Заказы Чаты 384 Todo Про…" at bounding box center [721, 361] width 1442 height 723
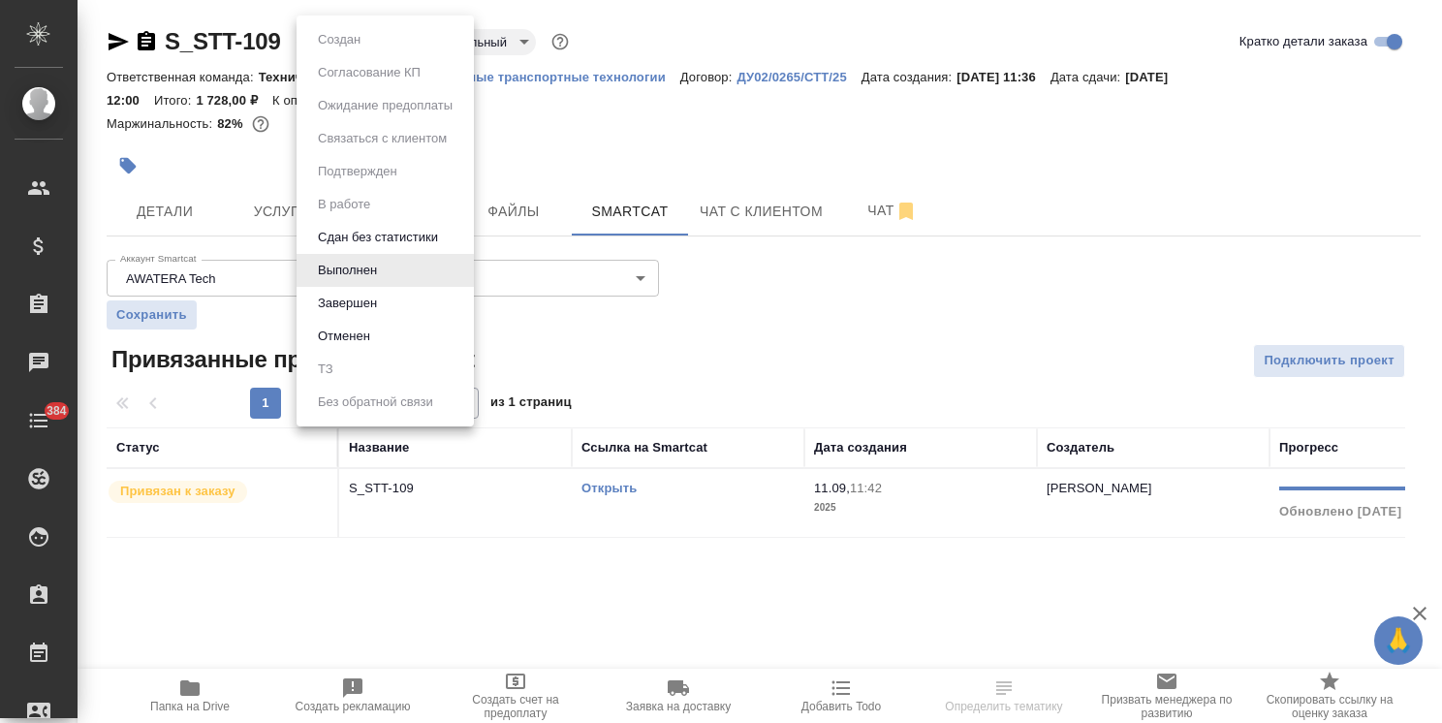
click at [338, 306] on button "Завершен" at bounding box center [347, 303] width 71 height 21
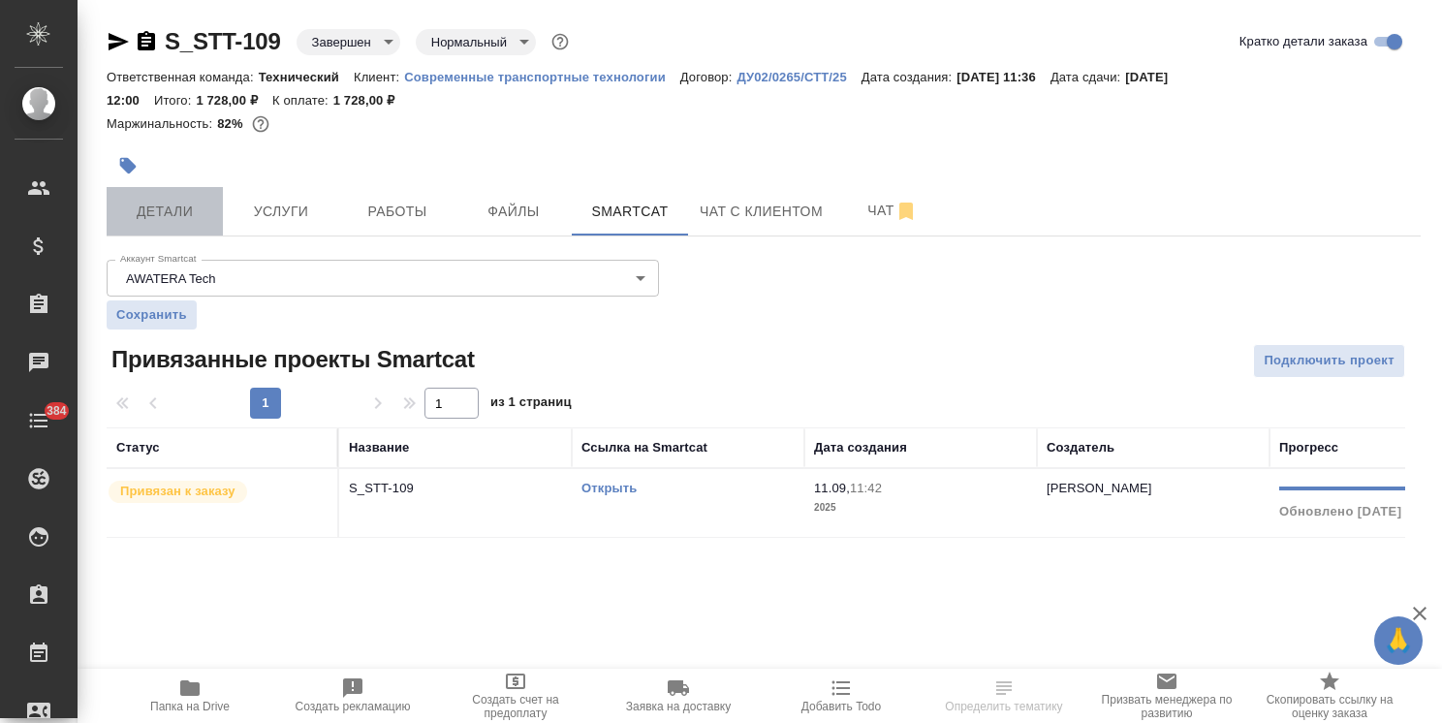
click at [171, 207] on span "Детали" at bounding box center [164, 212] width 93 height 24
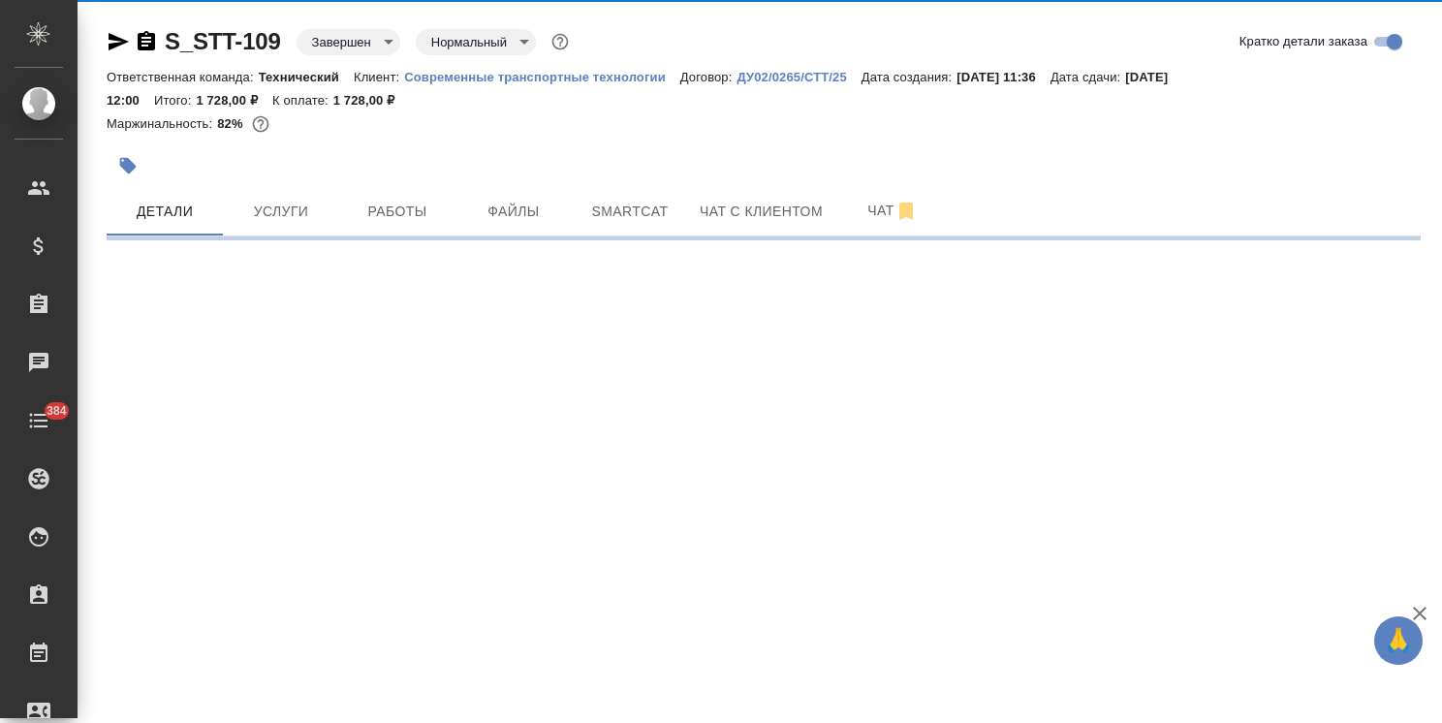
select select "RU"
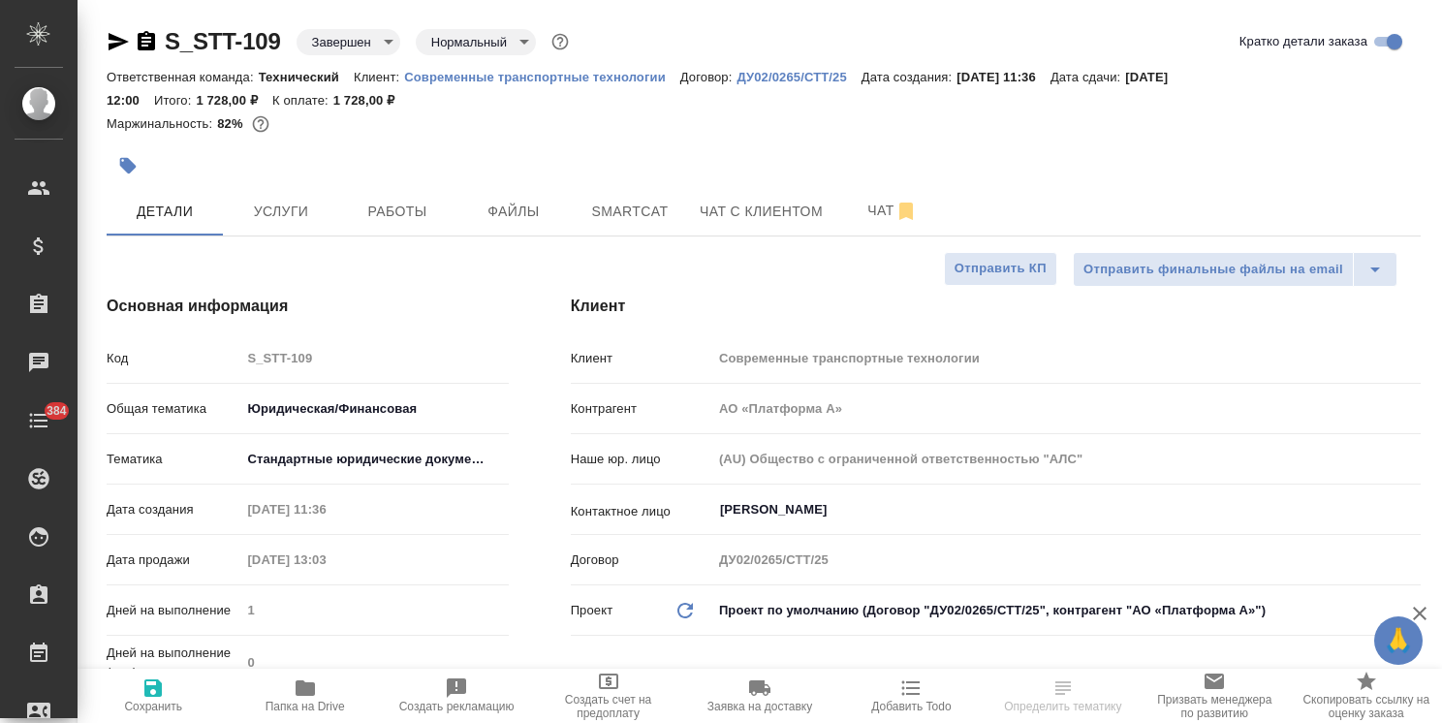
type textarea "x"
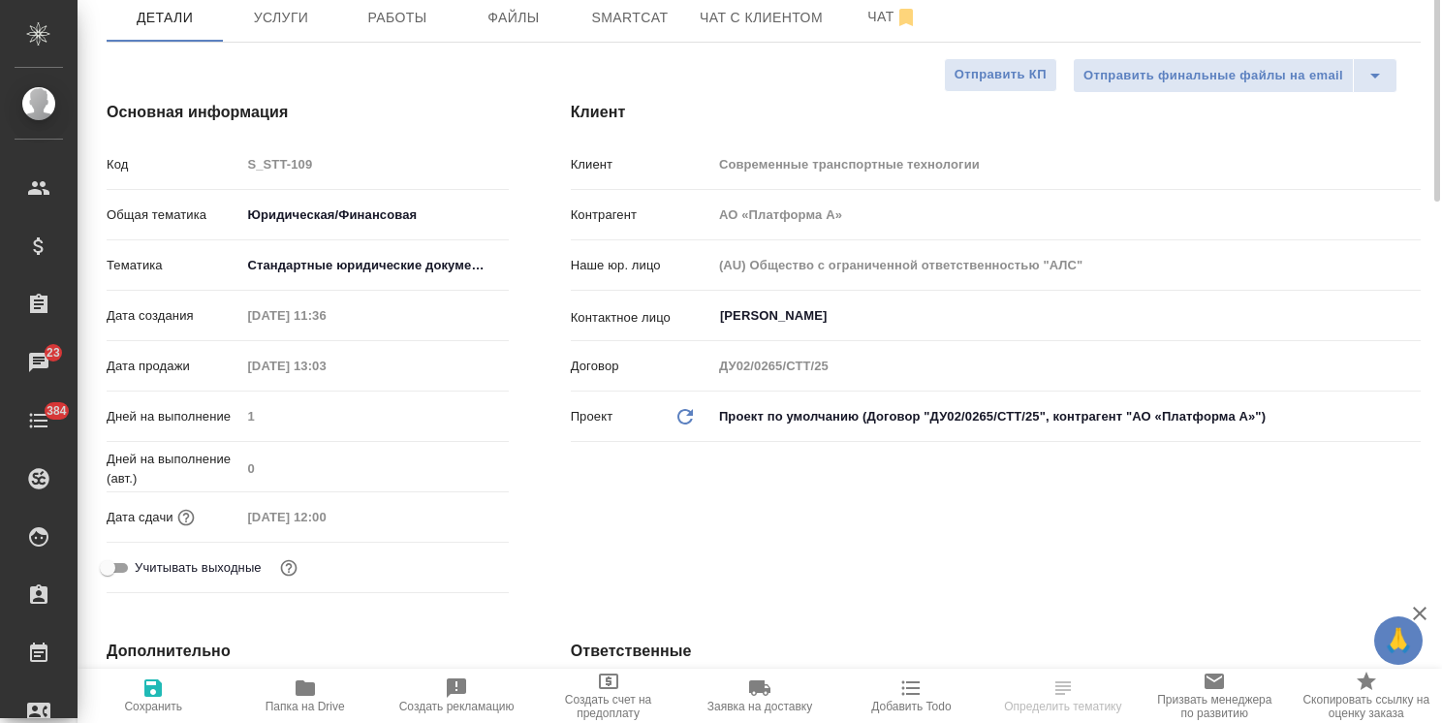
scroll to position [97, 0]
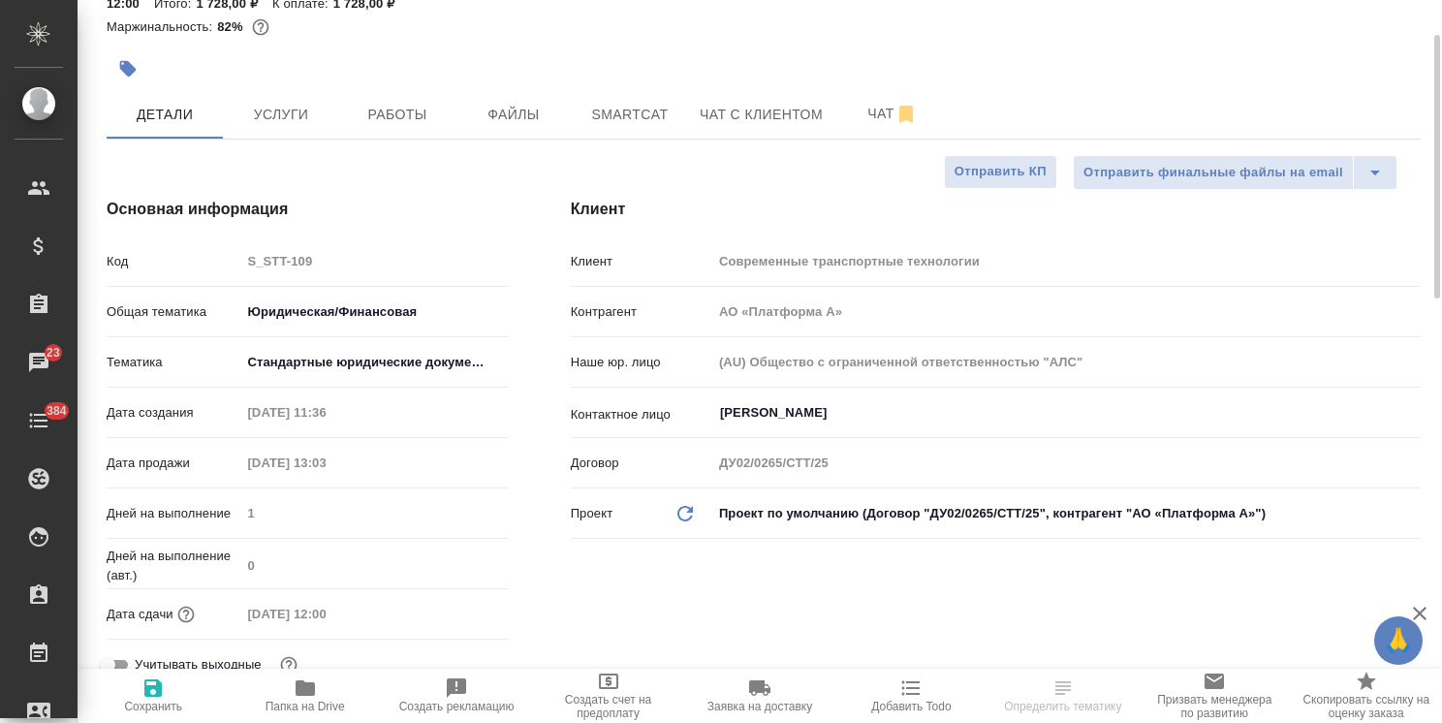
click at [295, 704] on span "Папка на Drive" at bounding box center [305, 707] width 79 height 14
click at [545, 109] on span "Файлы" at bounding box center [513, 115] width 93 height 24
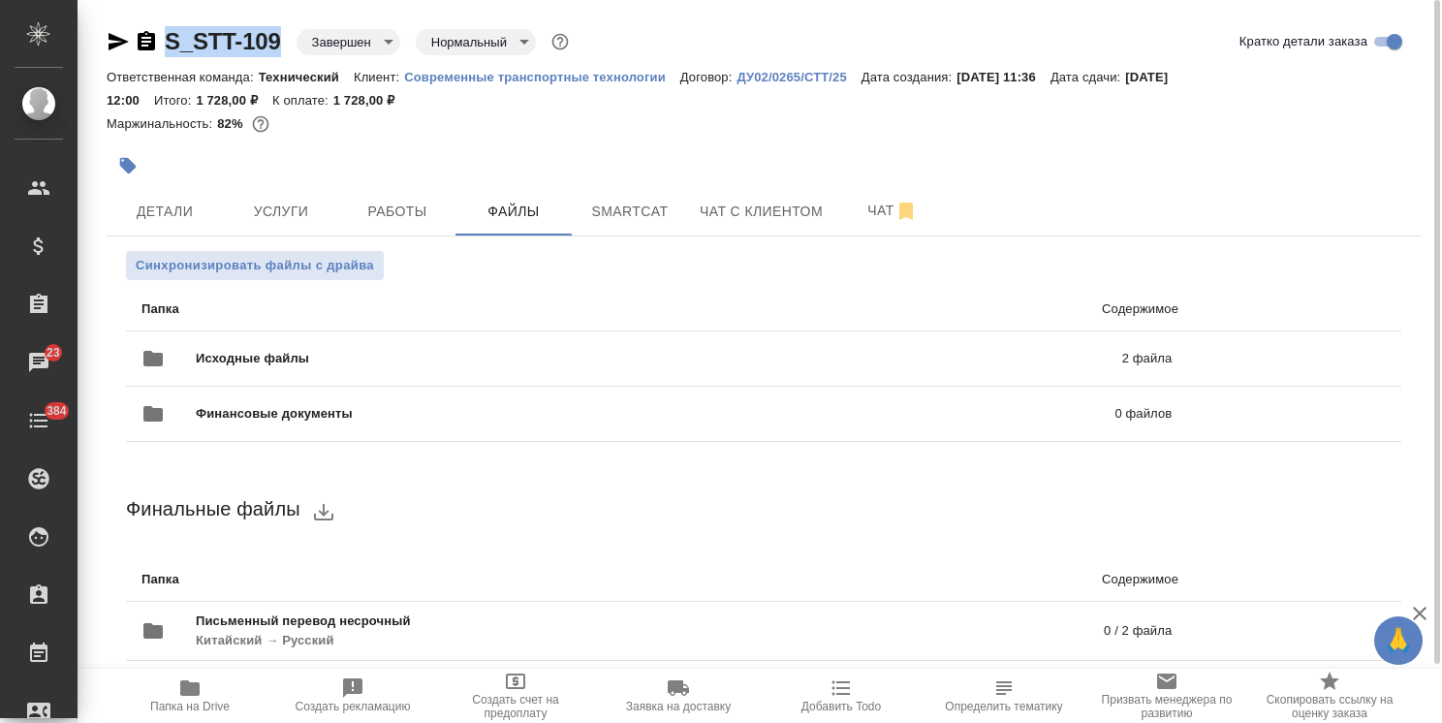
drag, startPoint x: 299, startPoint y: 16, endPoint x: 132, endPoint y: 9, distance: 167.8
click at [134, 11] on div "S_STT-109 Завершен closed Нормальный normal Кратко детали заказа Ответственная …" at bounding box center [763, 394] width 1335 height 788
copy link "S_STT-109"
